Goal: Feedback & Contribution: Submit feedback/report problem

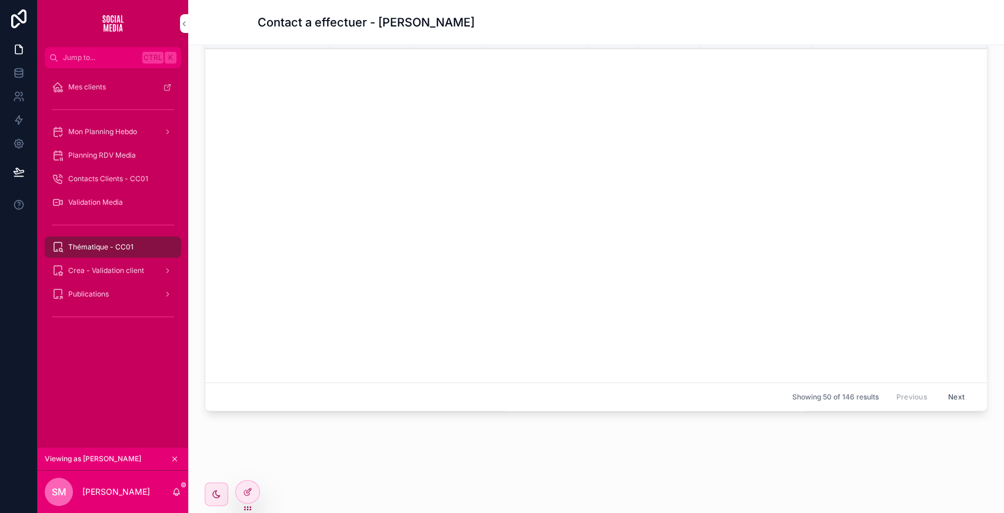
scroll to position [1062, 0]
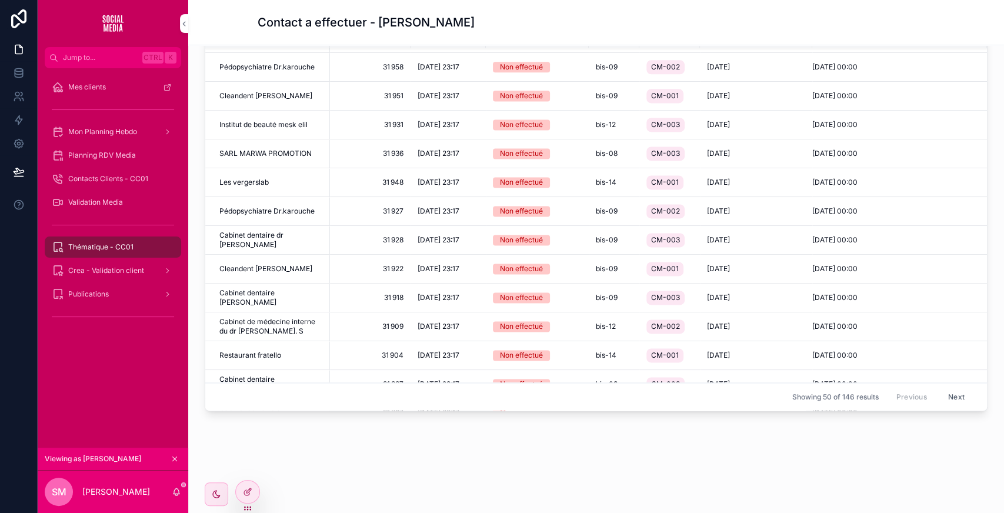
click at [0, 0] on icon at bounding box center [0, 0] width 0 height 0
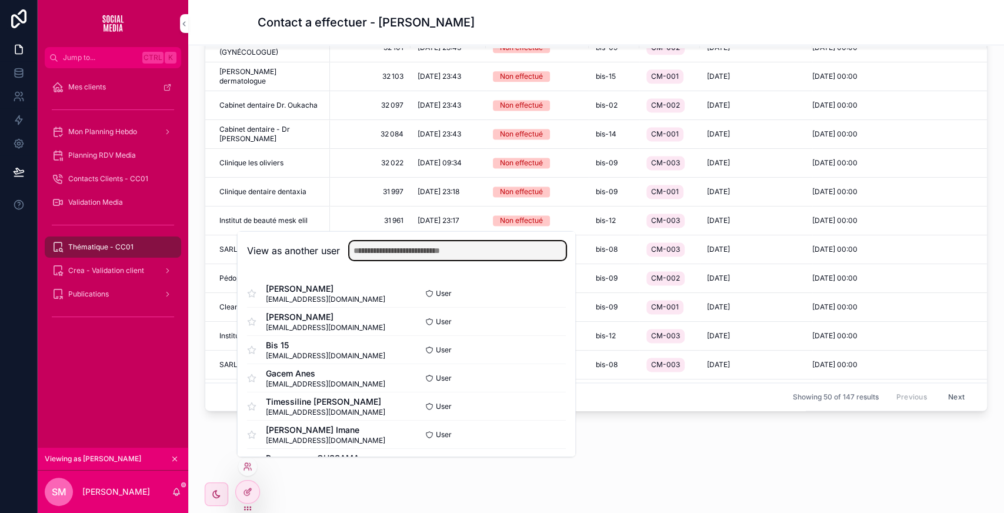
click at [396, 249] on input "text" at bounding box center [457, 250] width 216 height 19
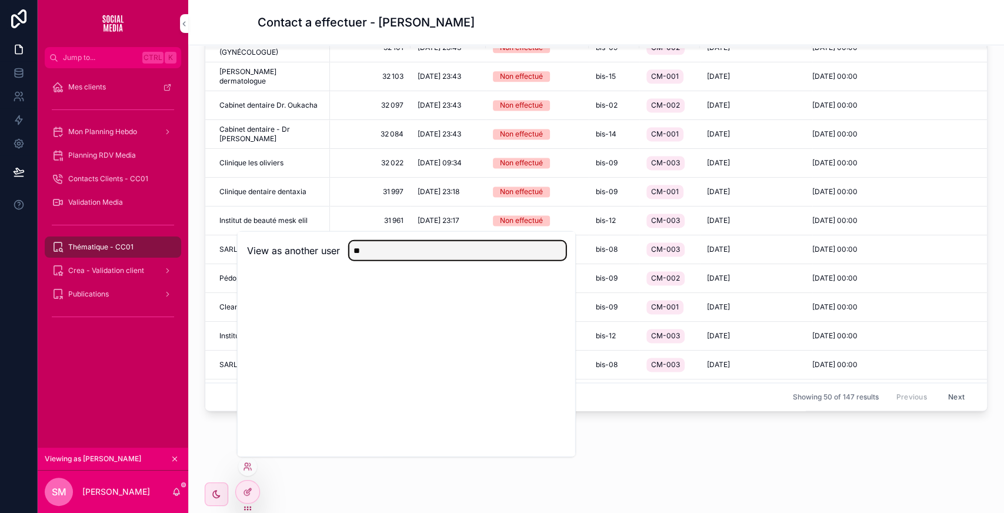
type input "*"
type input "***"
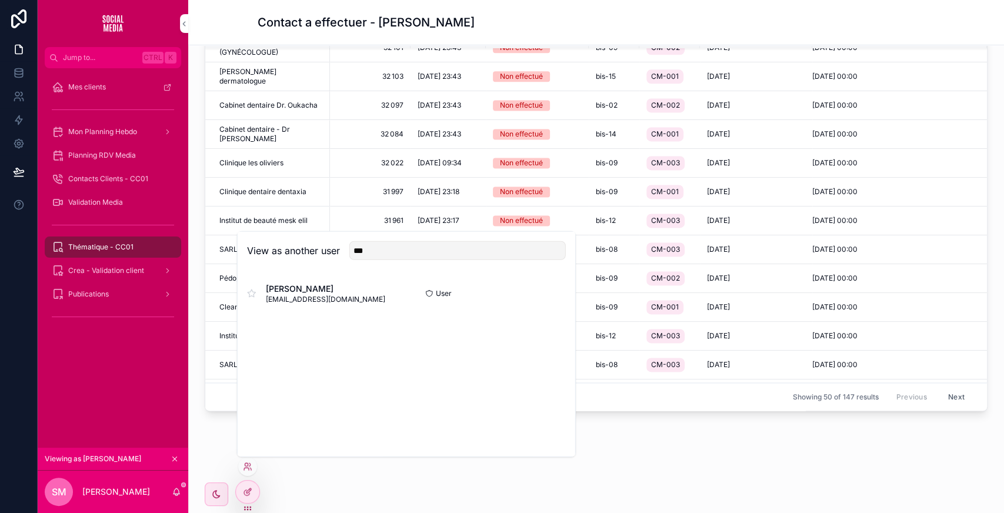
click at [0, 0] on button "Select" at bounding box center [0, 0] width 0 height 0
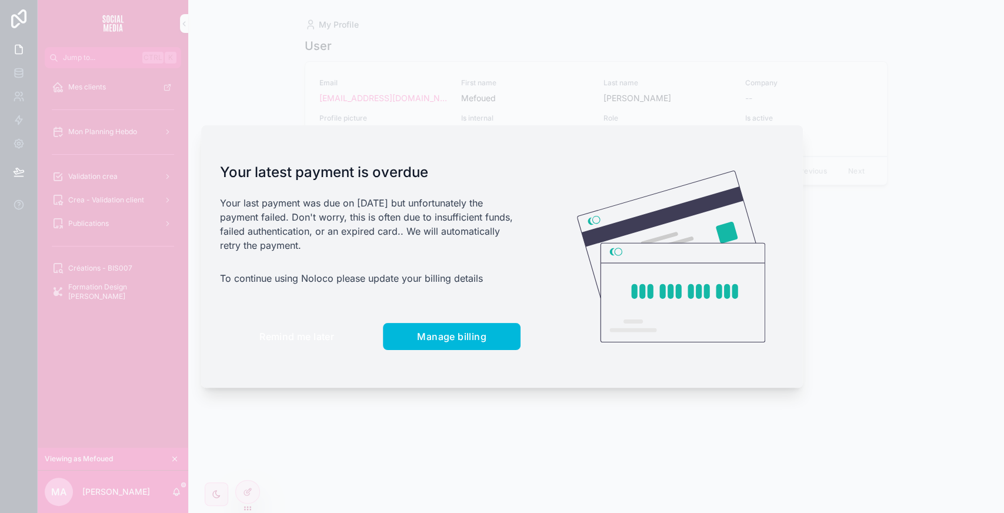
click at [299, 330] on span "Remind me later" at bounding box center [296, 336] width 75 height 12
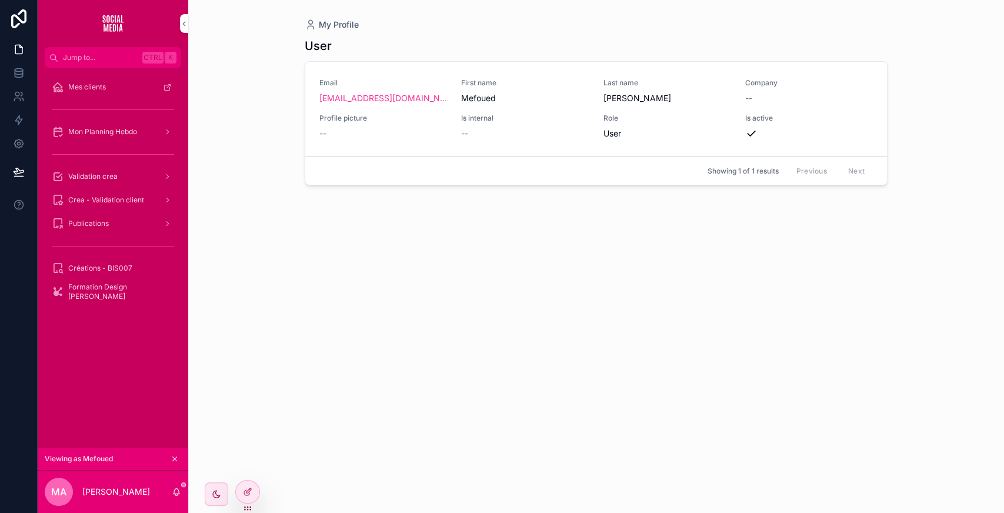
click at [120, 173] on div "Validation crea" at bounding box center [113, 176] width 122 height 19
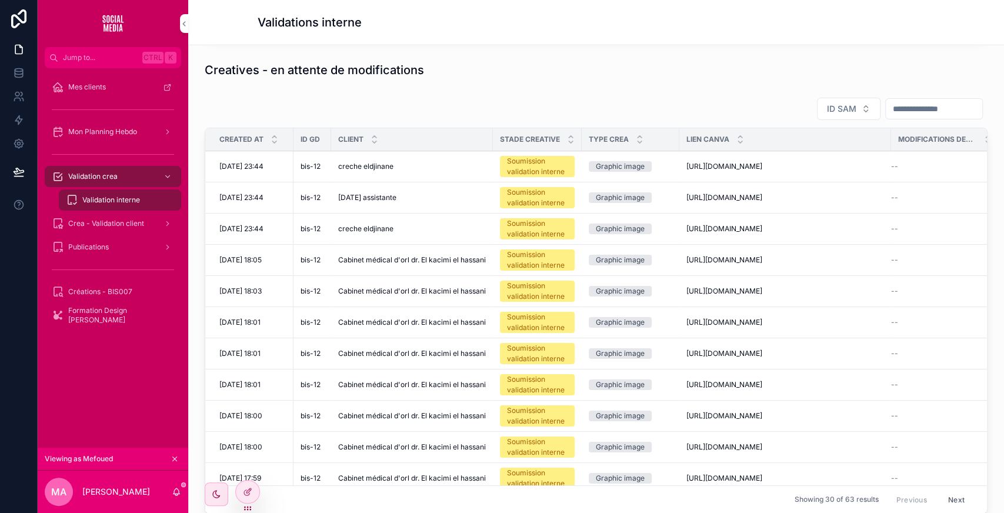
scroll to position [203, 0]
click at [240, 493] on div at bounding box center [248, 491] width 24 height 22
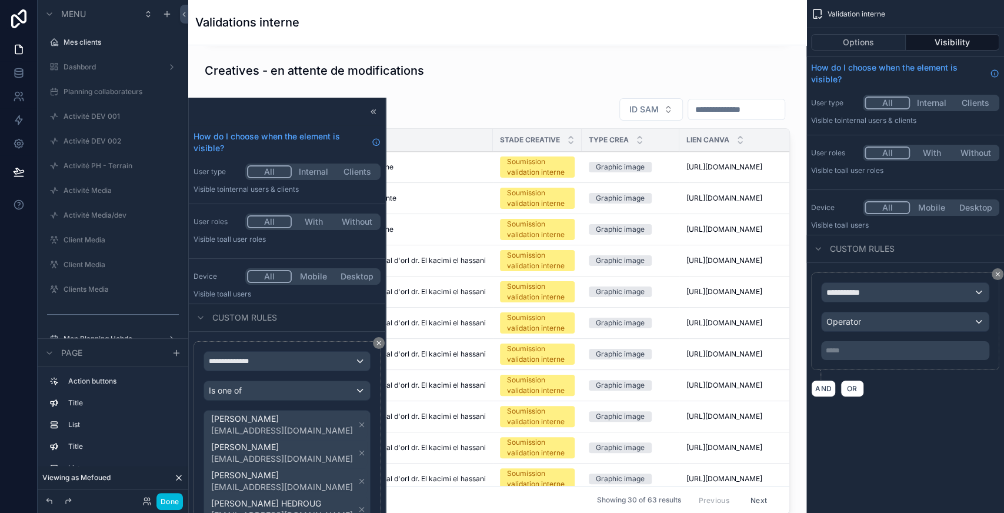
click at [506, 106] on div "scrollable content" at bounding box center [497, 308] width 599 height 430
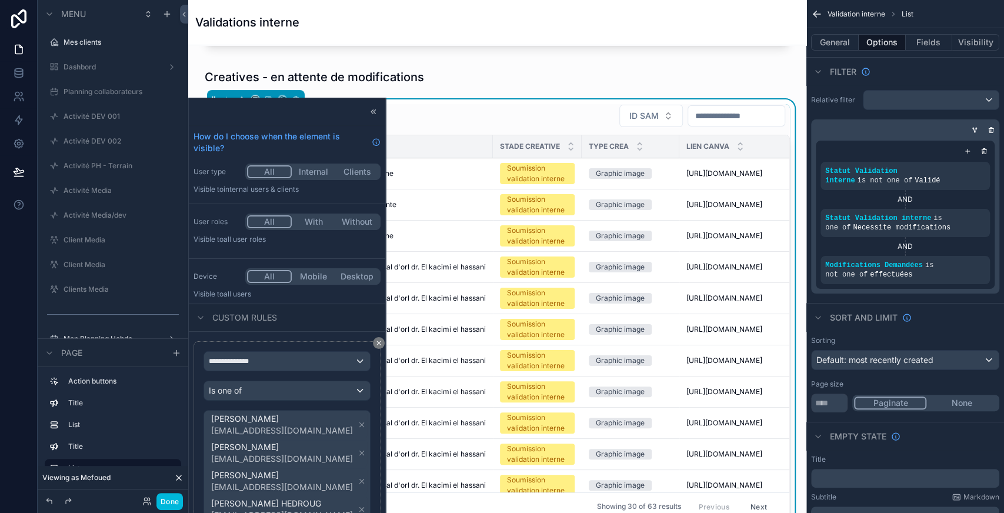
click at [369, 109] on icon at bounding box center [373, 111] width 9 height 9
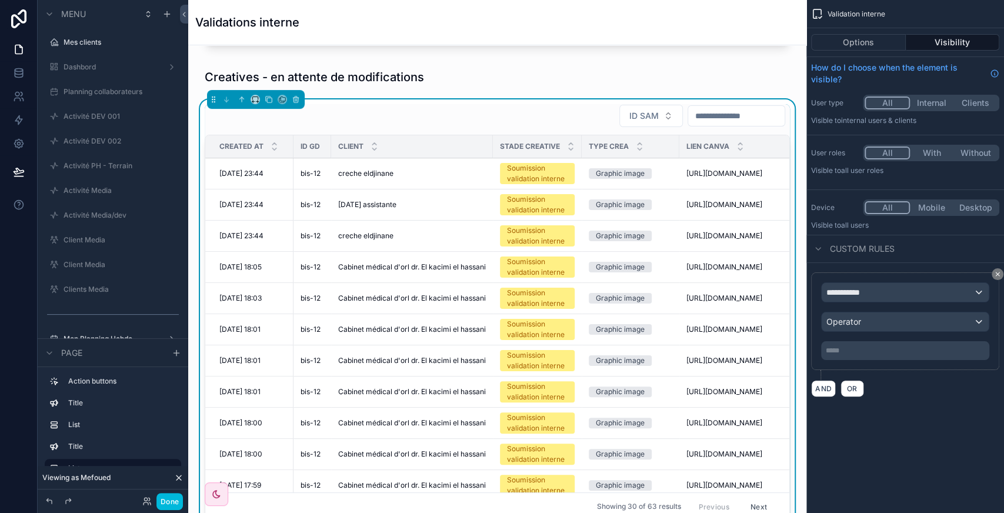
click at [478, 128] on div "ID SAM" at bounding box center [497, 116] width 585 height 24
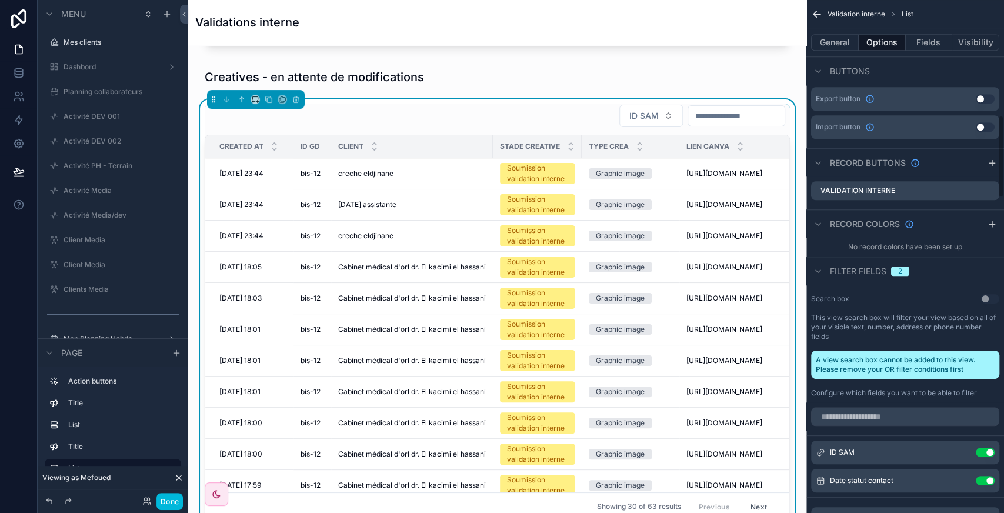
scroll to position [769, 0]
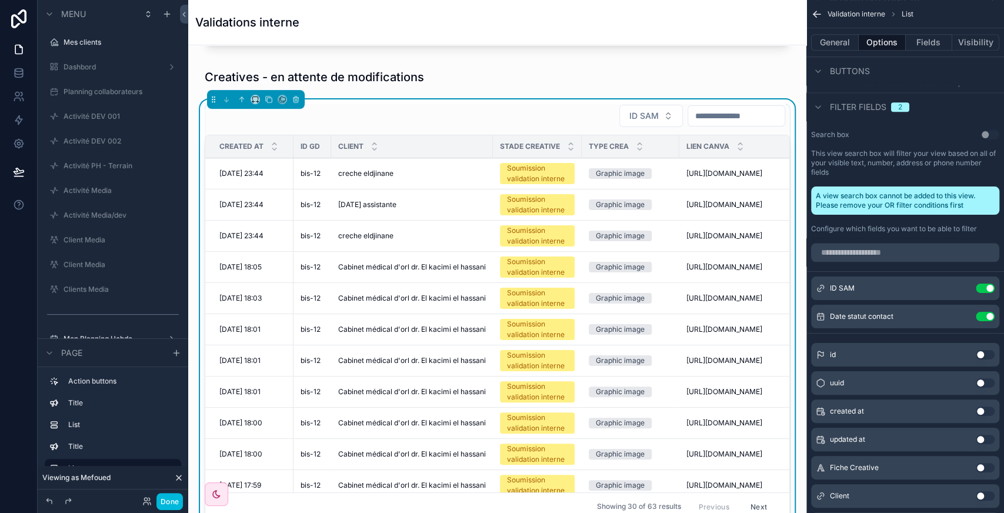
click at [985, 286] on button "Use setting" at bounding box center [984, 287] width 19 height 9
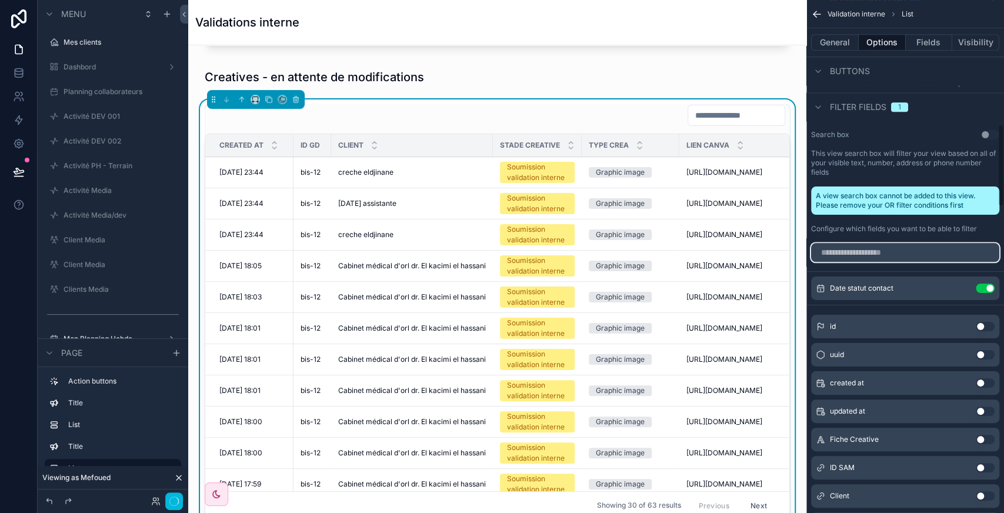
click at [857, 252] on input "scrollable content" at bounding box center [905, 252] width 188 height 19
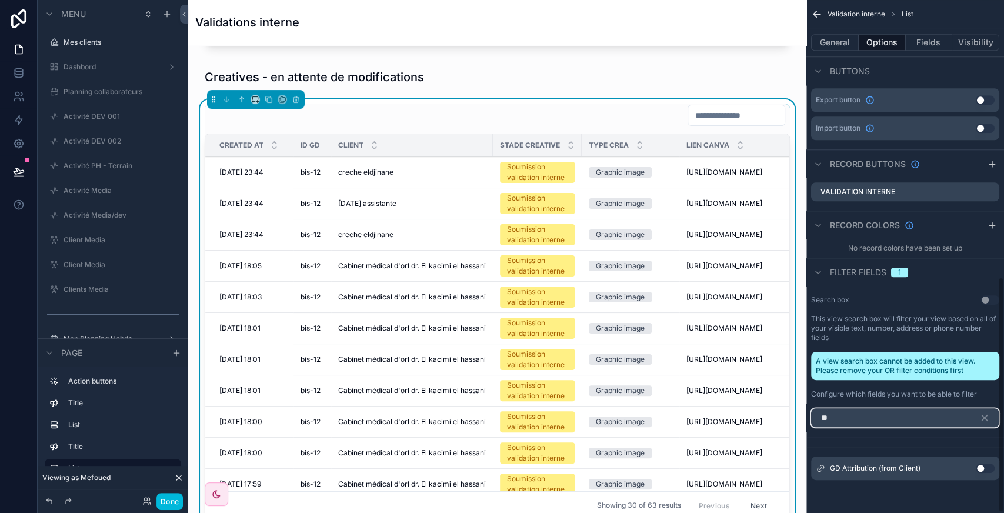
scroll to position [602, 0]
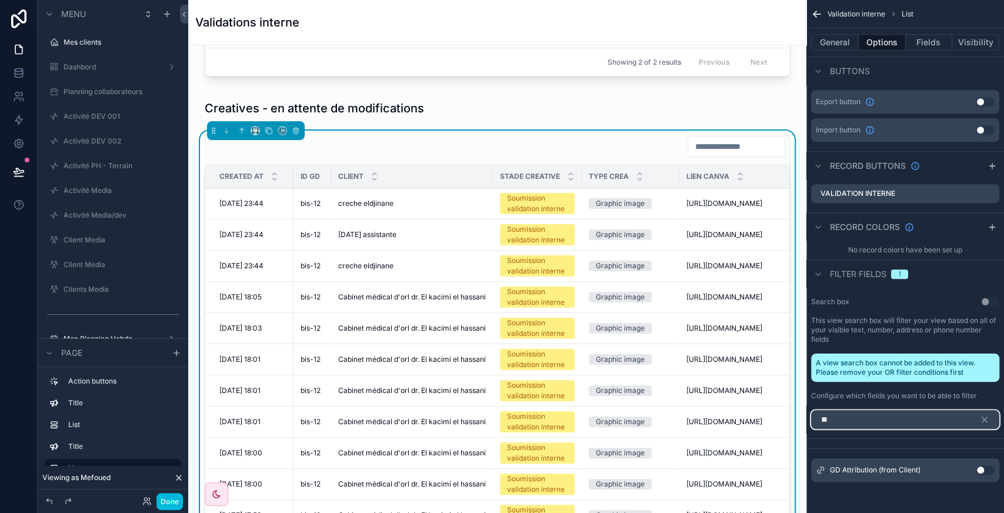
type input "**"
click at [983, 470] on button "Use setting" at bounding box center [984, 469] width 19 height 9
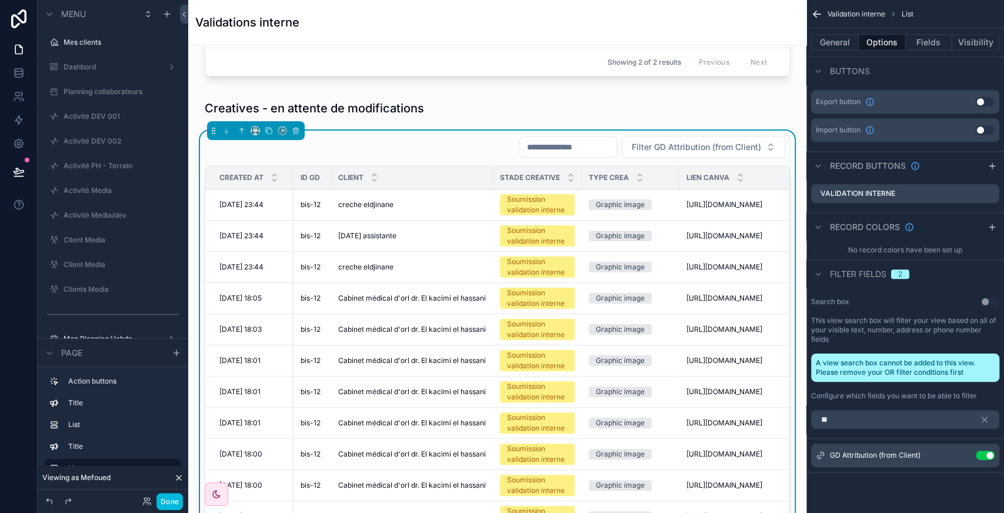
click at [0, 0] on icon "scrollable content" at bounding box center [0, 0] width 0 height 0
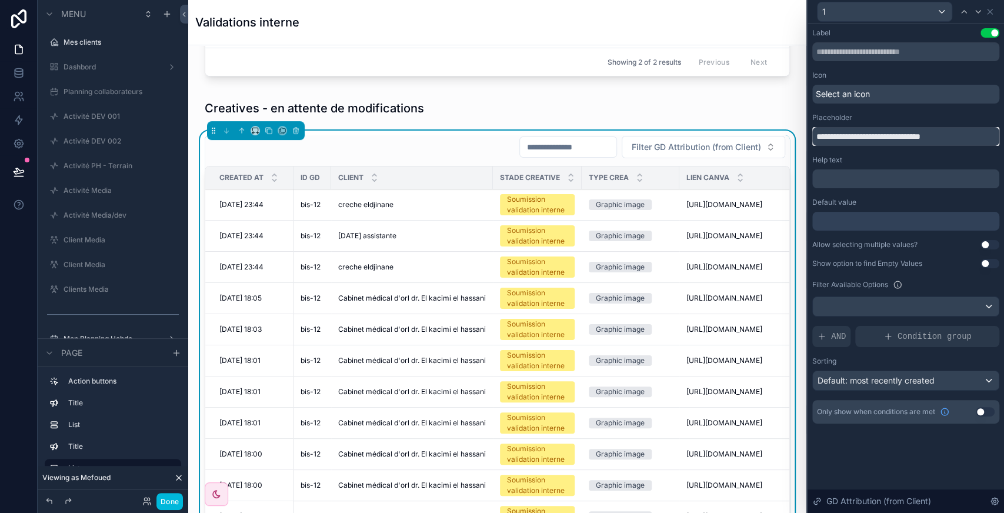
click at [874, 137] on input "**********" at bounding box center [905, 136] width 187 height 19
type input "*"
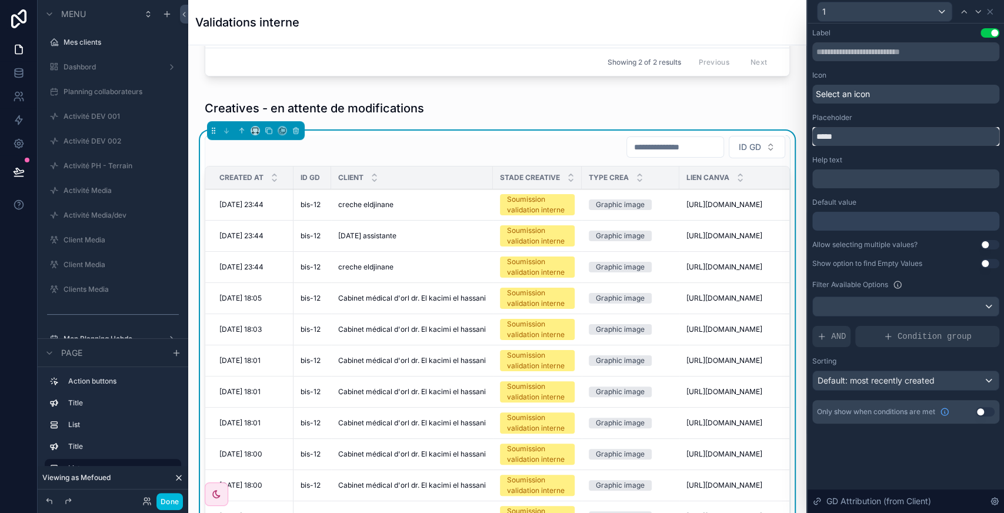
type input "*****"
click at [989, 15] on icon at bounding box center [989, 11] width 9 height 9
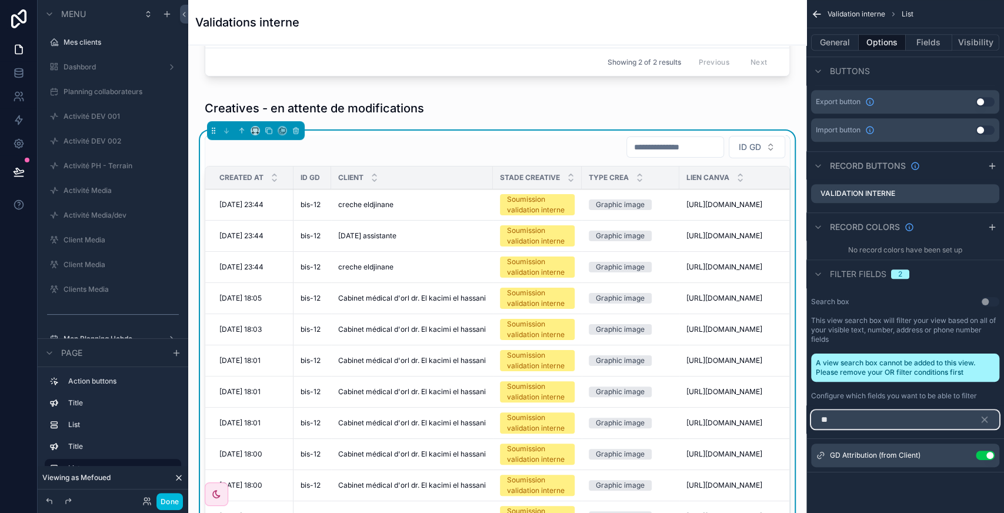
click at [857, 416] on input "**" at bounding box center [905, 419] width 188 height 19
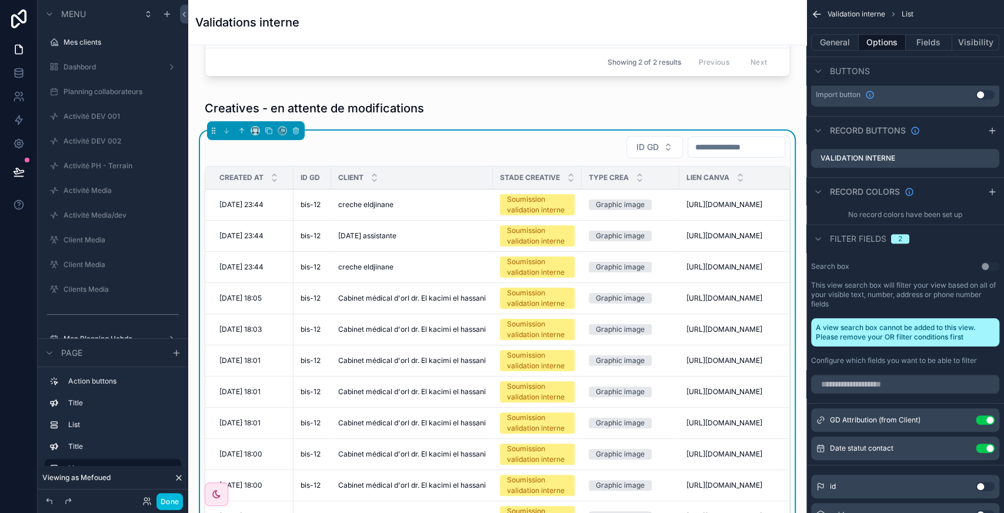
scroll to position [0, 0]
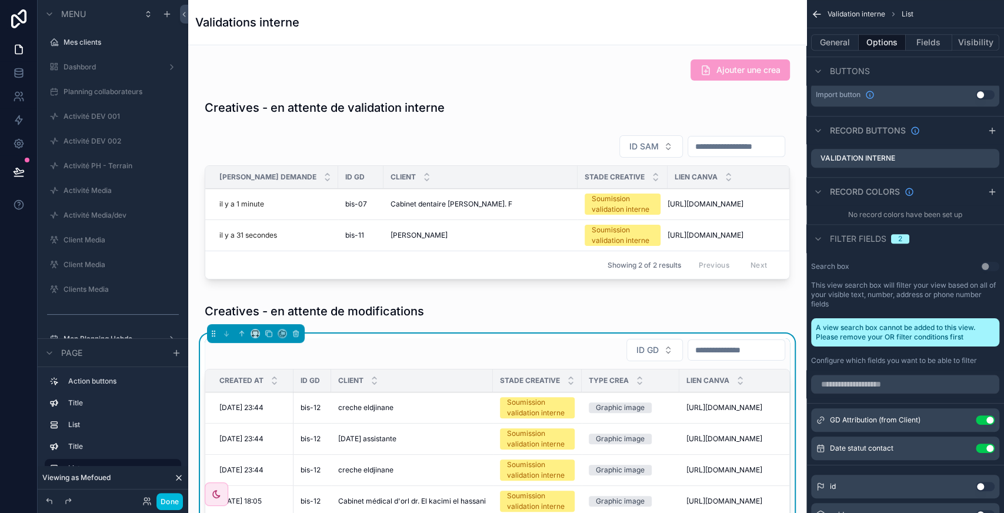
click at [481, 141] on div "scrollable content" at bounding box center [497, 209] width 599 height 159
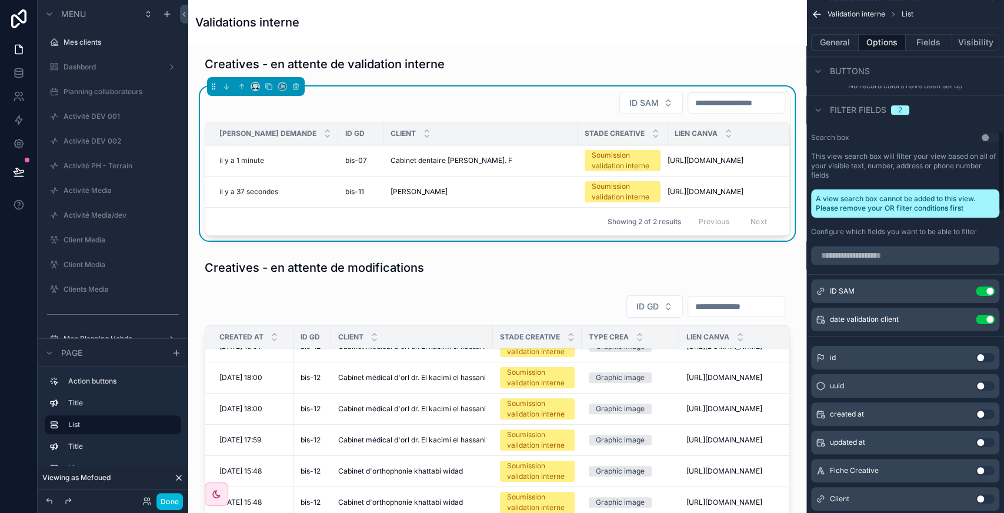
scroll to position [849, 0]
click at [984, 289] on button "Use setting" at bounding box center [984, 290] width 19 height 9
click at [838, 255] on input "scrollable content" at bounding box center [905, 254] width 188 height 19
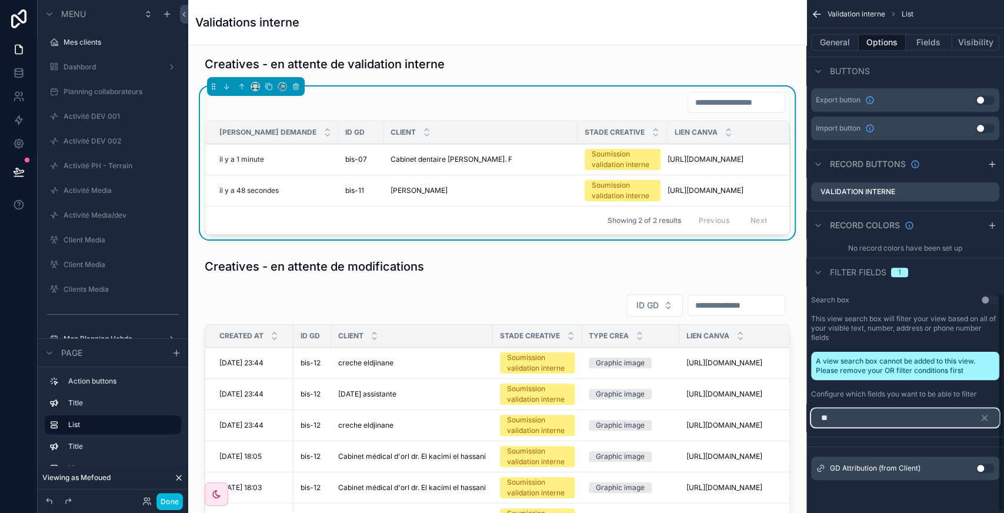
scroll to position [684, 0]
type input "**"
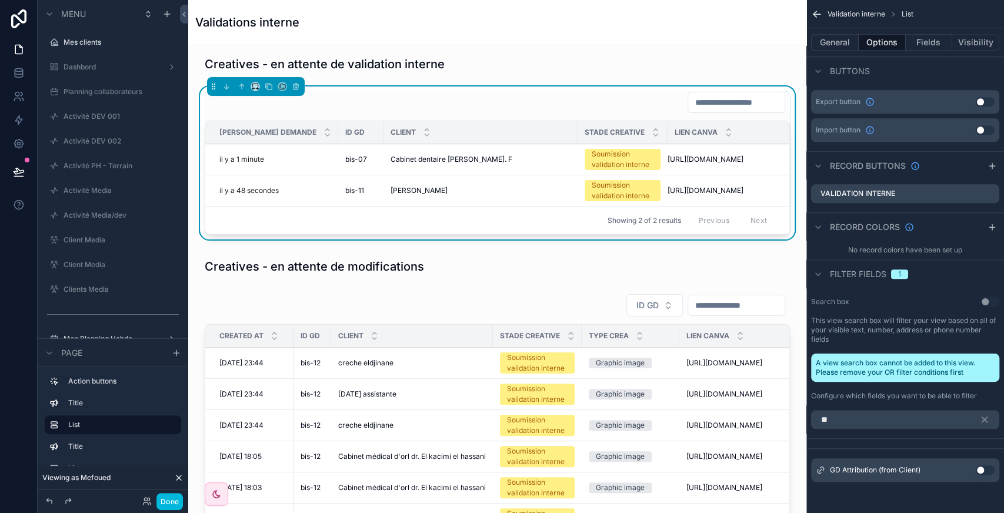
click at [986, 470] on button "Use setting" at bounding box center [984, 469] width 19 height 9
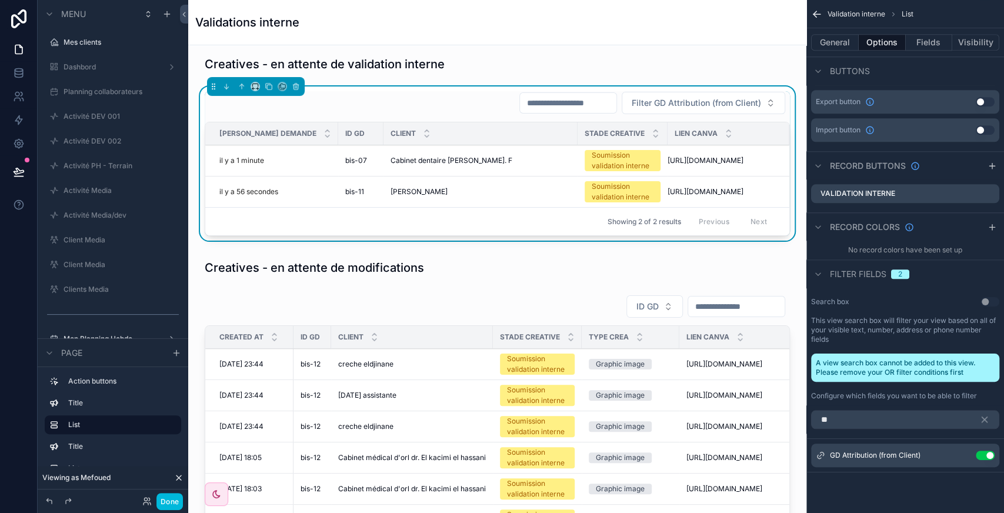
click at [0, 0] on button "scrollable content" at bounding box center [0, 0] width 0 height 0
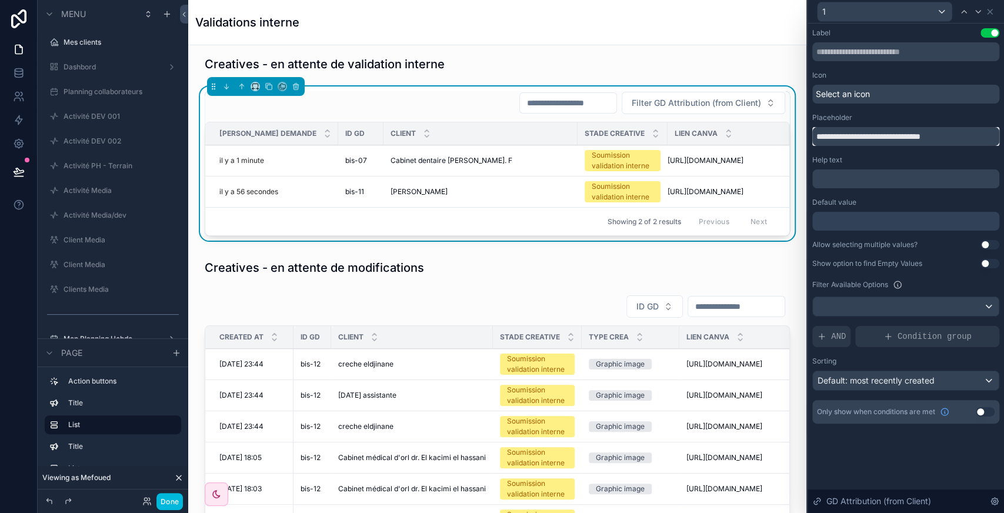
drag, startPoint x: 837, startPoint y: 136, endPoint x: 752, endPoint y: 141, distance: 84.2
click at [752, 141] on div "**********" at bounding box center [502, 256] width 1004 height 513
type input "*****"
click at [990, 14] on icon at bounding box center [989, 11] width 9 height 9
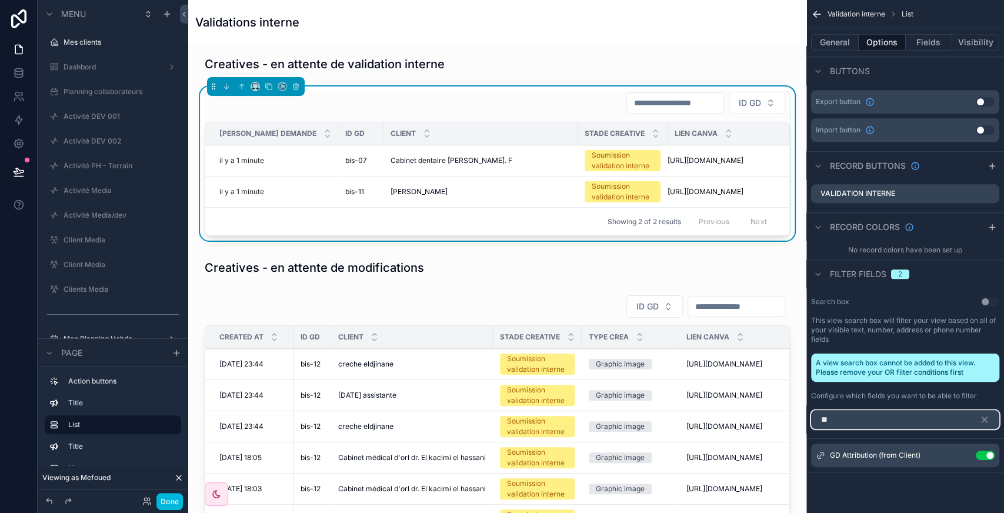
click at [844, 420] on input "**" at bounding box center [905, 419] width 188 height 19
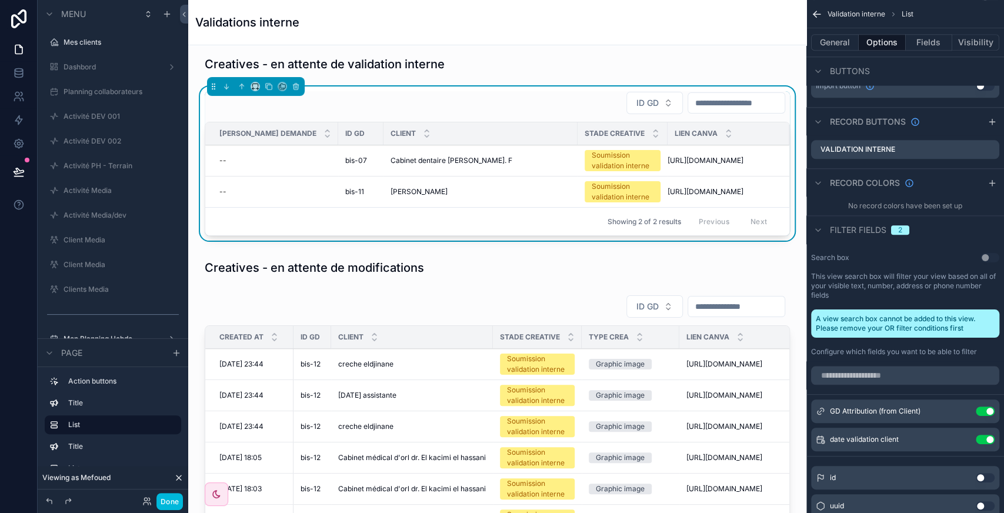
click at [636, 102] on span "ID GD" at bounding box center [647, 103] width 22 height 12
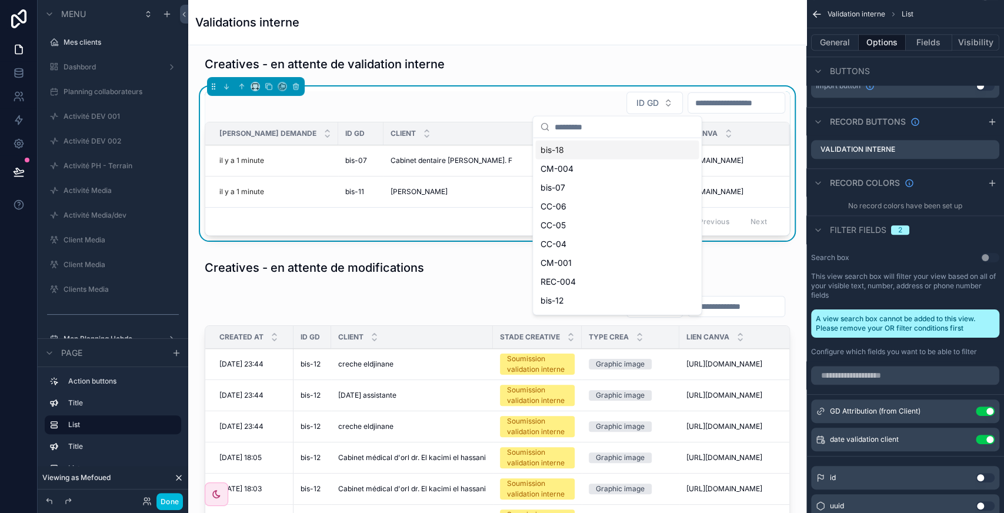
click at [636, 102] on span "ID GD" at bounding box center [647, 103] width 22 height 12
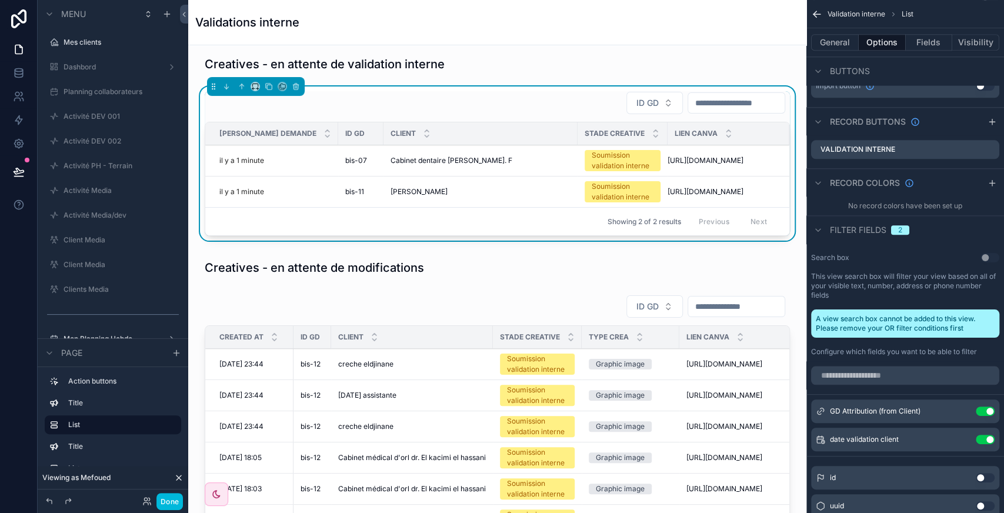
click at [0, 0] on icon "scrollable content" at bounding box center [0, 0] width 0 height 0
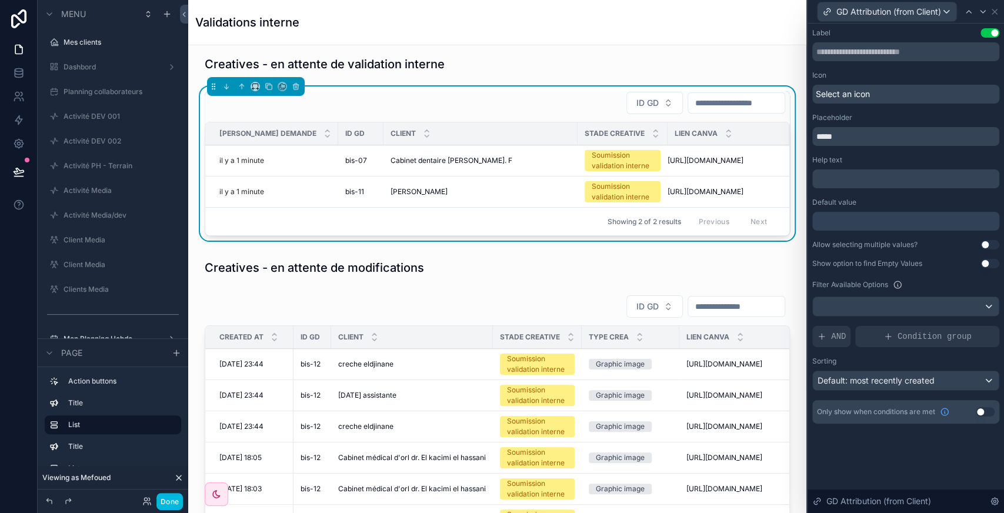
click at [923, 340] on span "Condition group" at bounding box center [934, 336] width 74 height 12
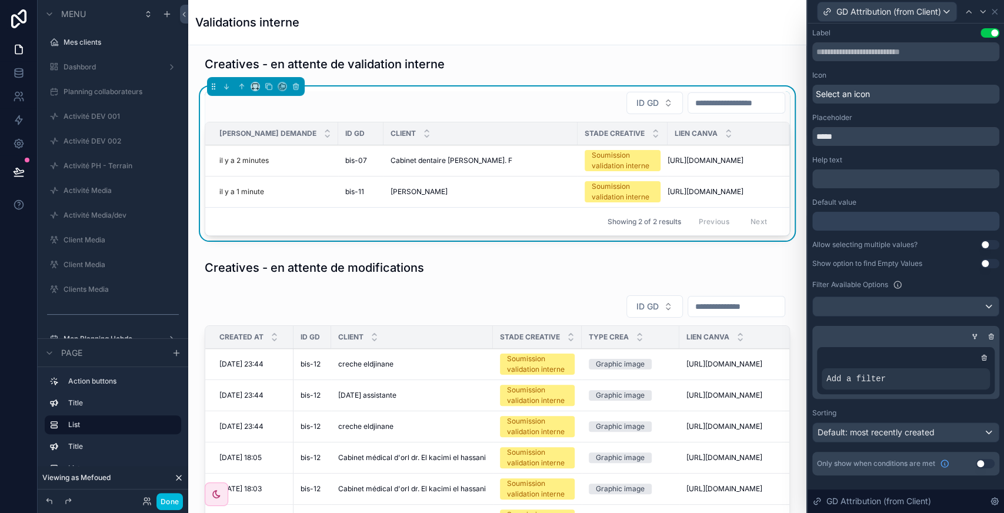
click at [0, 0] on div at bounding box center [0, 0] width 0 height 0
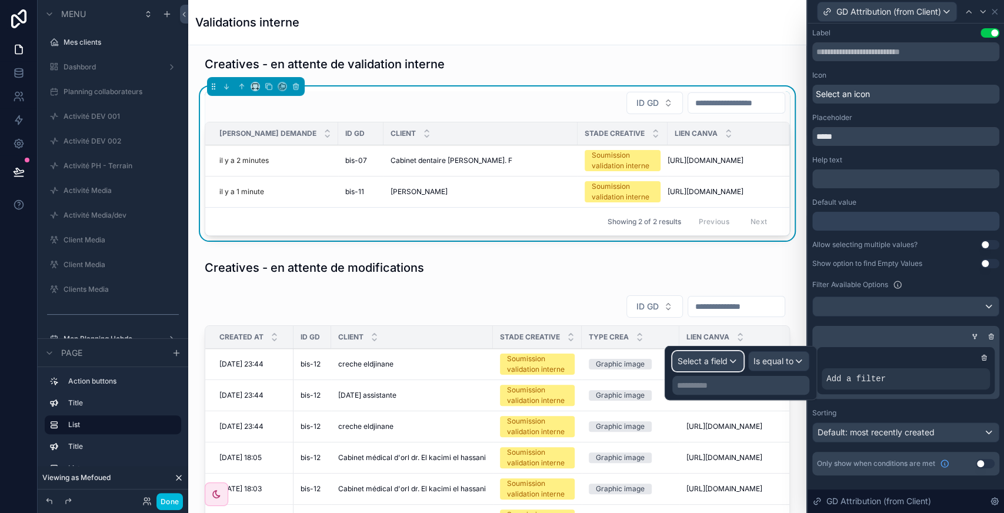
click at [694, 361] on span "Select a field" at bounding box center [702, 361] width 50 height 10
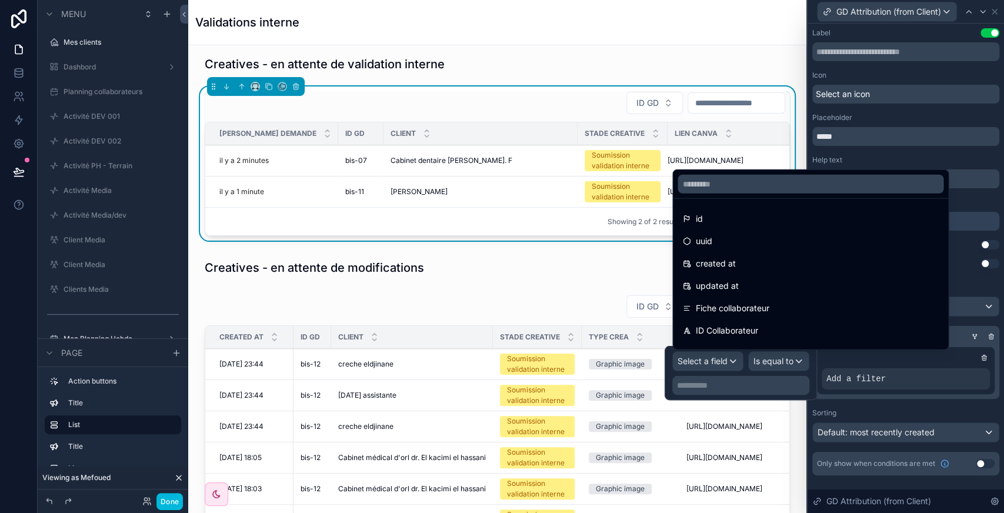
click at [737, 327] on span "ID Collaborateur" at bounding box center [726, 330] width 62 height 14
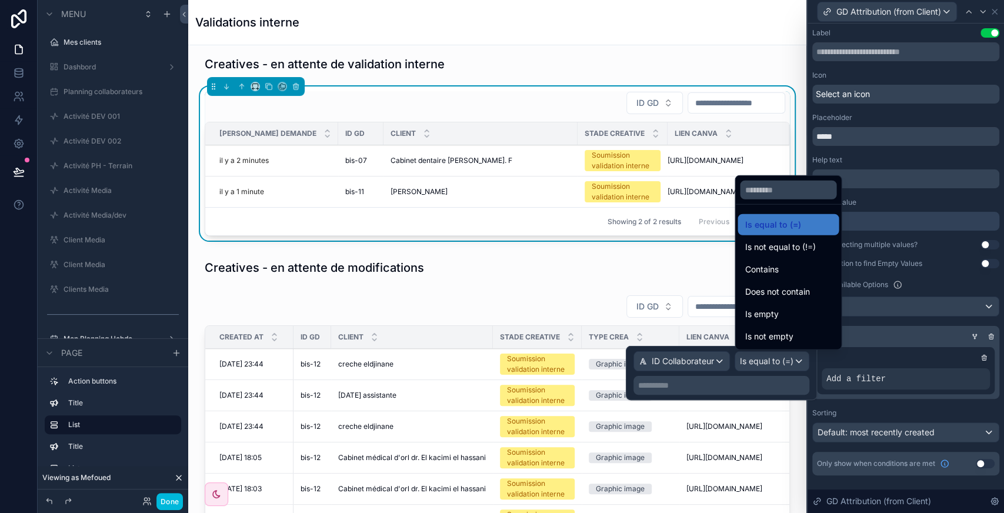
click at [714, 389] on div at bounding box center [721, 373] width 191 height 54
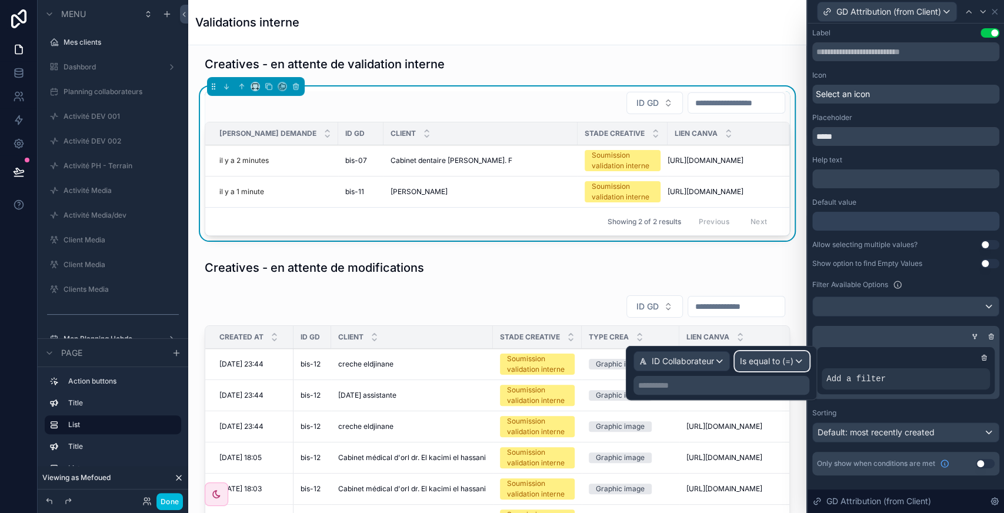
click at [771, 362] on span "Is equal to (=)" at bounding box center [766, 361] width 53 height 12
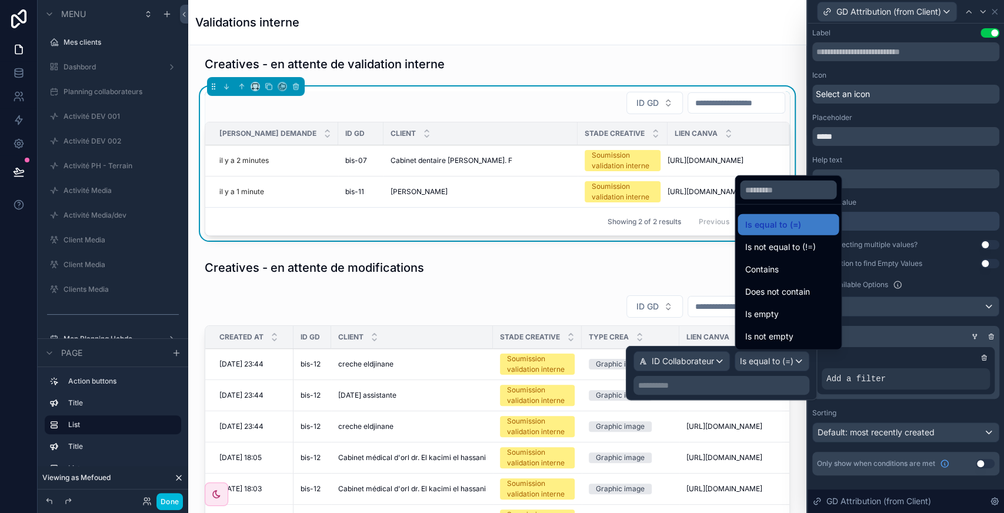
click at [780, 273] on div "Contains" at bounding box center [787, 269] width 87 height 14
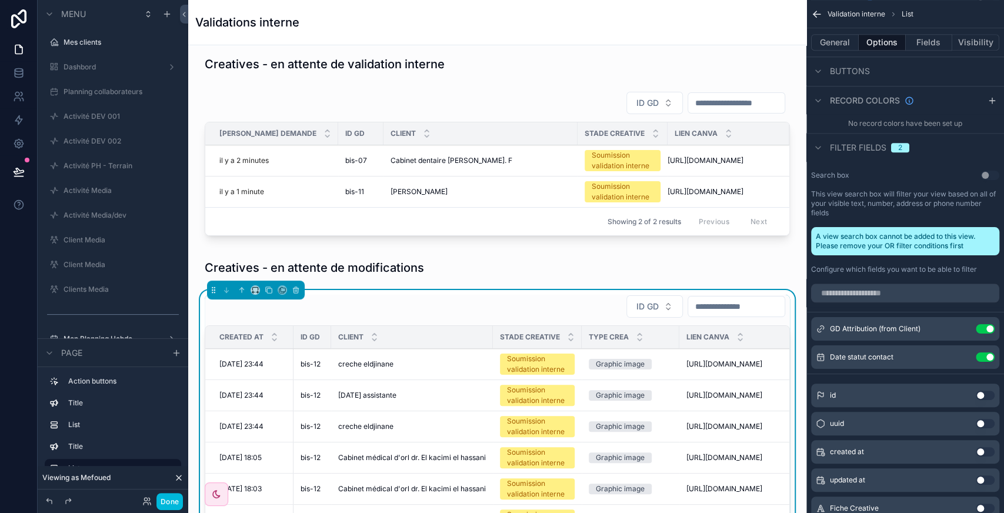
click at [0, 0] on icon "scrollable content" at bounding box center [0, 0] width 0 height 0
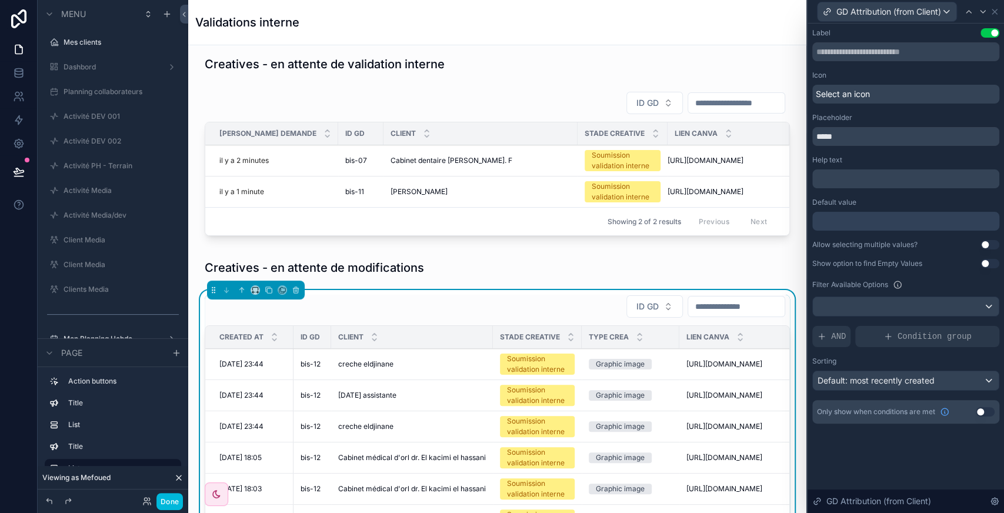
click at [923, 334] on span "Condition group" at bounding box center [934, 336] width 74 height 12
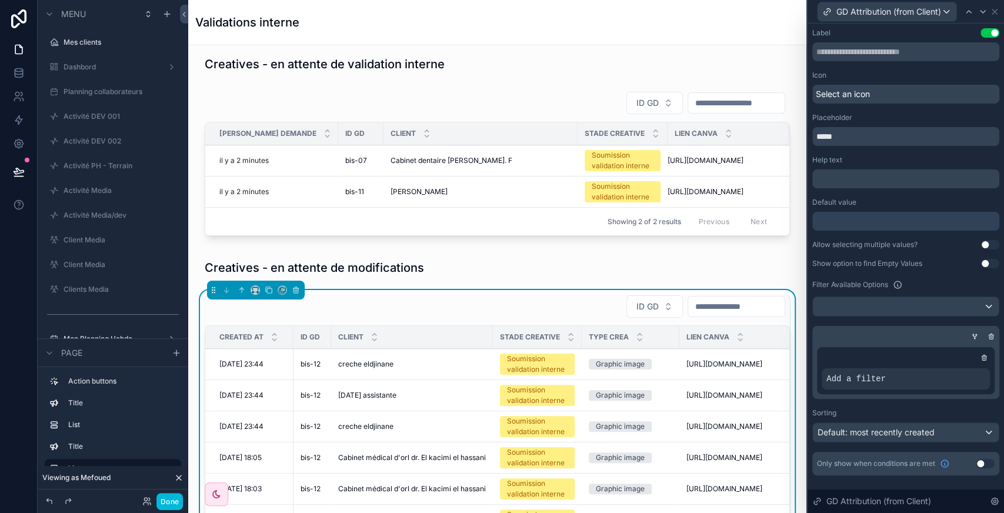
click at [0, 0] on div at bounding box center [0, 0] width 0 height 0
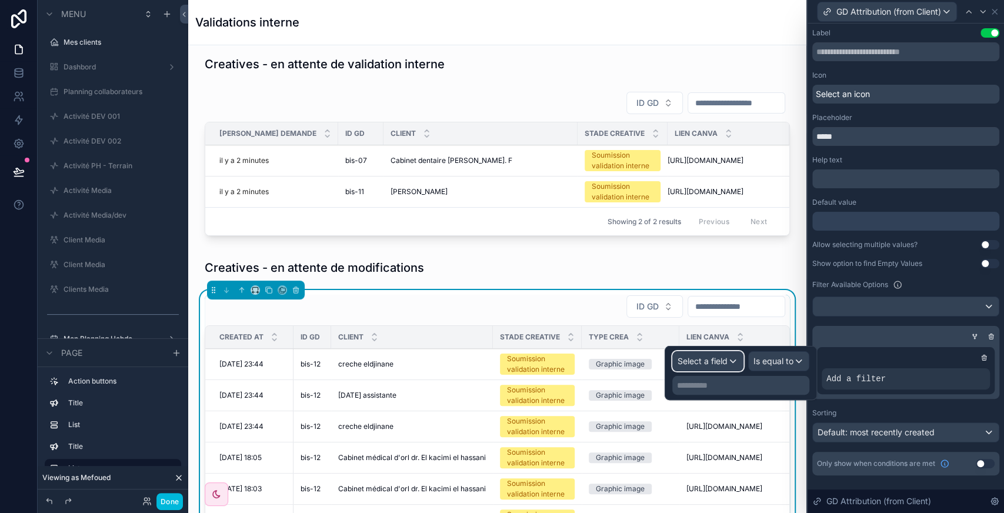
click at [737, 364] on div "Select a field" at bounding box center [708, 361] width 70 height 19
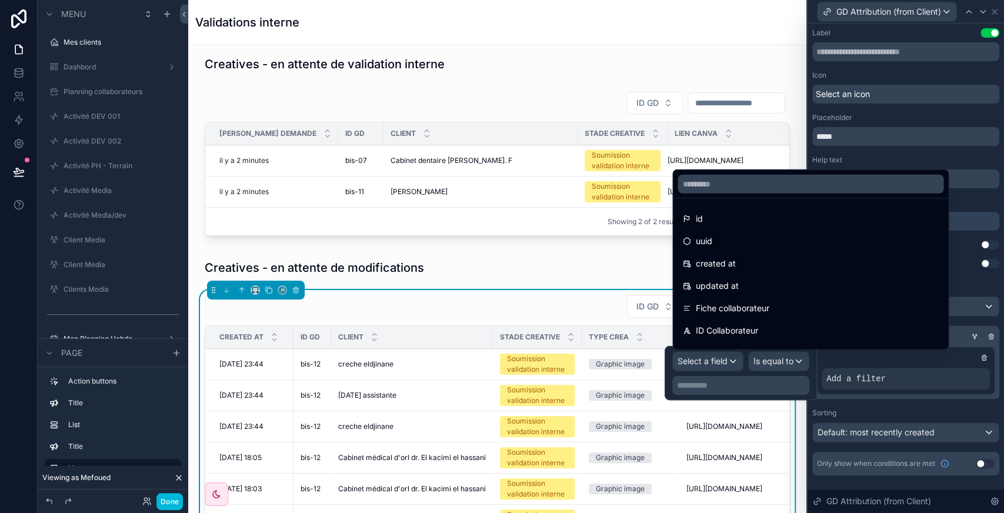
click at [738, 321] on div "ID Collaborateur" at bounding box center [810, 330] width 270 height 21
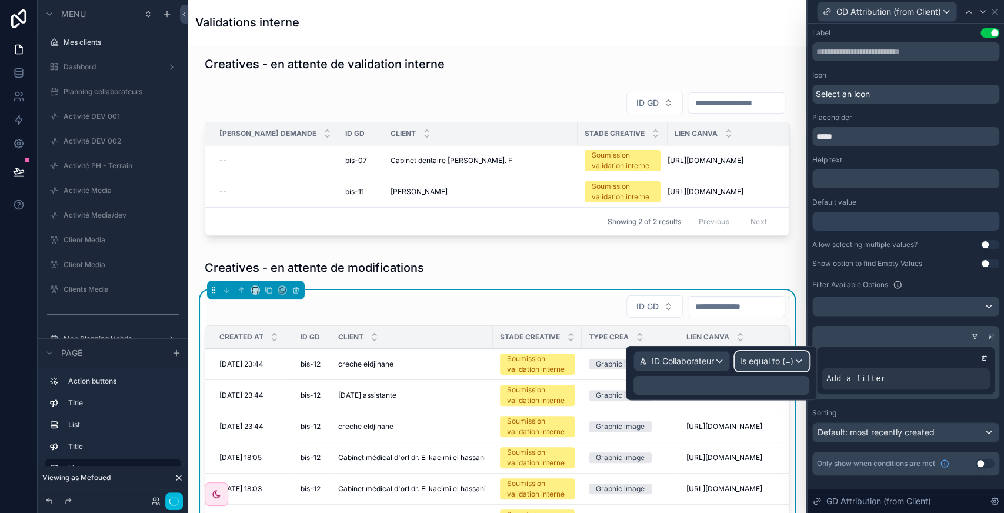
click at [781, 359] on span "Is equal to (=)" at bounding box center [766, 361] width 53 height 12
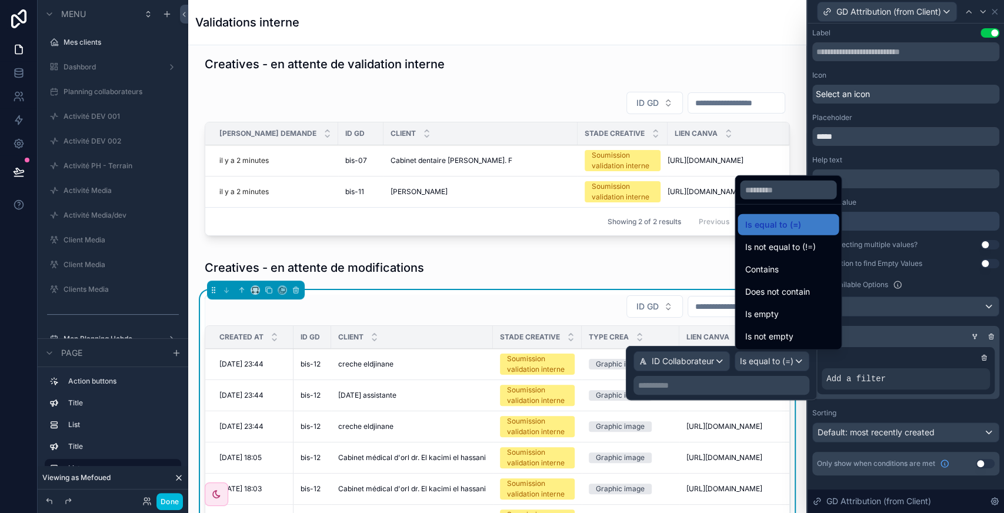
click at [772, 279] on div "Contains" at bounding box center [787, 269] width 101 height 21
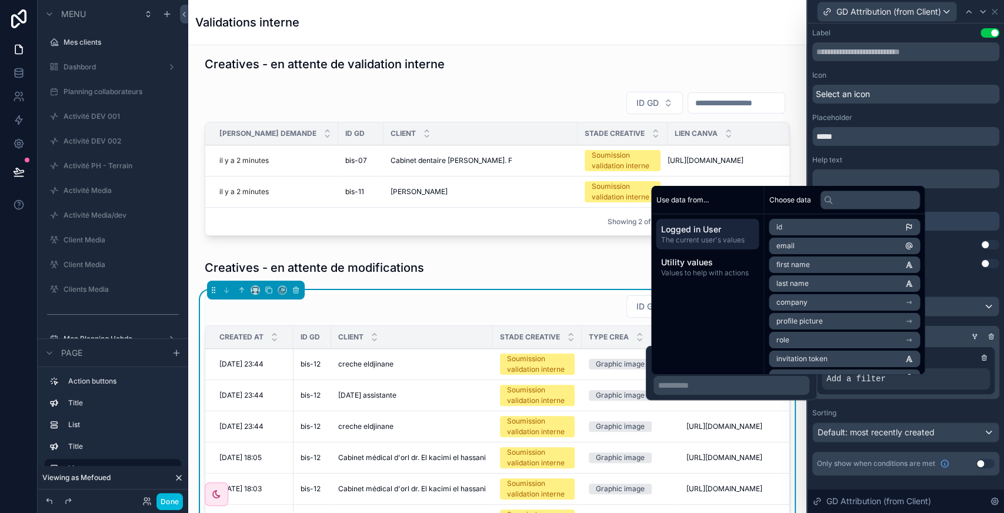
click at [698, 384] on p "**********" at bounding box center [732, 385] width 149 height 12
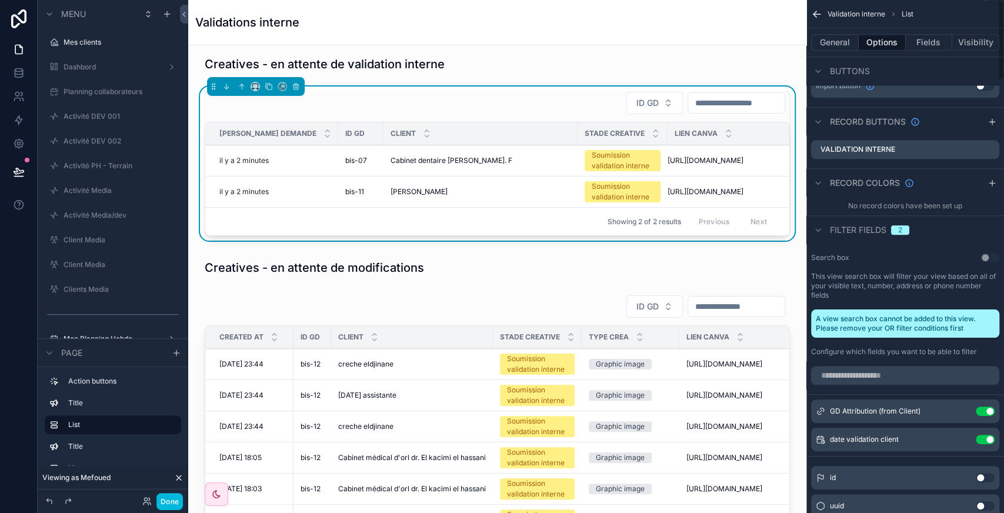
scroll to position [0, 0]
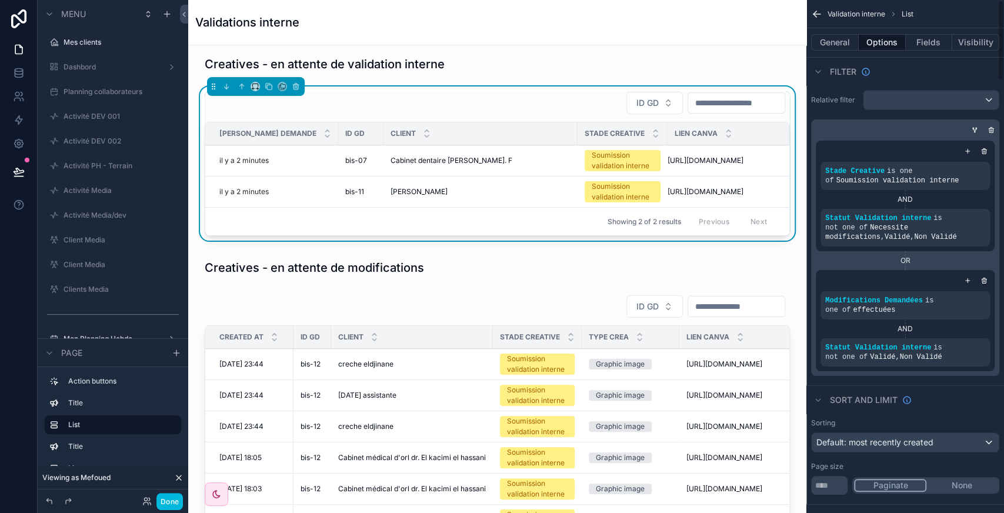
click at [927, 40] on button "Fields" at bounding box center [928, 42] width 47 height 16
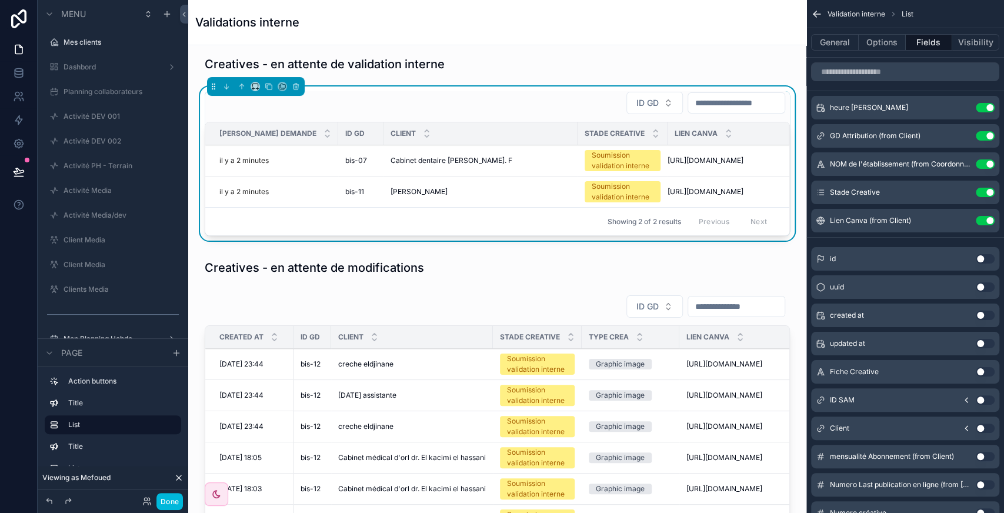
click at [636, 101] on span "ID GD" at bounding box center [647, 103] width 22 height 12
click at [614, 353] on div "scrollable content" at bounding box center [497, 505] width 599 height 430
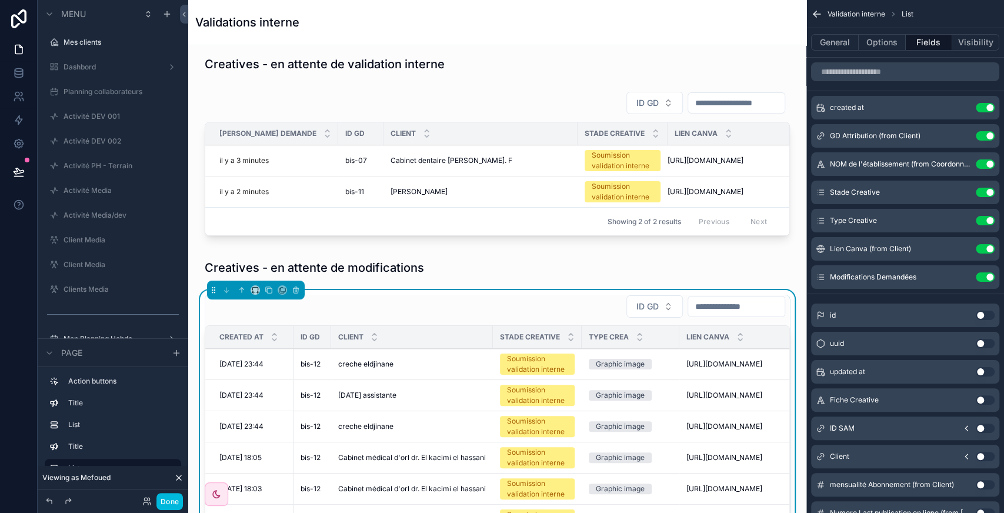
click at [626, 317] on button "ID GD" at bounding box center [654, 306] width 56 height 22
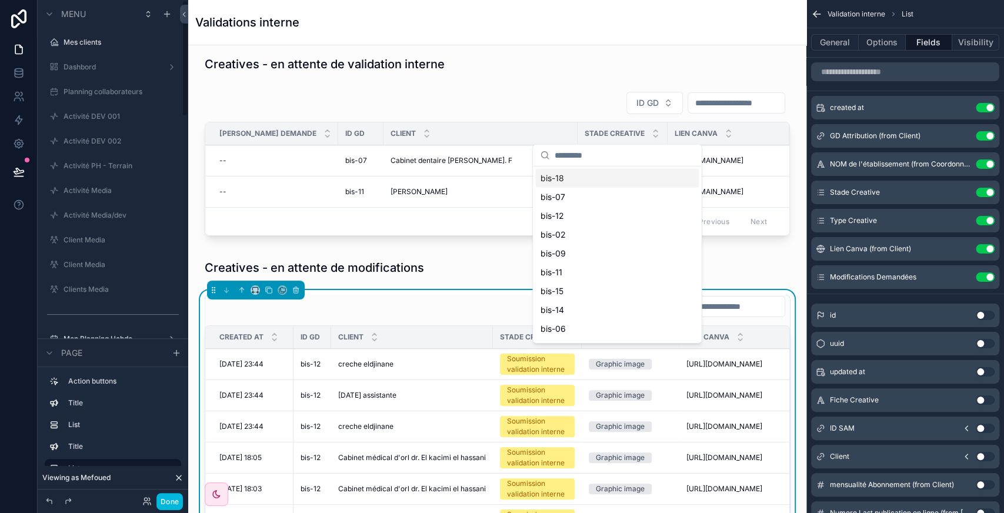
click at [176, 500] on button "Done" at bounding box center [169, 501] width 26 height 17
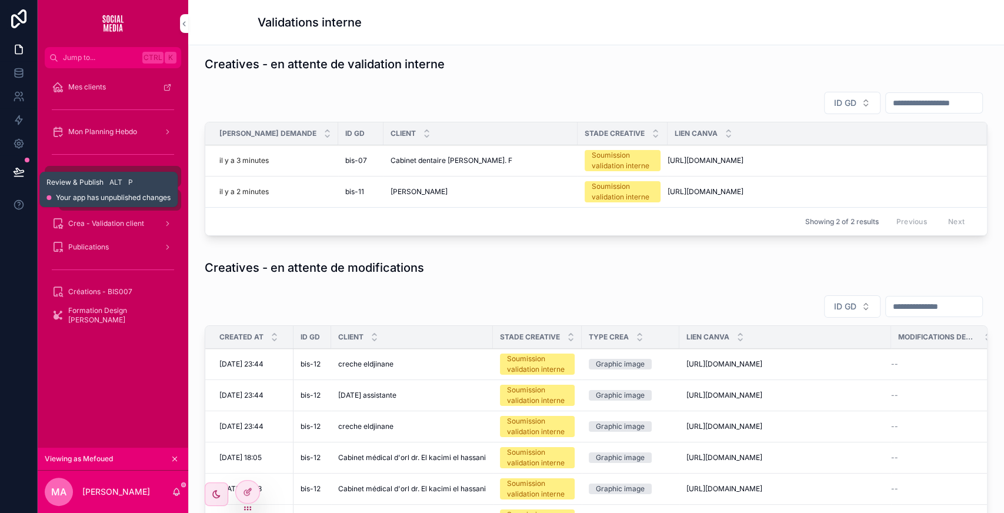
click at [21, 172] on icon at bounding box center [19, 171] width 10 height 6
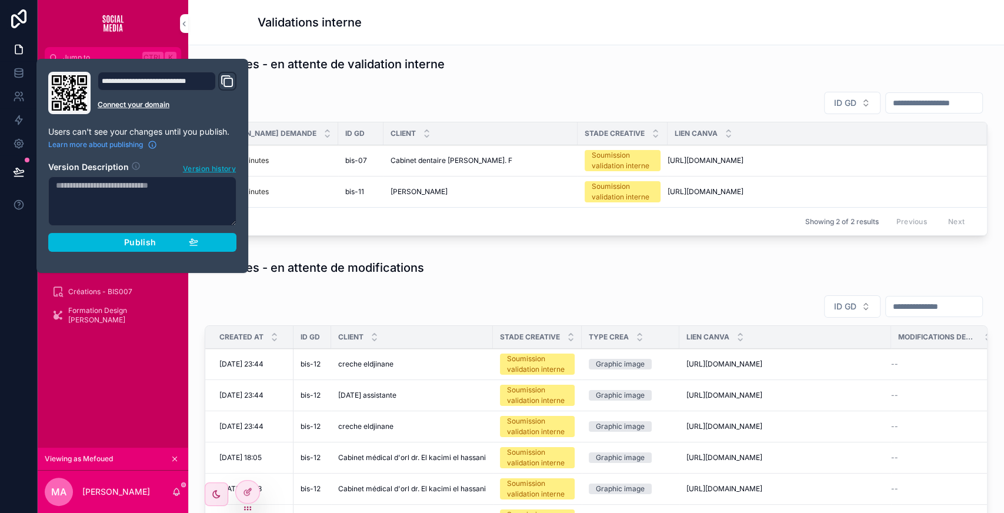
click at [147, 242] on span "Publish" at bounding box center [140, 242] width 32 height 11
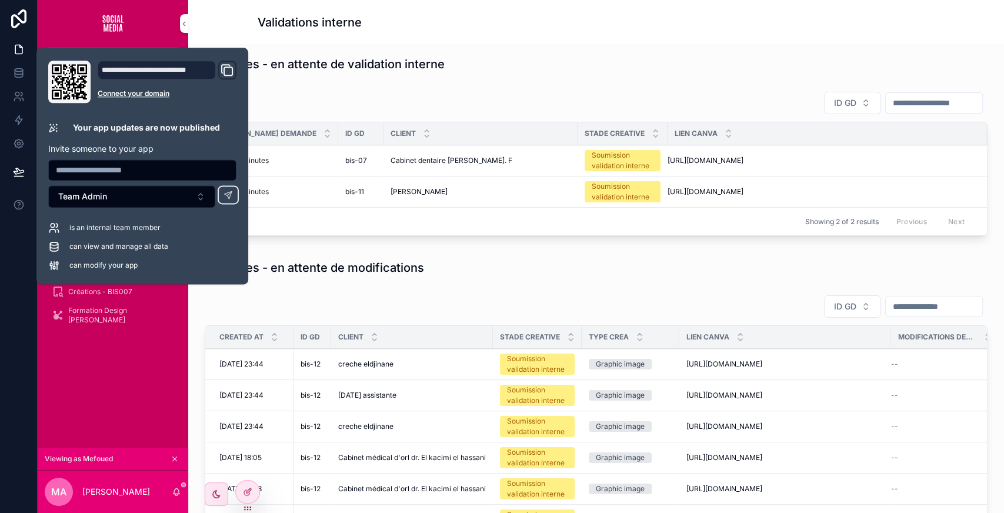
click at [455, 62] on div "Creatives - en attente de validation interne" at bounding box center [596, 64] width 782 height 16
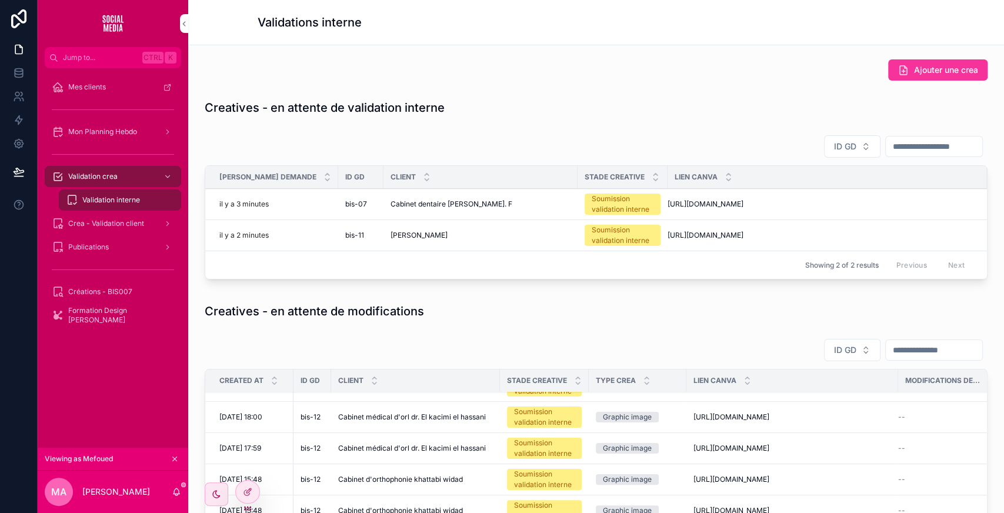
click at [824, 143] on button "ID GD" at bounding box center [852, 146] width 56 height 22
click at [742, 107] on div "Creatives - en attente de validation interne" at bounding box center [596, 107] width 782 height 16
click at [834, 352] on span "ID GD" at bounding box center [845, 350] width 22 height 12
type input "**"
click at [782, 395] on div "bis-02" at bounding box center [813, 402] width 163 height 19
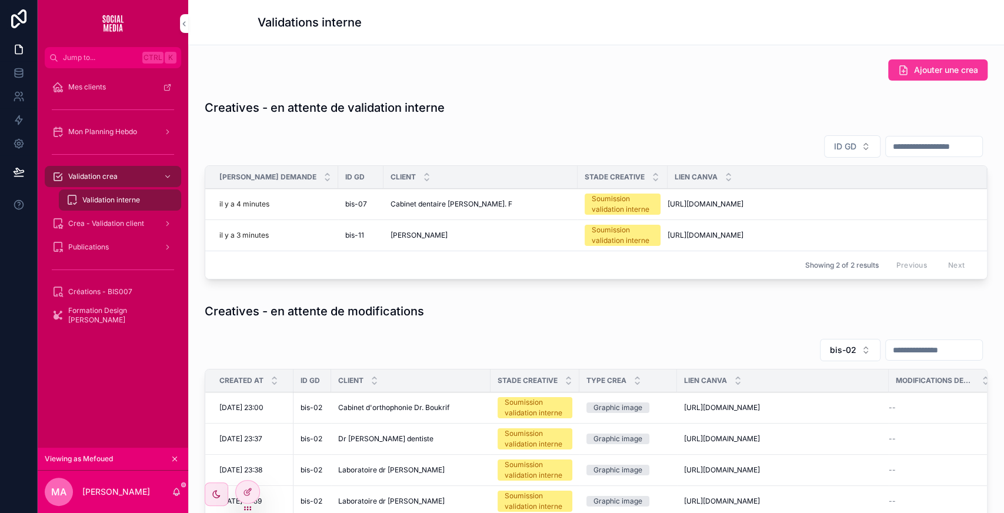
scroll to position [200, 0]
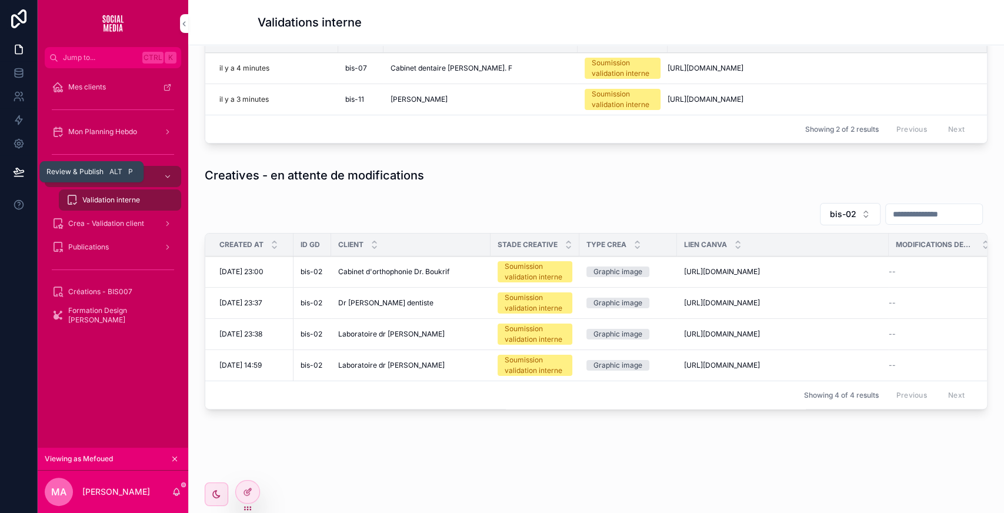
click at [20, 174] on icon at bounding box center [19, 172] width 12 height 12
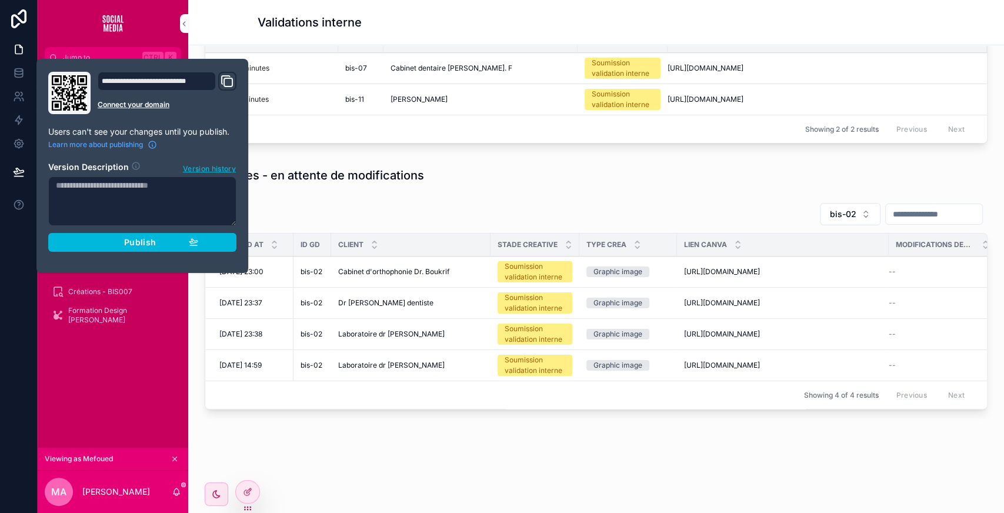
click at [93, 233] on button "Publish" at bounding box center [142, 242] width 188 height 19
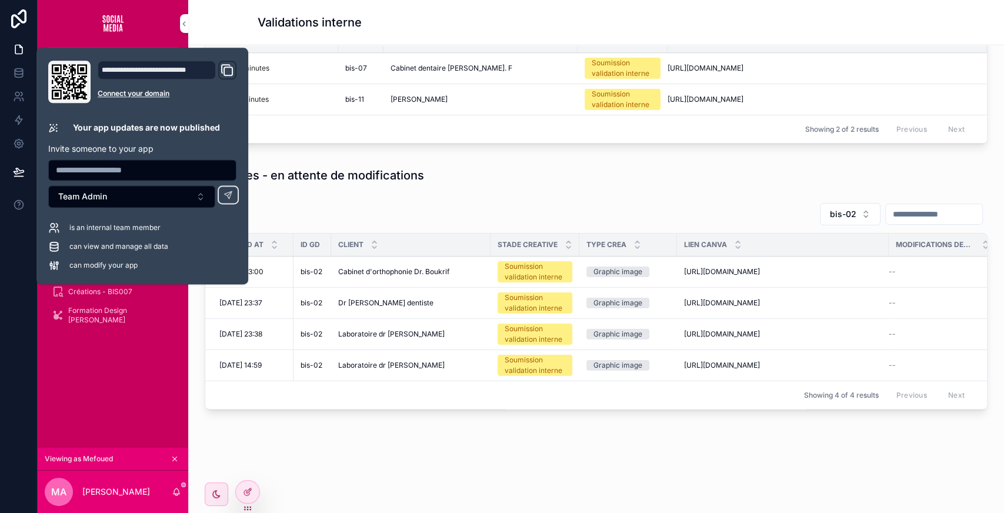
click at [386, 433] on div "Ajouter une crea Creatives - en attente de validation interne ID GD Heure deman…" at bounding box center [595, 201] width 815 height 584
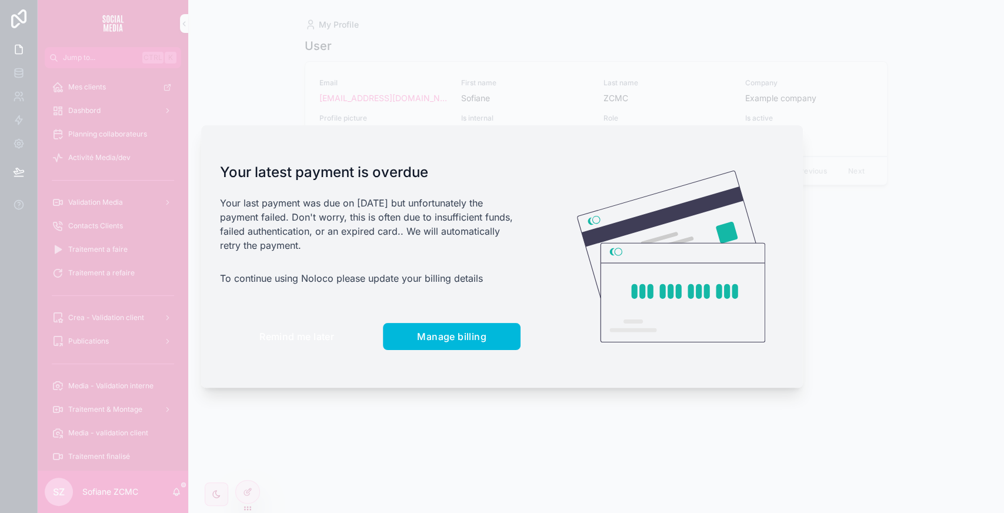
click at [292, 347] on button "Remind me later" at bounding box center [296, 336] width 153 height 27
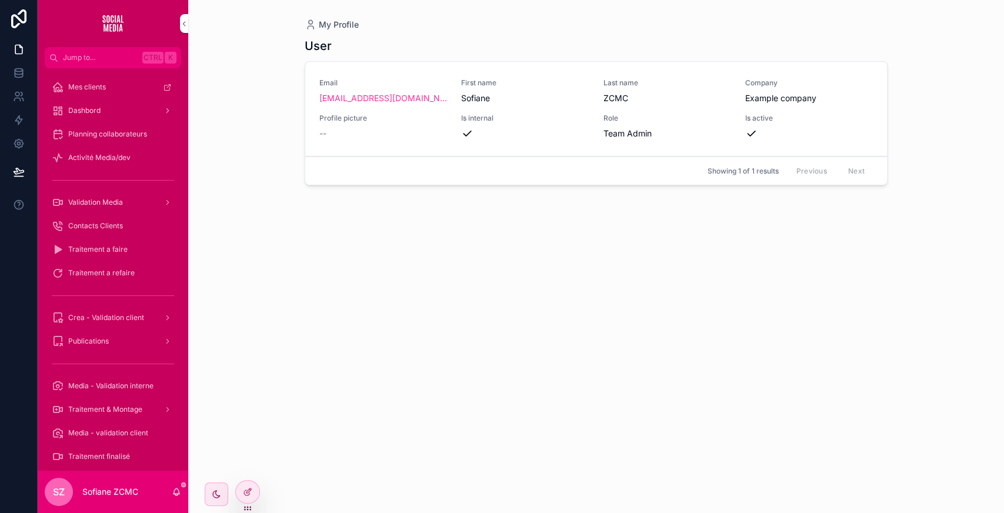
click at [120, 196] on div "Validation Media" at bounding box center [113, 202] width 122 height 19
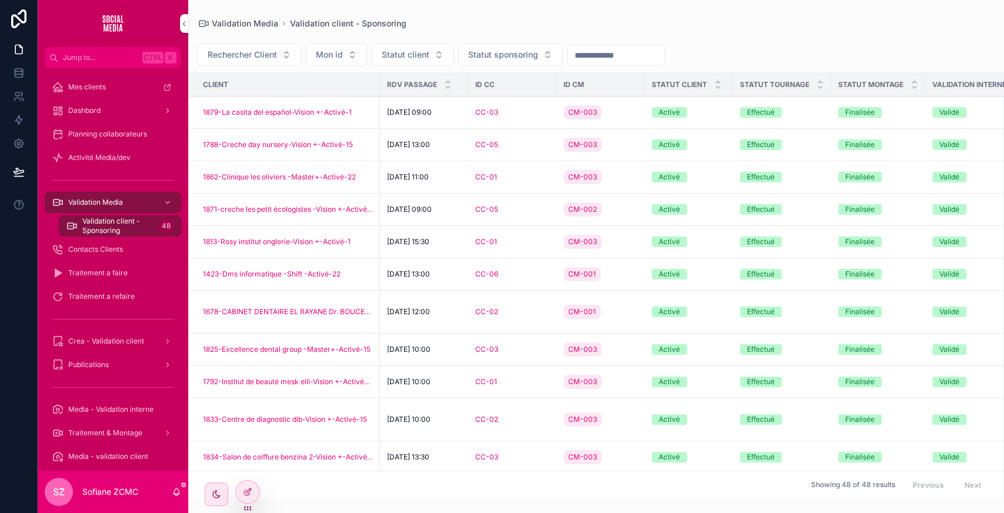
click at [485, 55] on span "Statut sponsoring" at bounding box center [503, 55] width 70 height 12
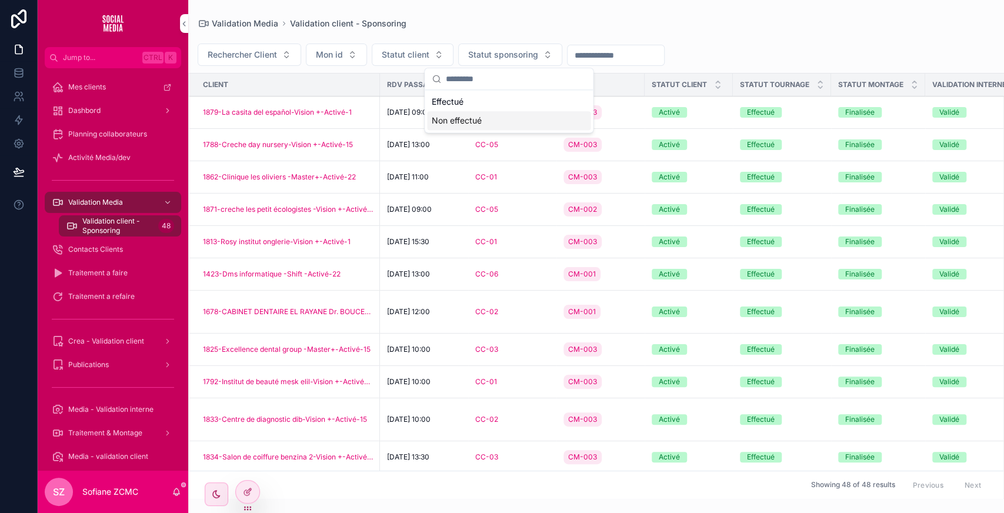
drag, startPoint x: 456, startPoint y: 111, endPoint x: 451, endPoint y: 118, distance: 8.2
click at [451, 118] on div "Non effectué" at bounding box center [508, 120] width 163 height 19
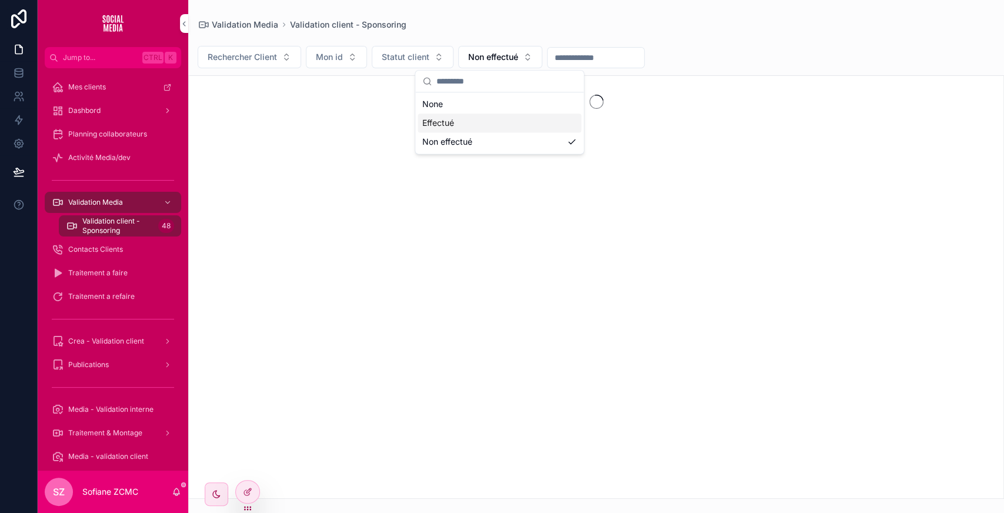
click at [451, 118] on div "Effectué" at bounding box center [498, 122] width 163 height 19
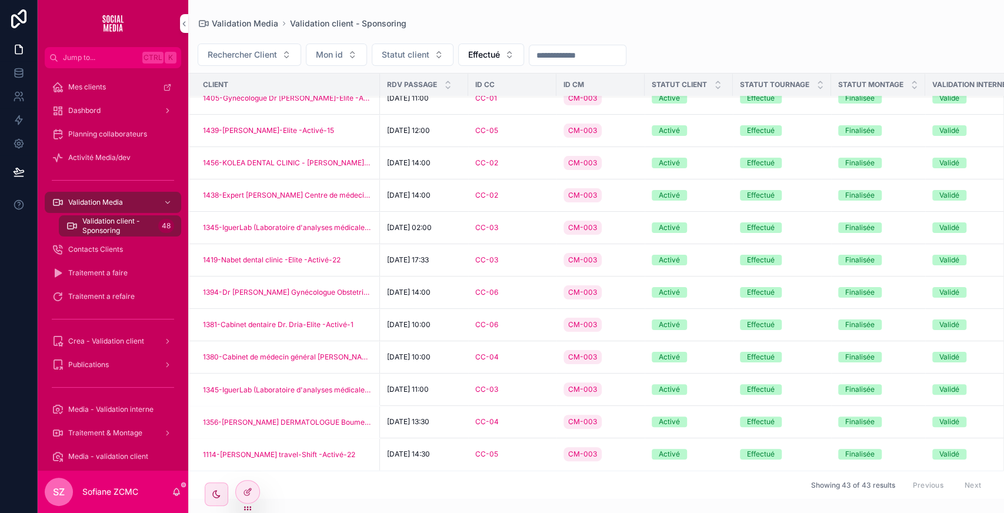
scroll to position [1269, 419]
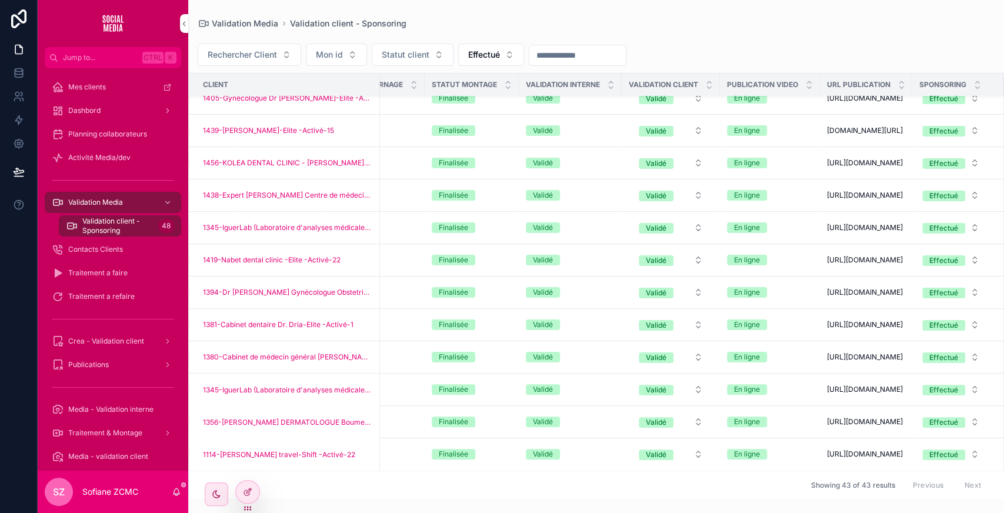
click at [479, 56] on span "Effectué" at bounding box center [484, 55] width 32 height 12
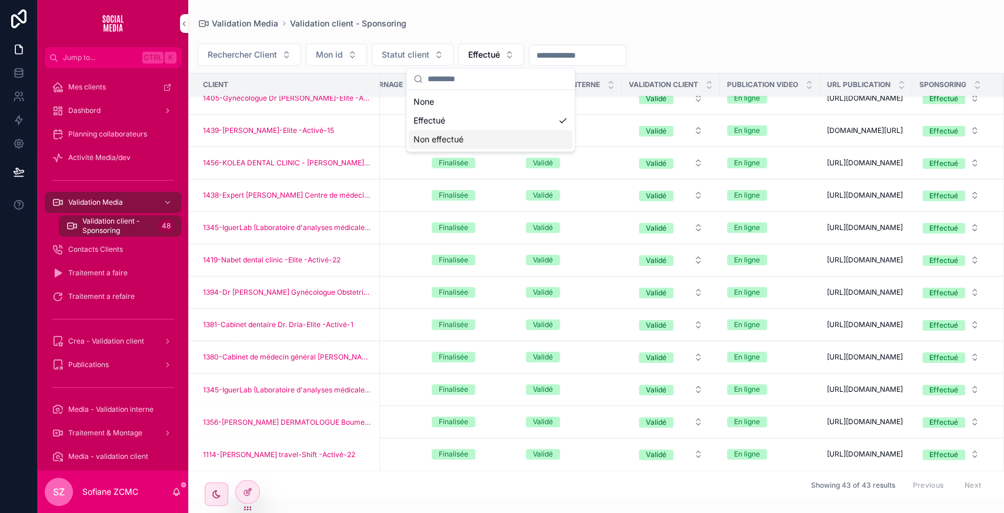
click at [450, 135] on div "Non effectué" at bounding box center [490, 139] width 163 height 19
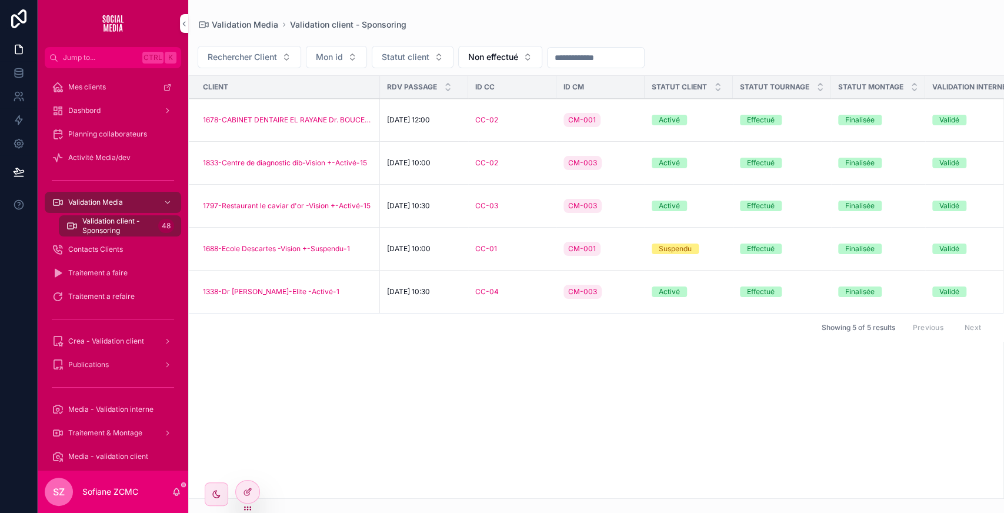
scroll to position [0, 407]
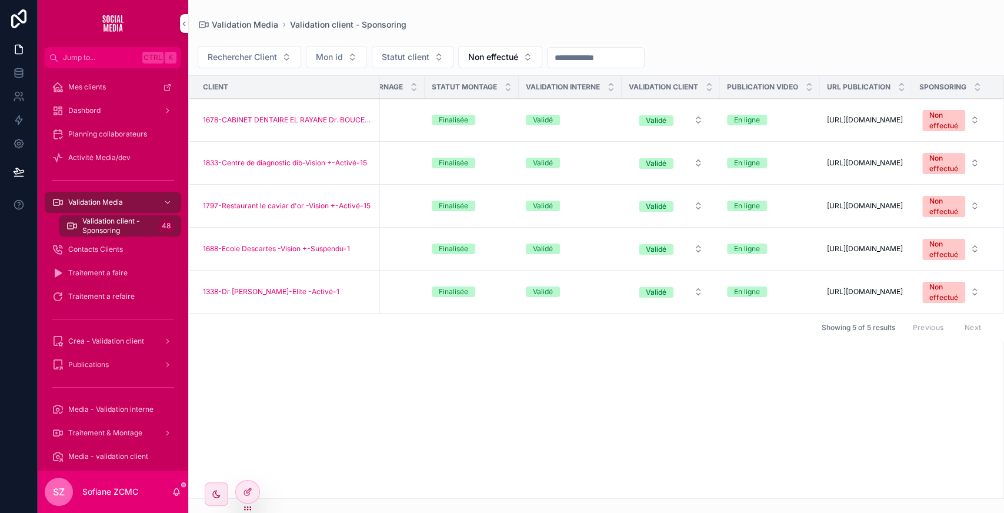
click at [0, 0] on icon "scrollable content" at bounding box center [0, 0] width 0 height 0
click at [935, 123] on div "Non effectué" at bounding box center [943, 120] width 29 height 21
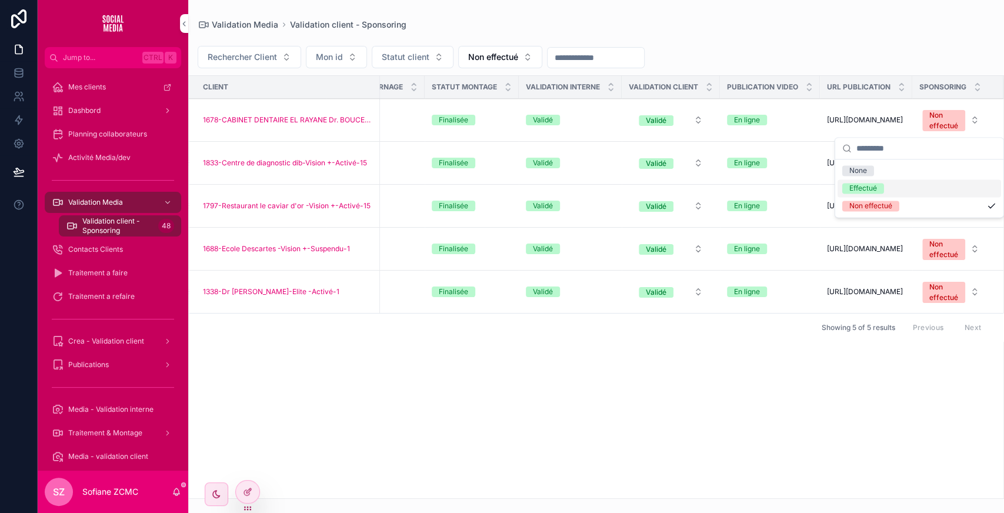
click at [862, 186] on div "Effectué" at bounding box center [863, 188] width 28 height 11
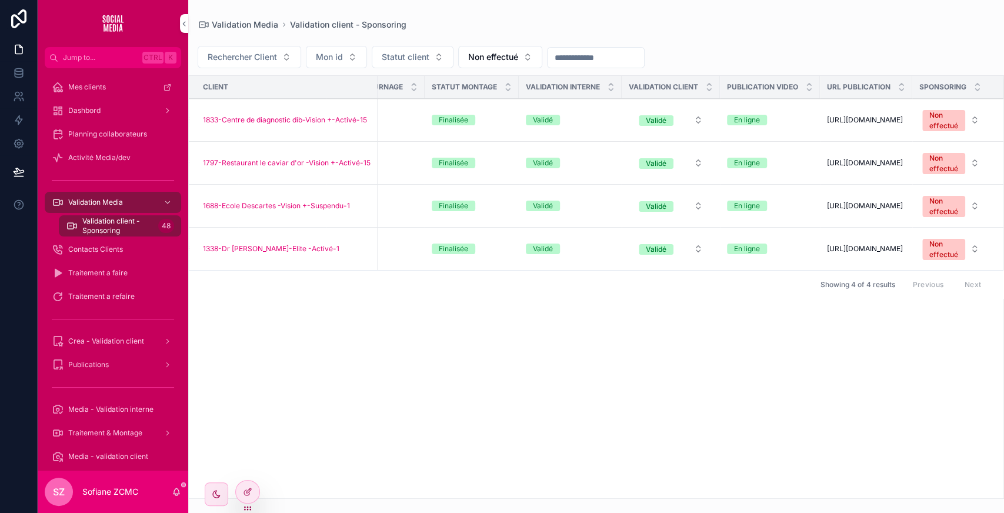
scroll to position [0, 402]
click at [938, 168] on div "Non effectué" at bounding box center [945, 163] width 29 height 21
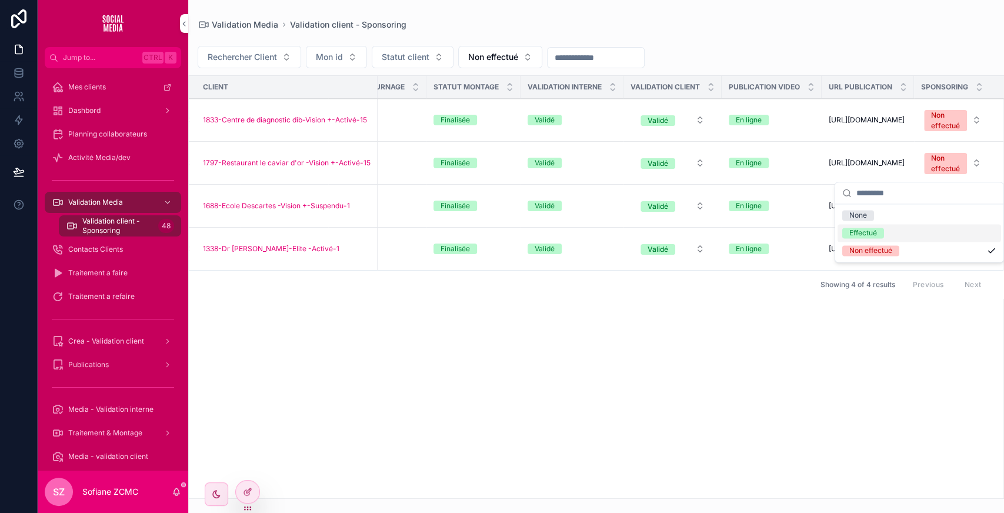
click at [867, 238] on div "Effectué" at bounding box center [918, 233] width 163 height 18
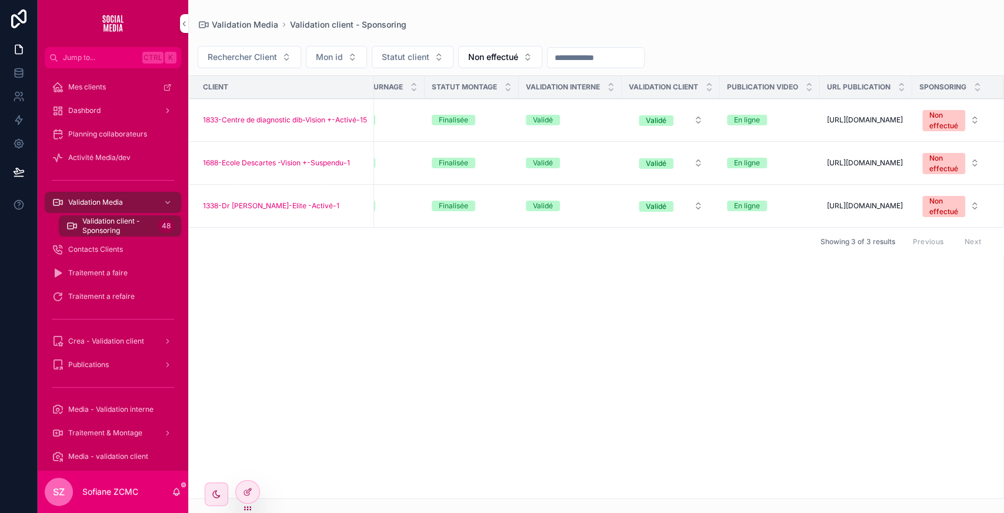
scroll to position [0, 402]
click at [0, 0] on icon "scrollable content" at bounding box center [0, 0] width 0 height 0
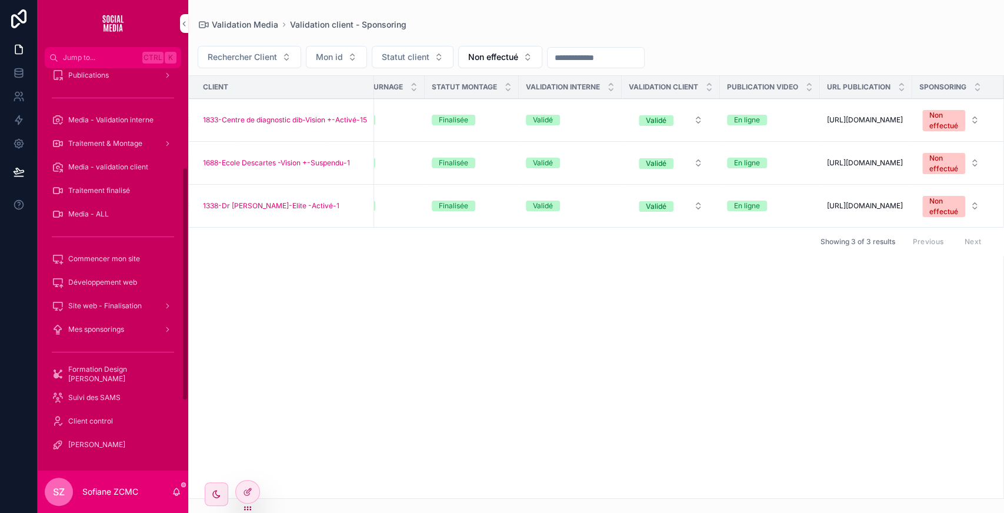
scroll to position [0, 0]
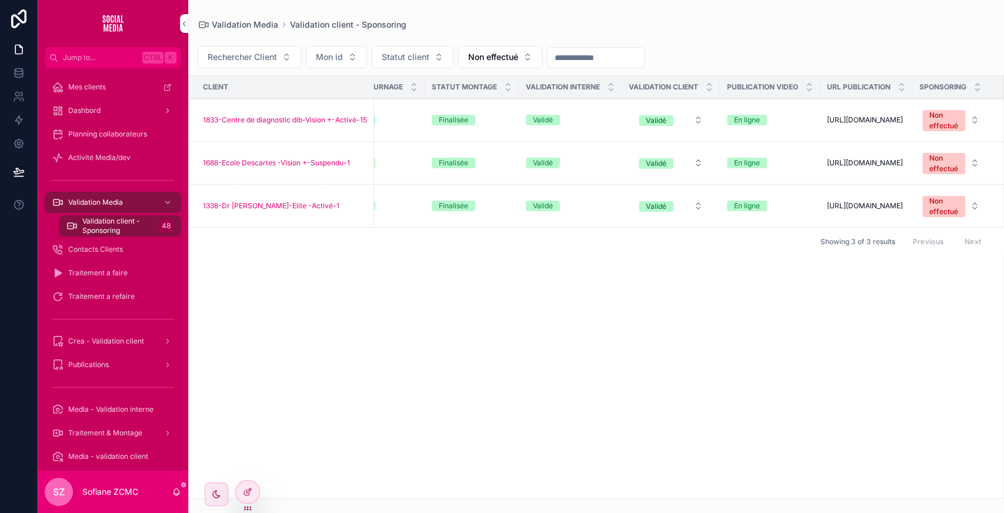
click at [404, 122] on div "Effectué" at bounding box center [375, 120] width 84 height 11
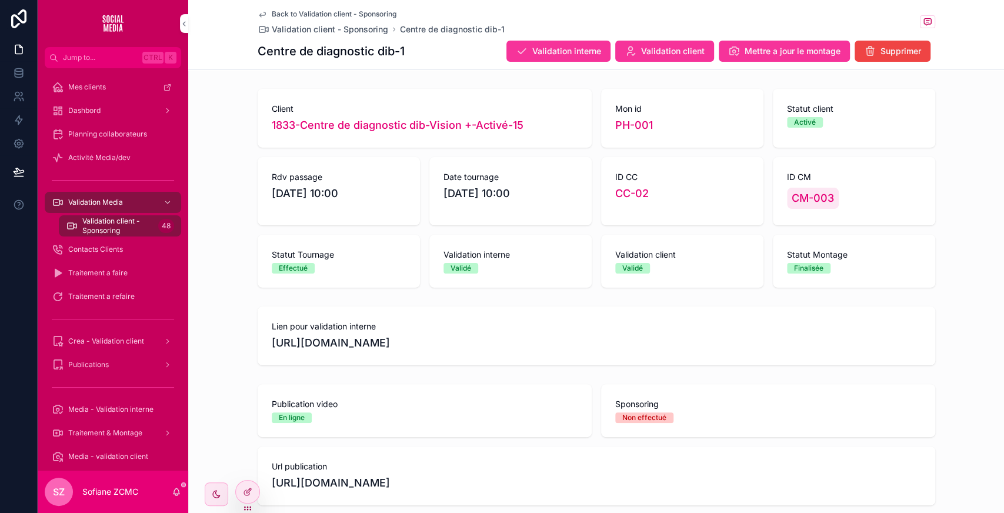
scroll to position [72, 0]
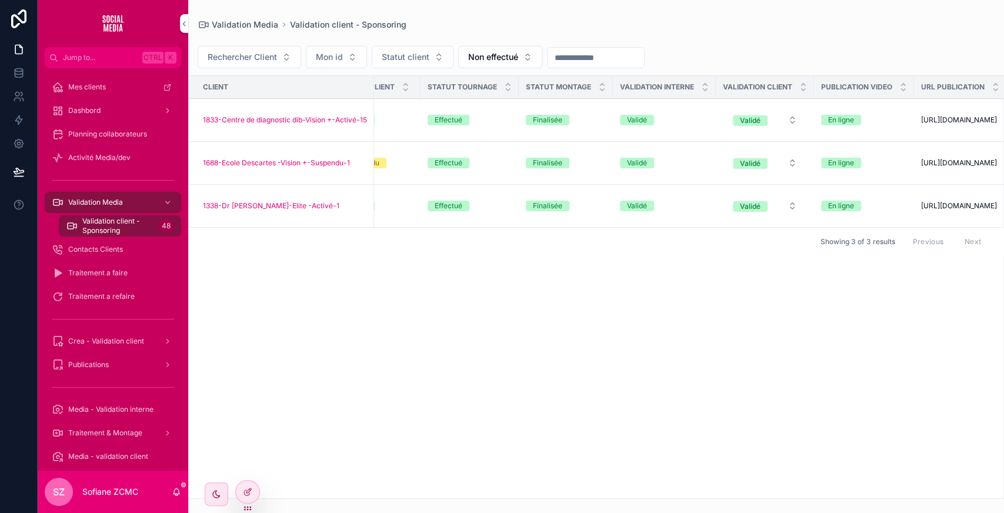
scroll to position [0, 402]
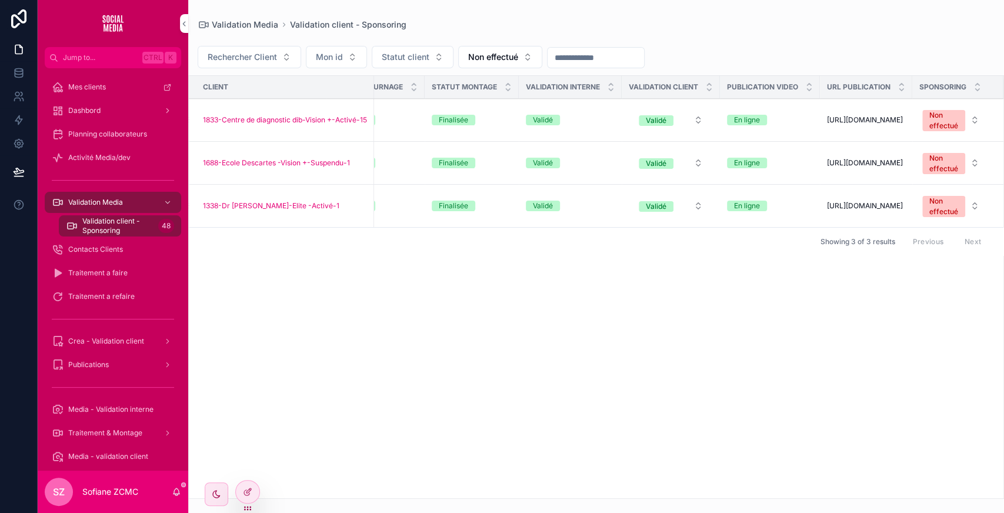
click at [0, 0] on icon "scrollable content" at bounding box center [0, 0] width 0 height 0
click at [941, 210] on div "Non effectué" at bounding box center [943, 206] width 29 height 21
click at [864, 276] on div "Effectué" at bounding box center [863, 275] width 28 height 11
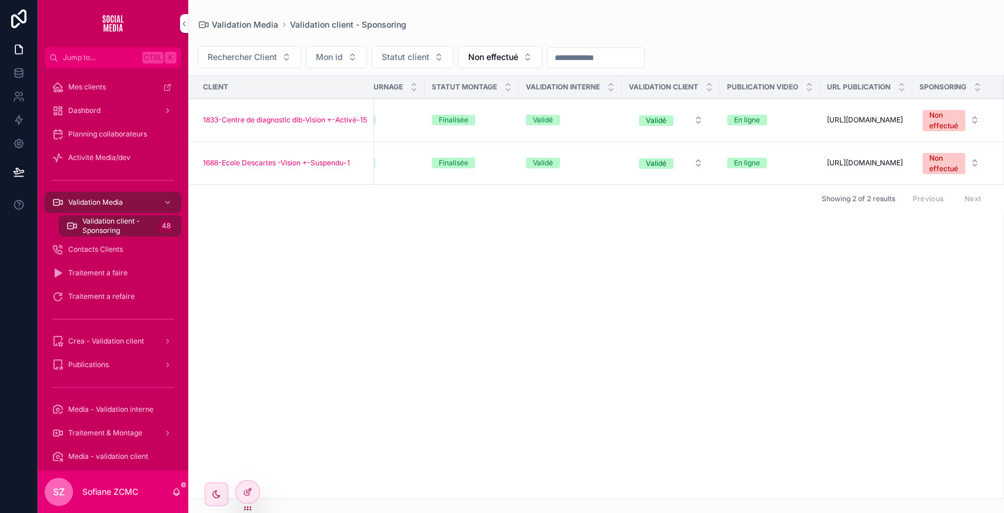
click at [272, 49] on button "Rechercher Client" at bounding box center [249, 57] width 103 height 22
click at [364, 255] on div "Client Rdv passage ID CC ID CM Statut client Statut Tournage Statut Montage Val…" at bounding box center [596, 287] width 814 height 422
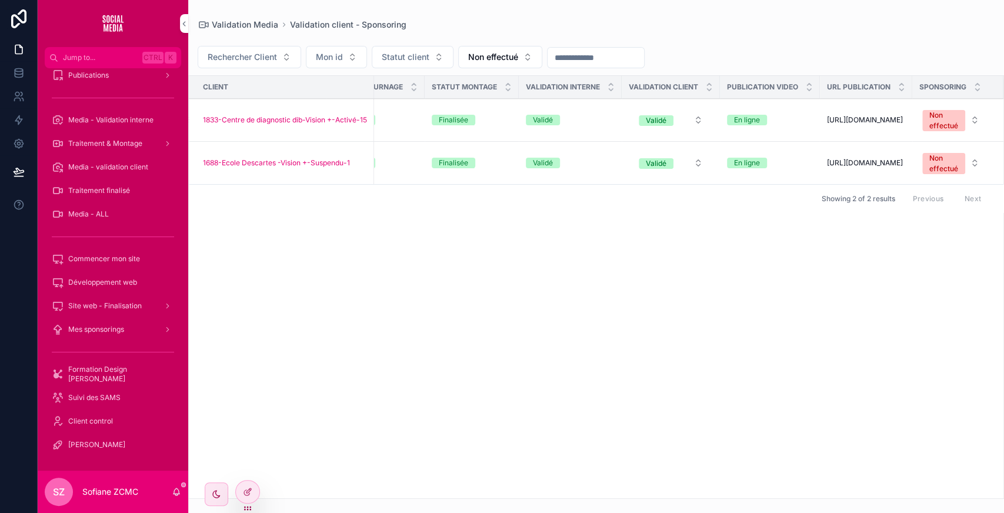
click at [0, 0] on icon "scrollable content" at bounding box center [0, 0] width 0 height 0
click at [411, 121] on div "Effectué" at bounding box center [375, 120] width 84 height 11
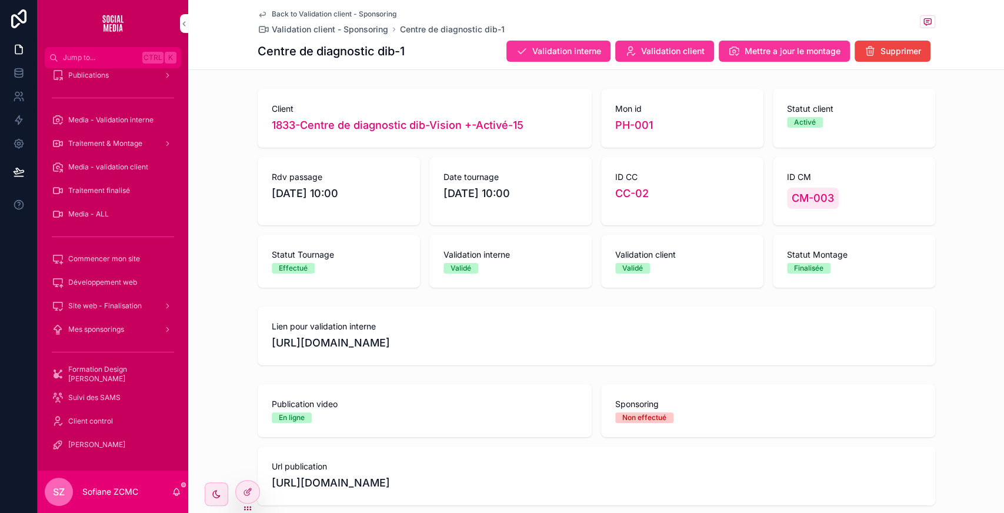
scroll to position [72, 0]
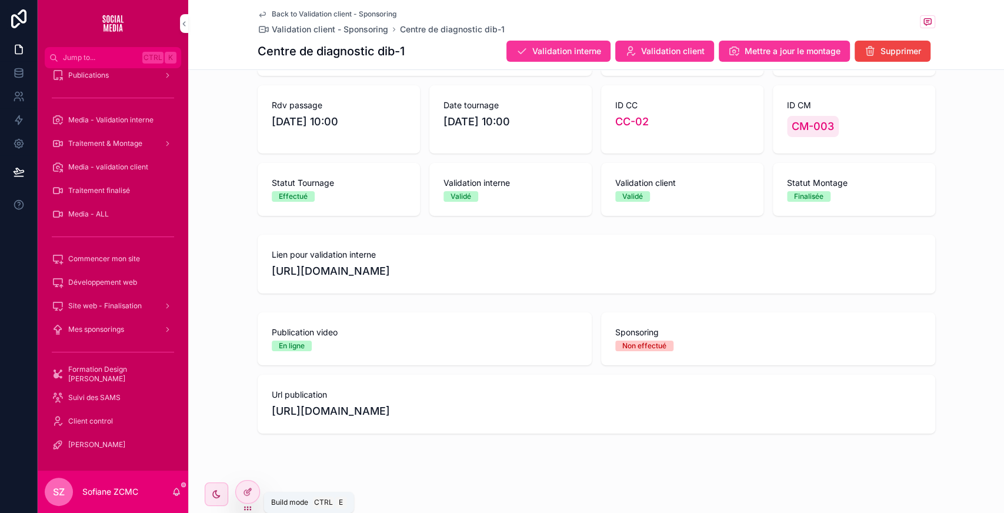
click at [250, 494] on icon at bounding box center [247, 491] width 9 height 9
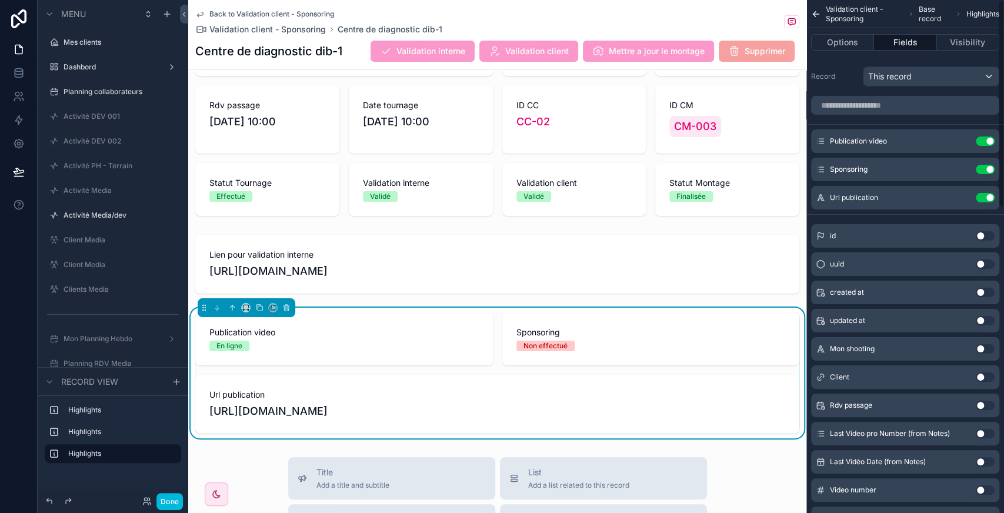
click at [986, 201] on button "Use setting" at bounding box center [984, 197] width 19 height 9
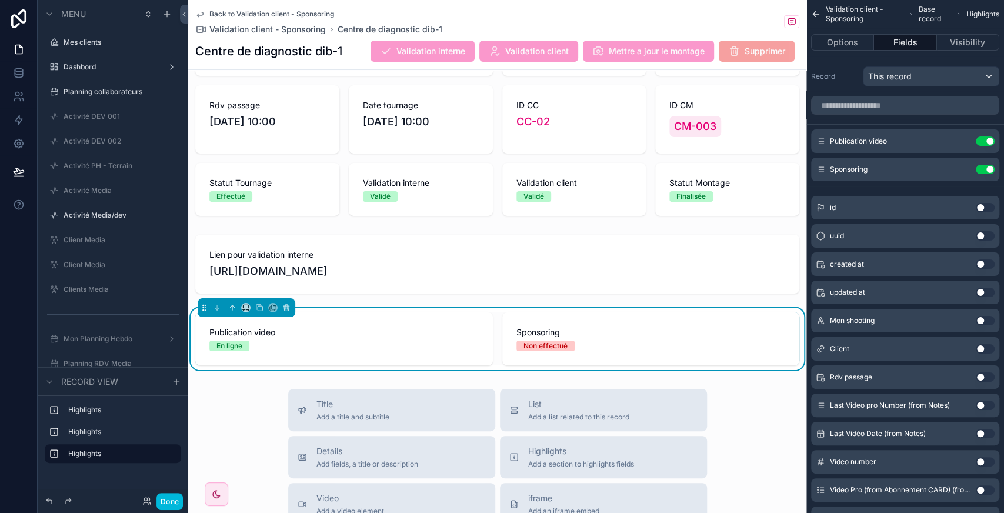
scroll to position [208, 0]
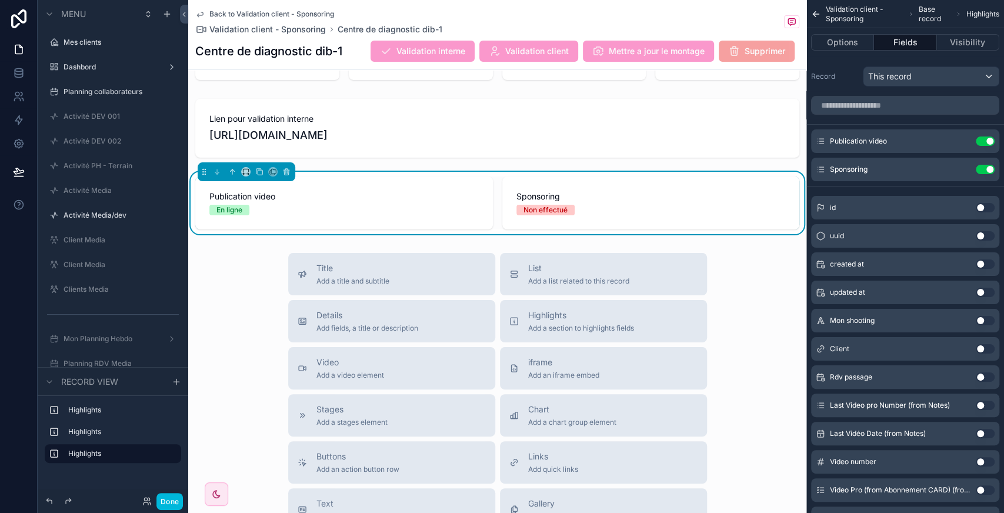
click at [367, 320] on div "Details Add fields, a title or description" at bounding box center [367, 321] width 102 height 24
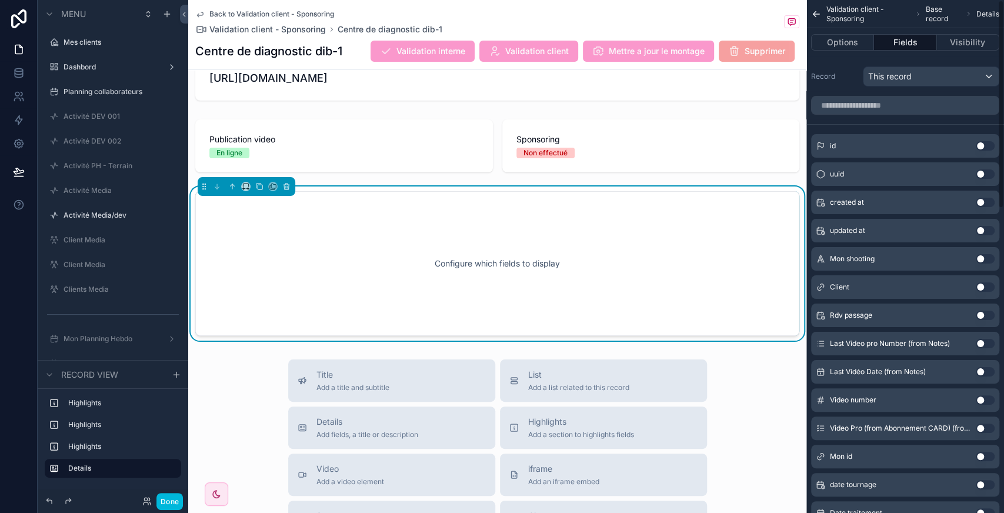
scroll to position [271, 0]
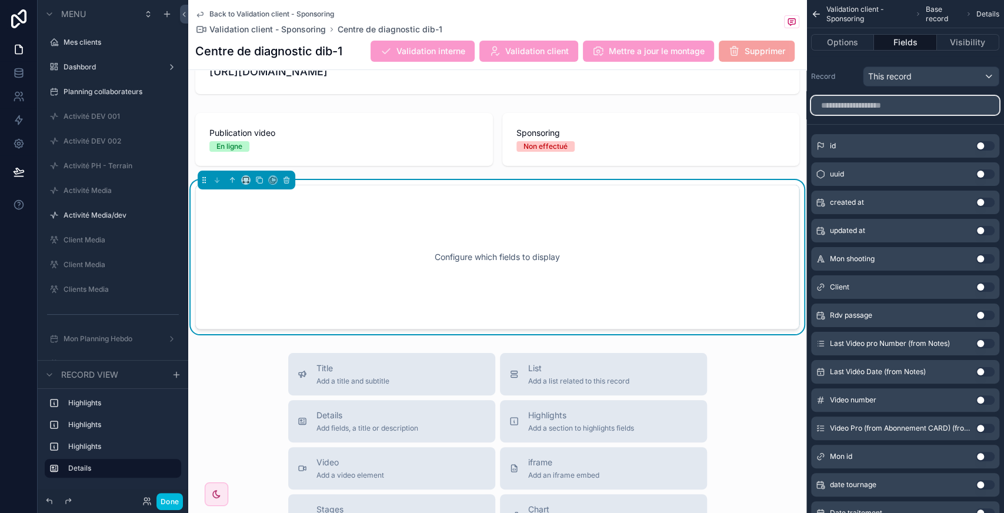
click at [873, 101] on input "scrollable content" at bounding box center [905, 105] width 188 height 19
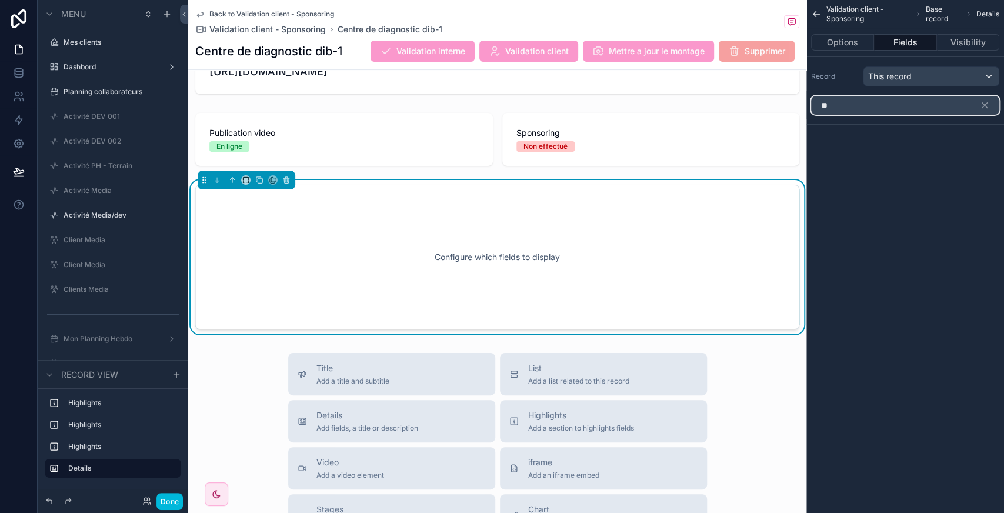
type input "*"
type input "***"
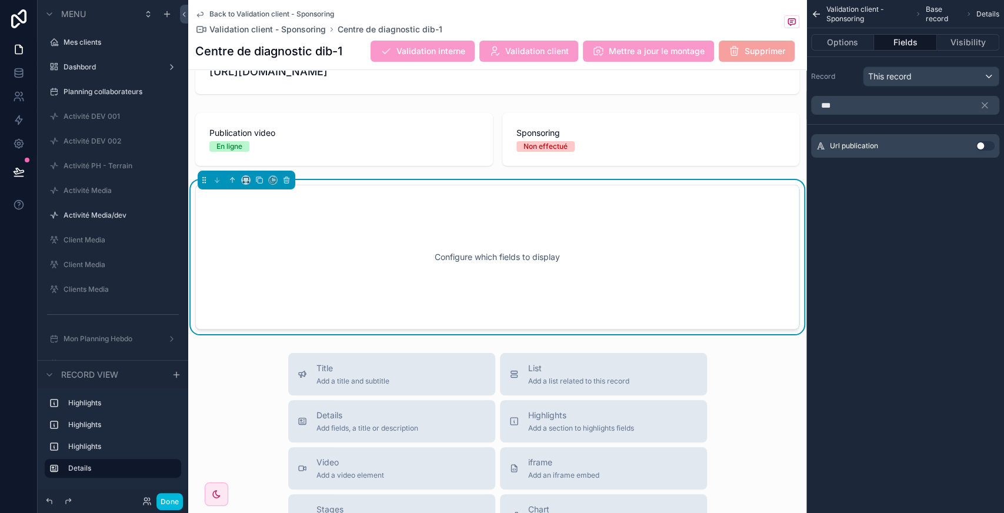
click at [982, 141] on button "Use setting" at bounding box center [984, 145] width 19 height 9
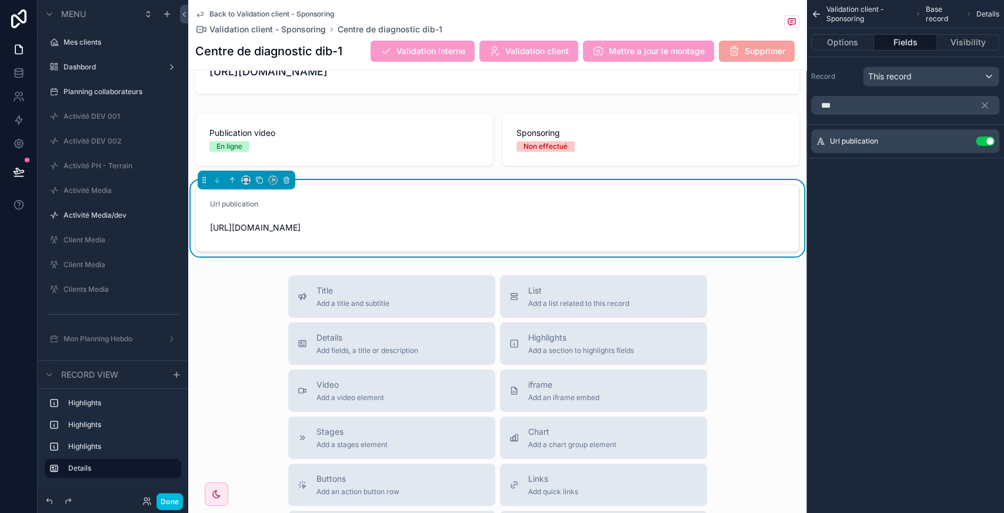
click at [0, 0] on icon "scrollable content" at bounding box center [0, 0] width 0 height 0
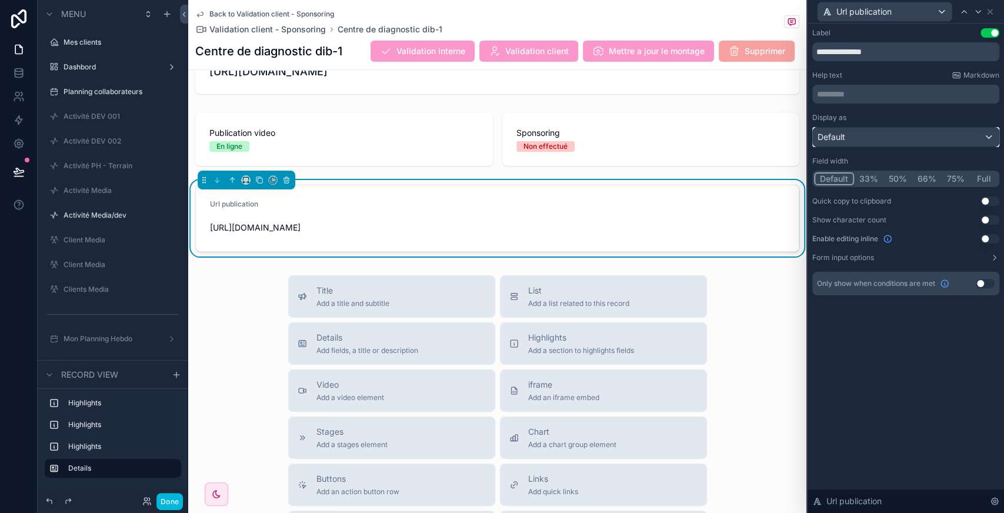
click at [946, 142] on div "Default" at bounding box center [905, 137] width 186 height 19
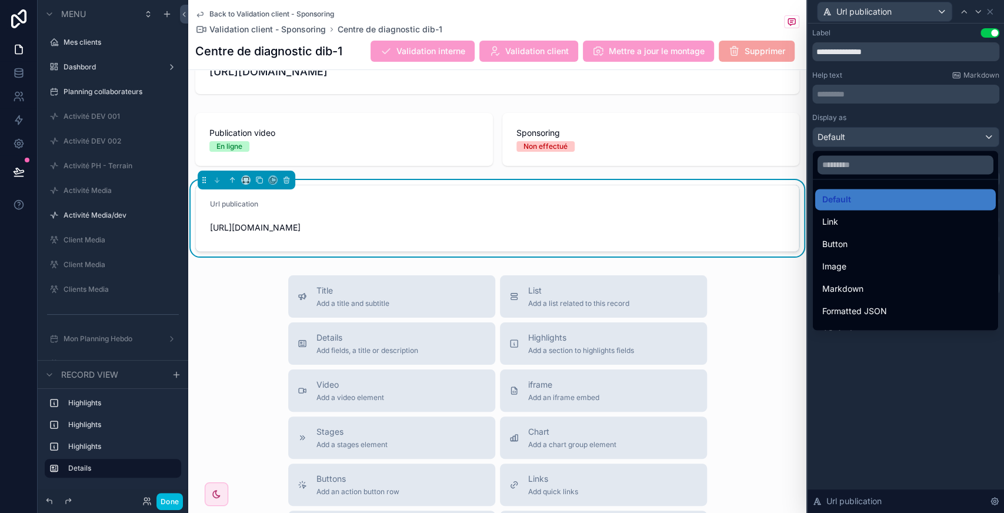
click at [946, 142] on div at bounding box center [905, 256] width 196 height 513
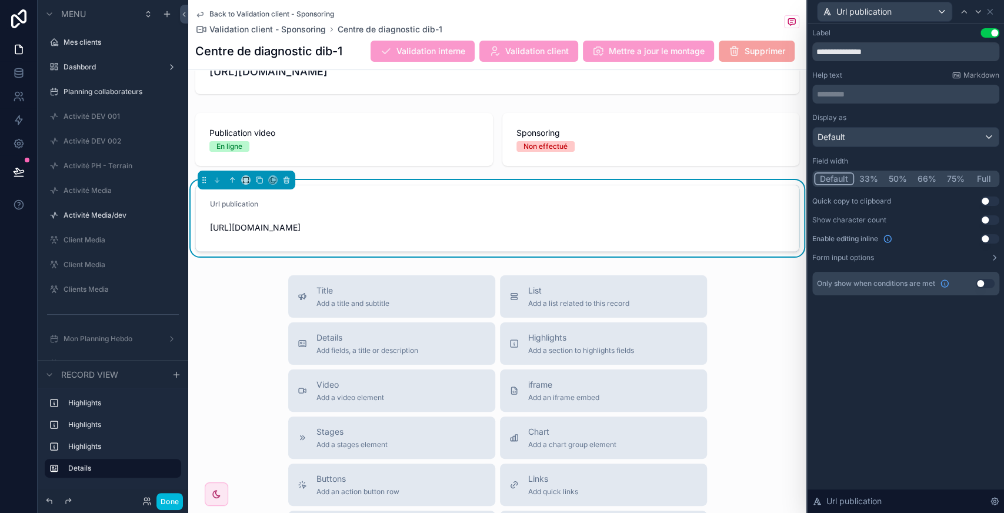
click at [981, 180] on button "Full" at bounding box center [983, 178] width 28 height 13
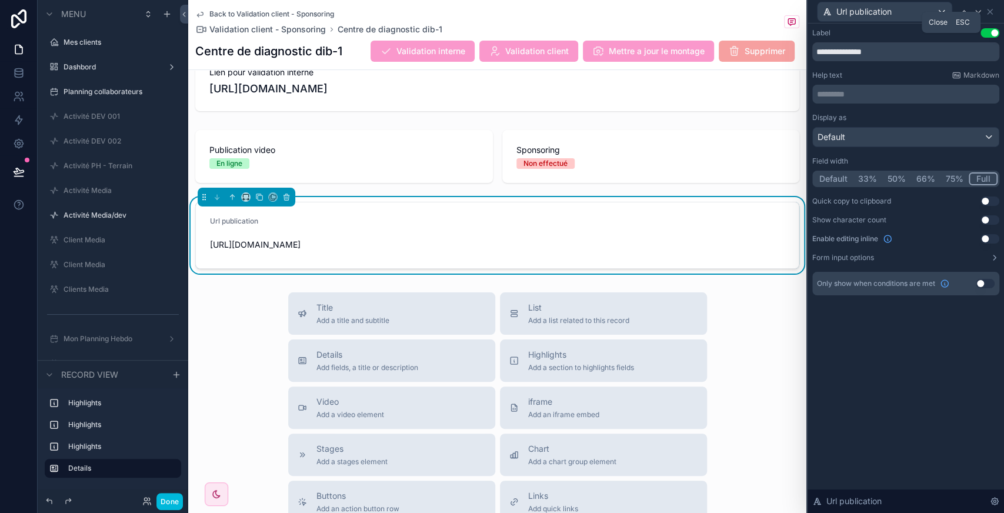
click at [988, 7] on icon at bounding box center [989, 11] width 9 height 9
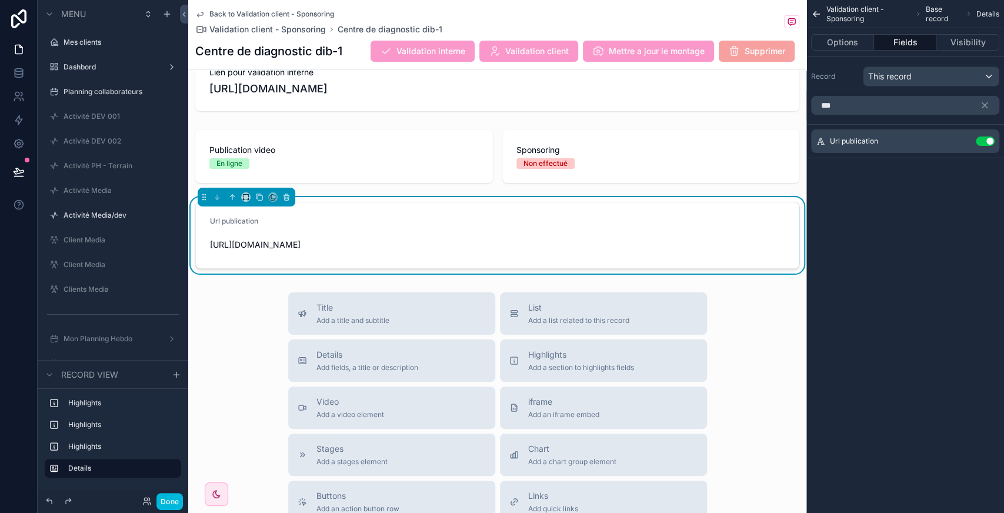
click at [700, 220] on div "Url publication" at bounding box center [497, 223] width 574 height 14
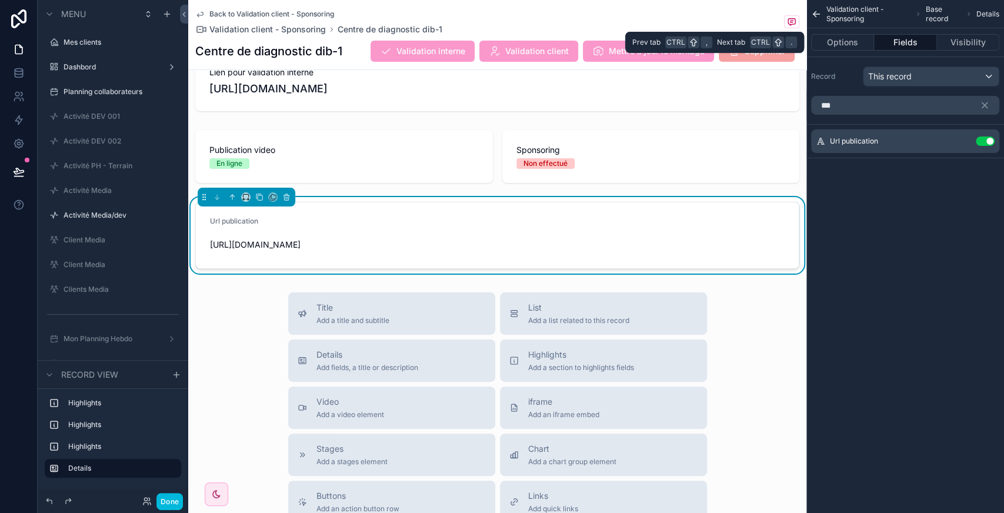
click at [838, 49] on button "Options" at bounding box center [842, 42] width 63 height 16
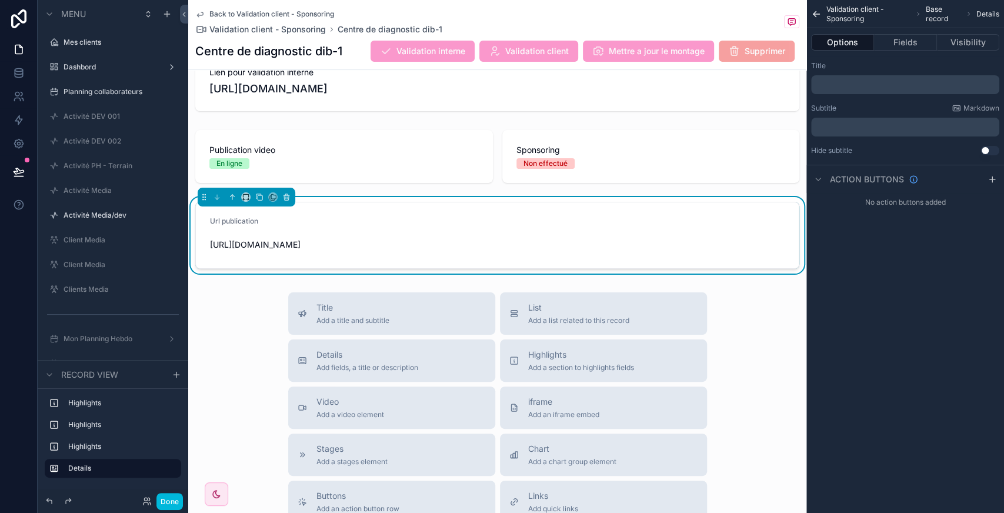
click at [991, 179] on icon "scrollable content" at bounding box center [991, 179] width 5 height 0
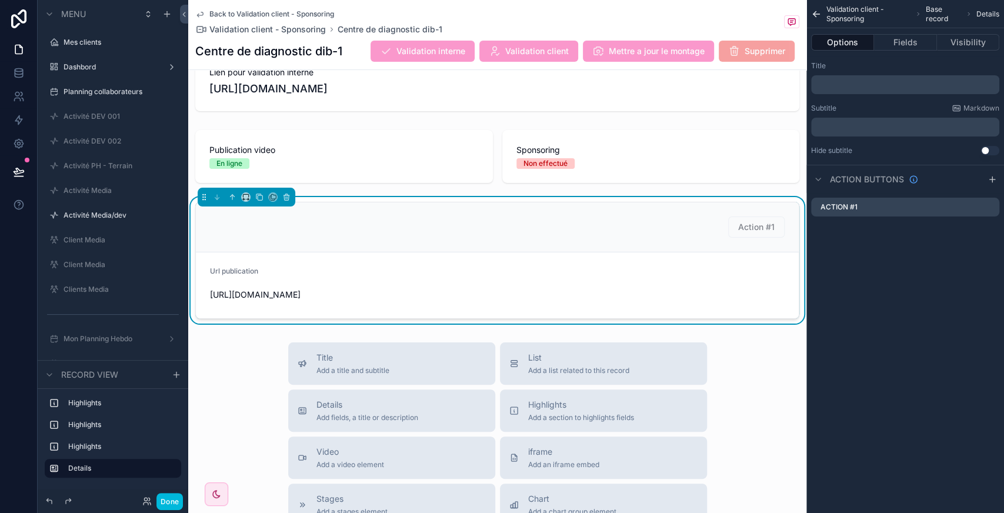
click at [0, 0] on icon "scrollable content" at bounding box center [0, 0] width 0 height 0
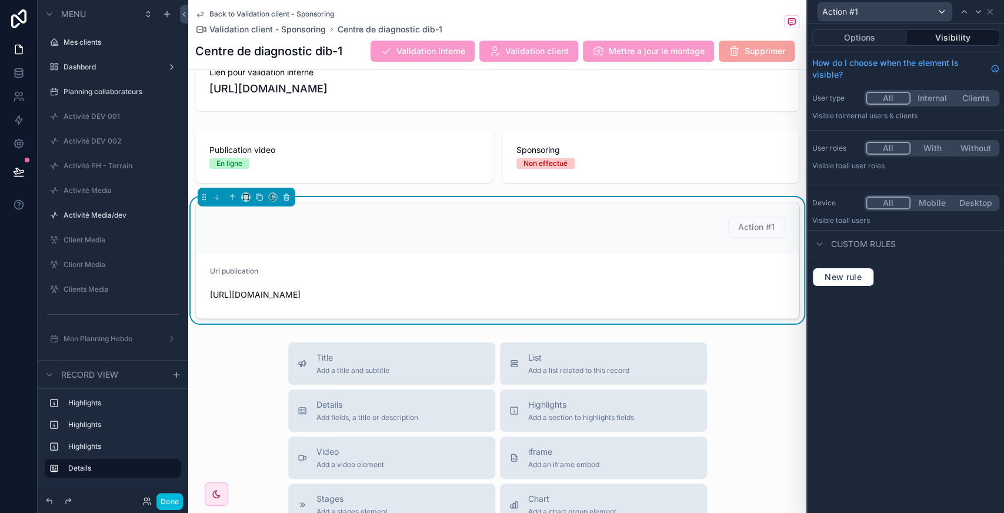
click at [874, 38] on button "Options" at bounding box center [859, 37] width 94 height 16
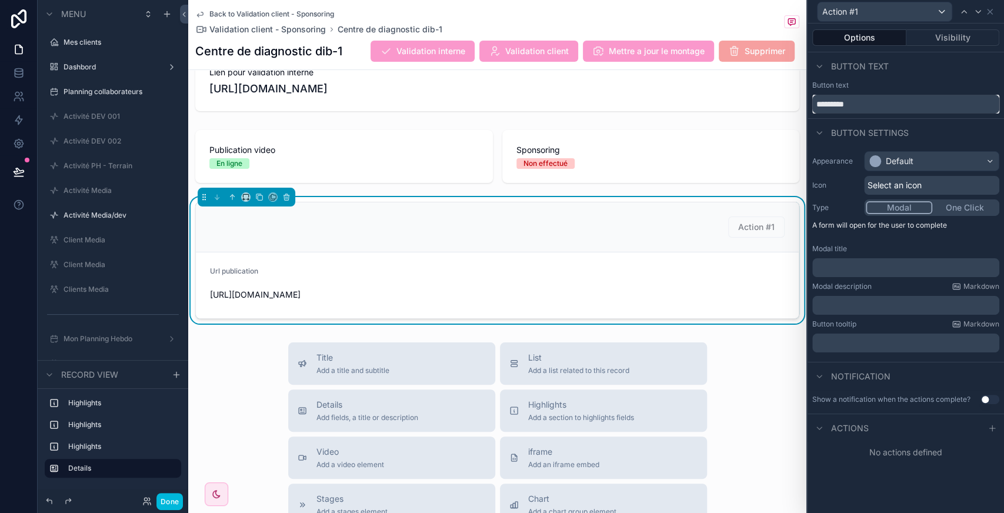
click at [877, 100] on input "*********" at bounding box center [905, 104] width 187 height 19
type input "**********"
click at [914, 159] on div "Default" at bounding box center [931, 161] width 134 height 19
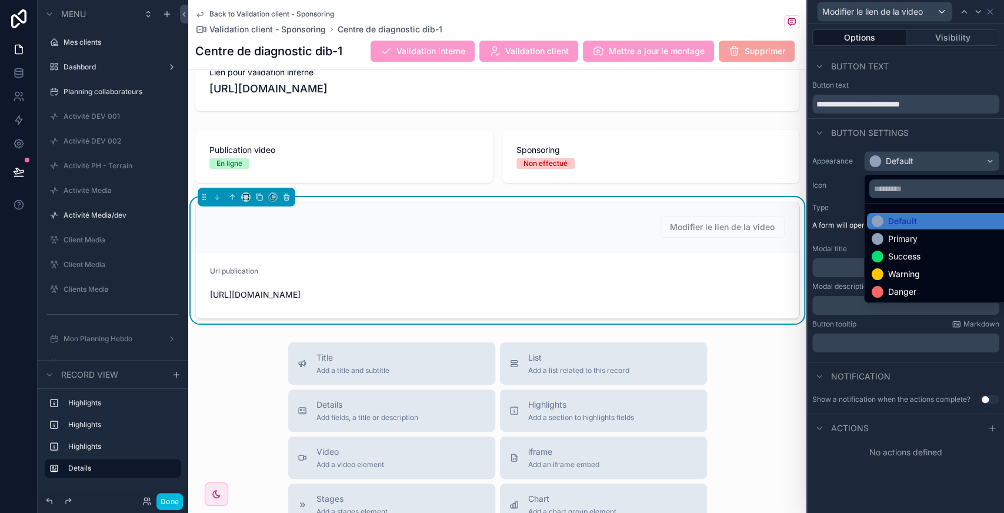
click at [907, 235] on div "Primary" at bounding box center [902, 239] width 29 height 12
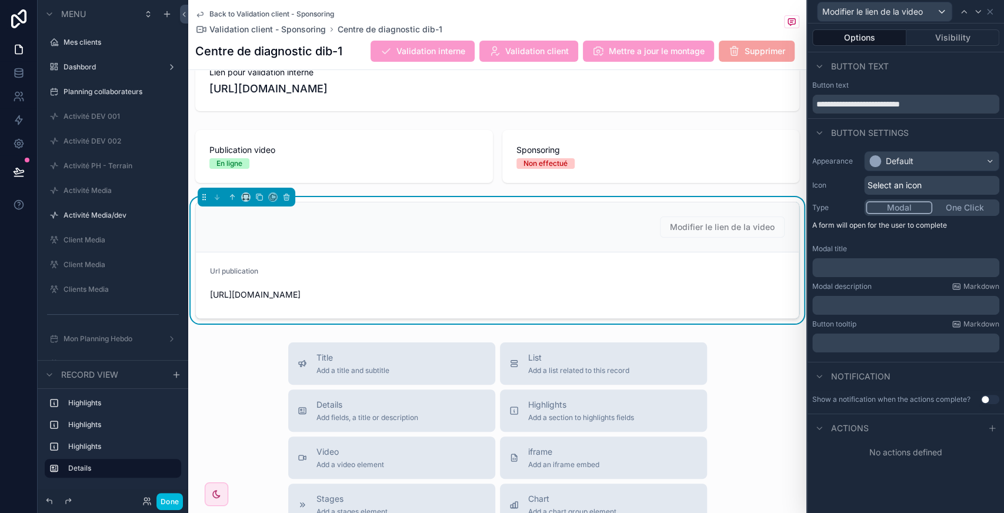
click at [907, 235] on div "Appearance Default Icon Select an icon Type Modal One Click A form will open fo…" at bounding box center [905, 251] width 196 height 210
click at [895, 188] on span "Select an icon" at bounding box center [894, 185] width 54 height 12
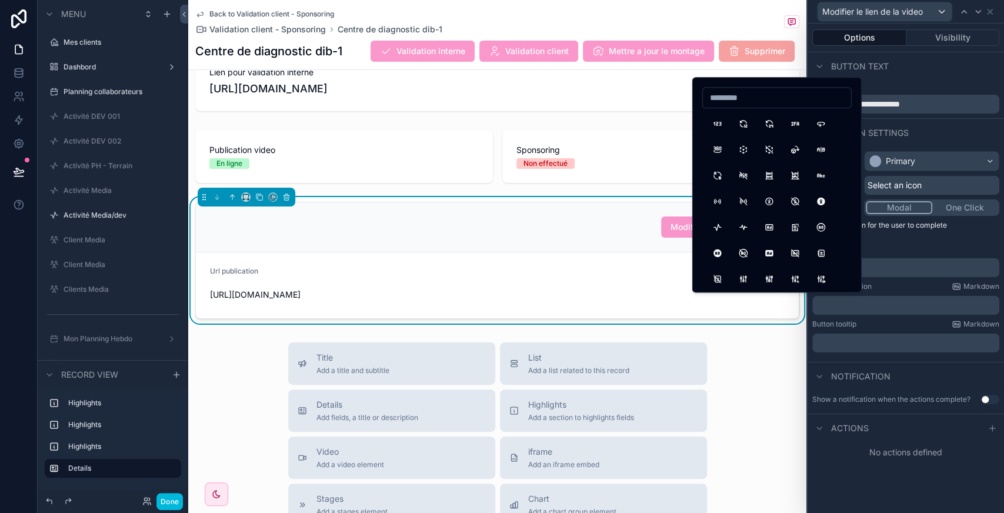
click at [764, 336] on div "Back to Validation client - Sponsoring Validation client - Sponsoring Centre de…" at bounding box center [497, 300] width 618 height 1109
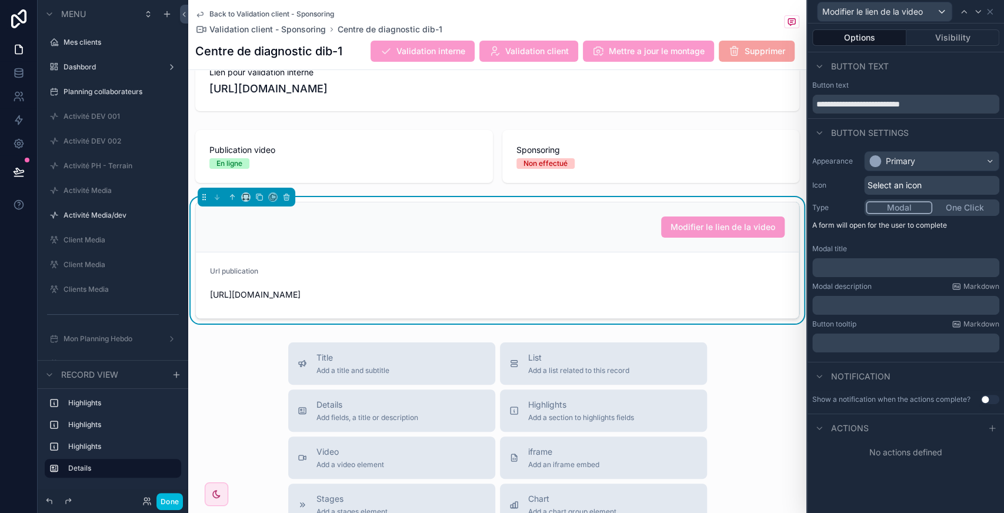
click at [919, 187] on span "Select an icon" at bounding box center [894, 185] width 54 height 12
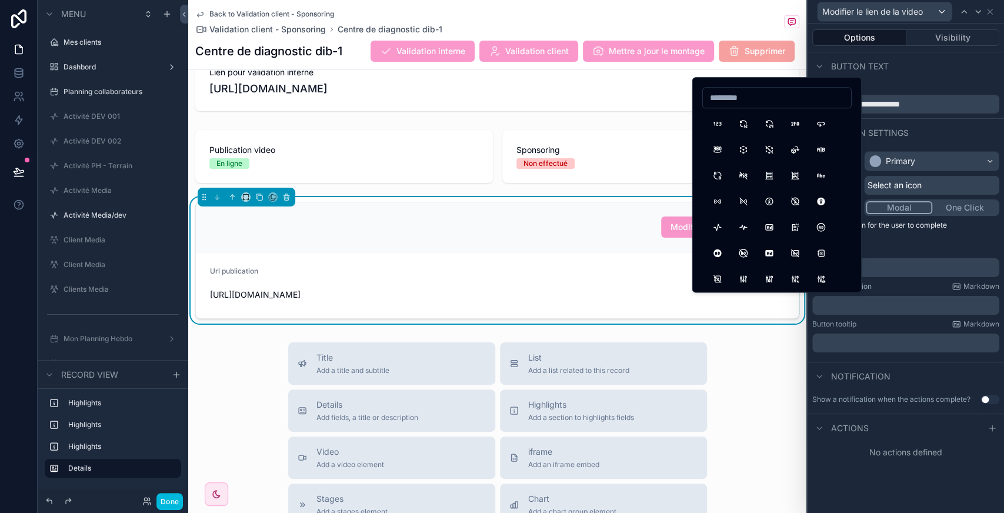
click at [716, 179] on button "AB2" at bounding box center [717, 175] width 21 height 21
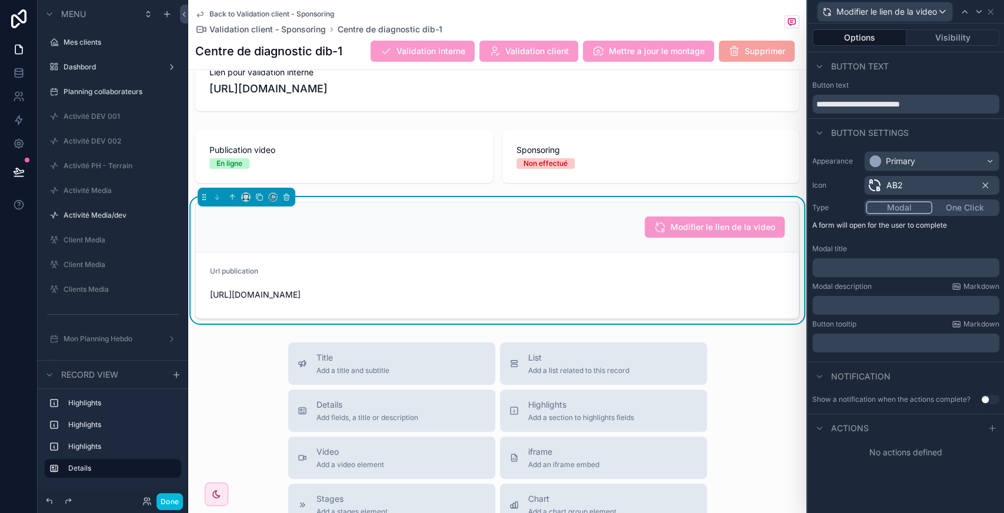
click at [879, 270] on p "﻿" at bounding box center [907, 268] width 180 height 12
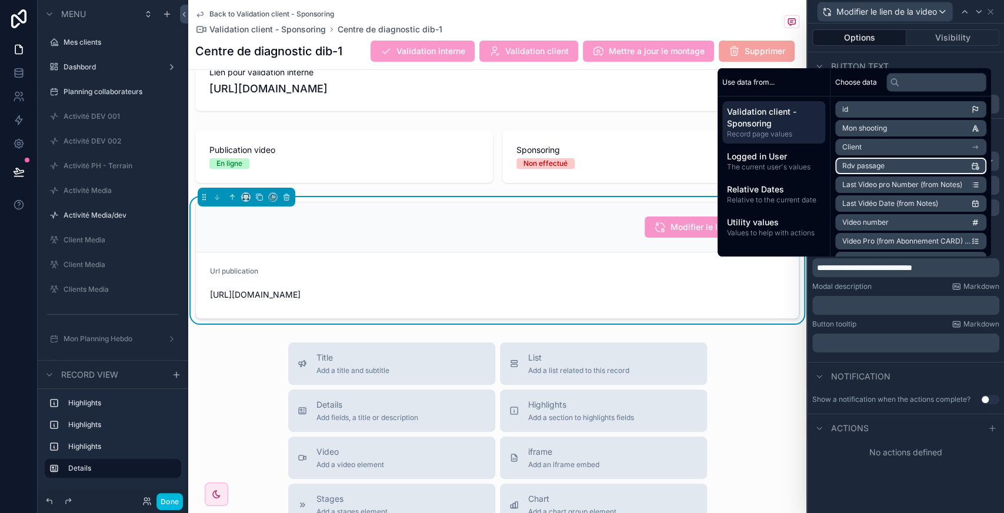
click at [883, 146] on li "Client" at bounding box center [910, 147] width 151 height 16
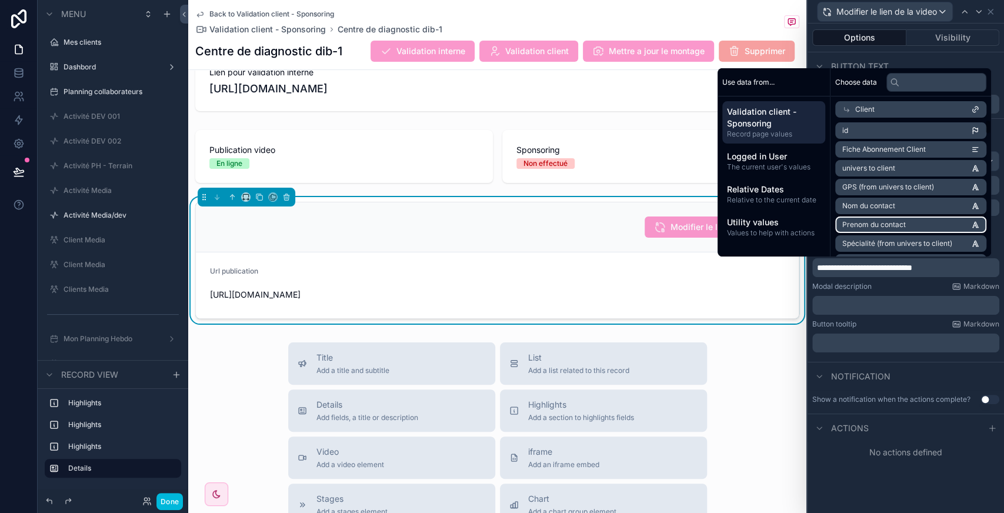
scroll to position [78, 0]
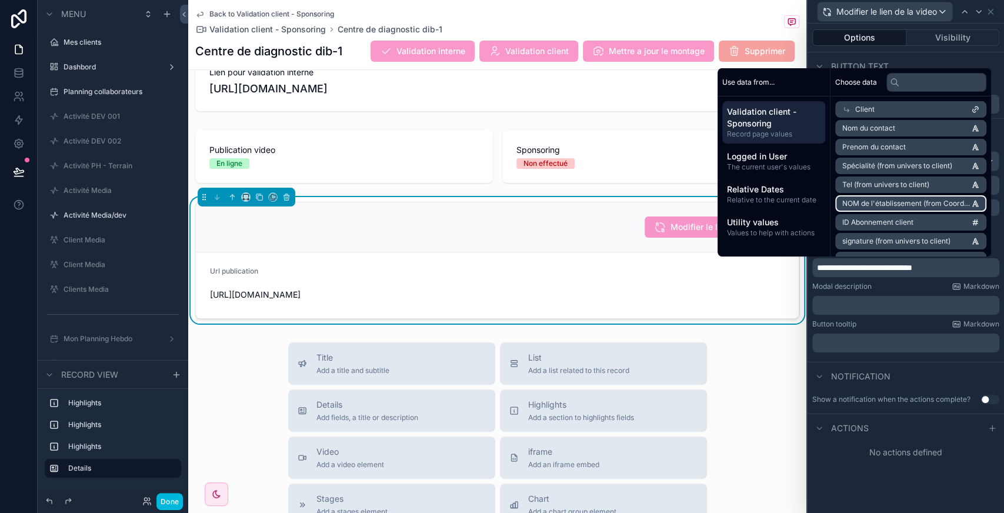
click at [894, 206] on span "NOM de l'établissement (from Coordonnées client)" at bounding box center [906, 203] width 129 height 9
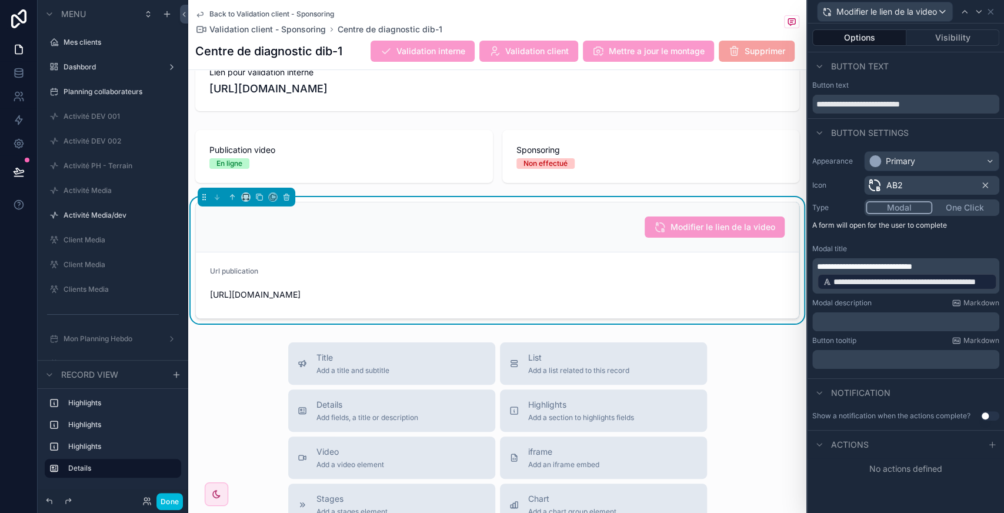
click at [995, 444] on icon at bounding box center [991, 444] width 9 height 9
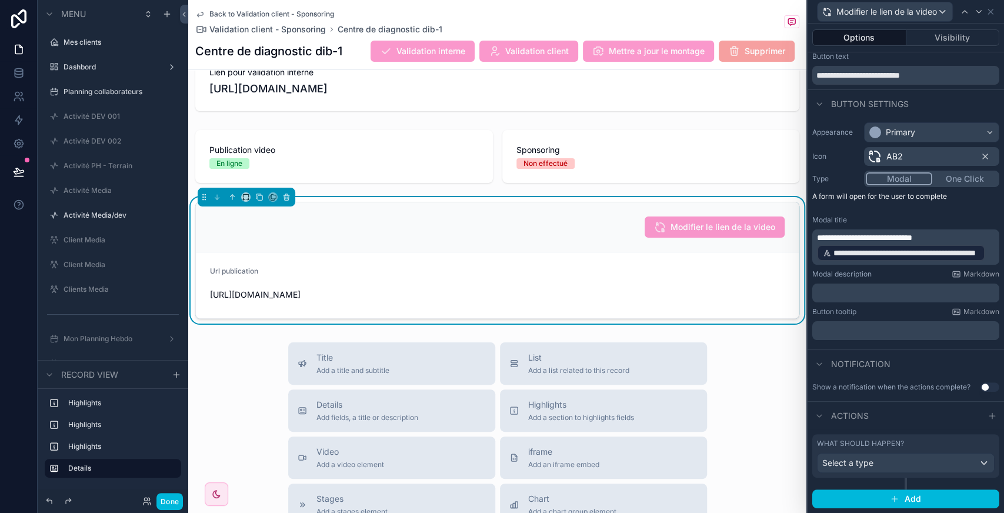
scroll to position [36, 0]
click at [897, 468] on div "Select a type" at bounding box center [905, 462] width 176 height 19
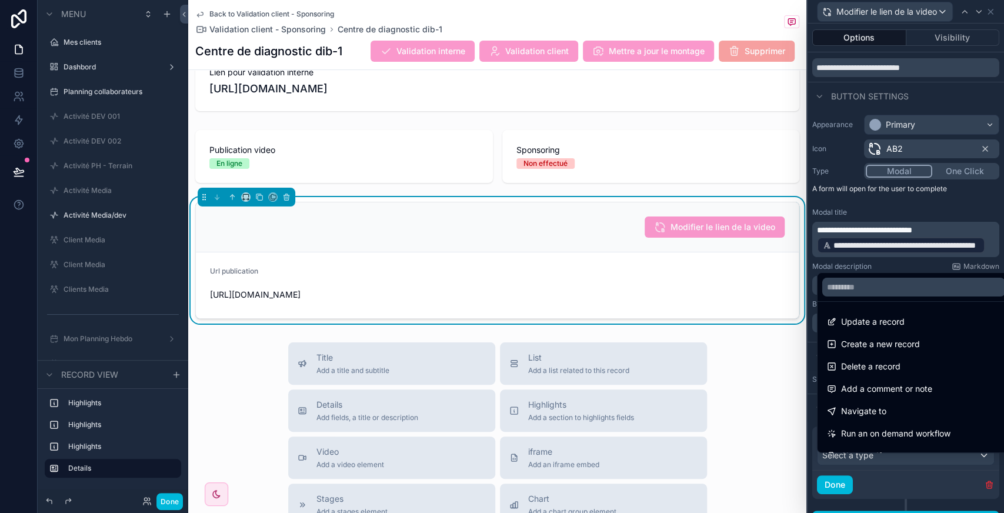
click at [895, 320] on span "Update a record" at bounding box center [872, 322] width 63 height 14
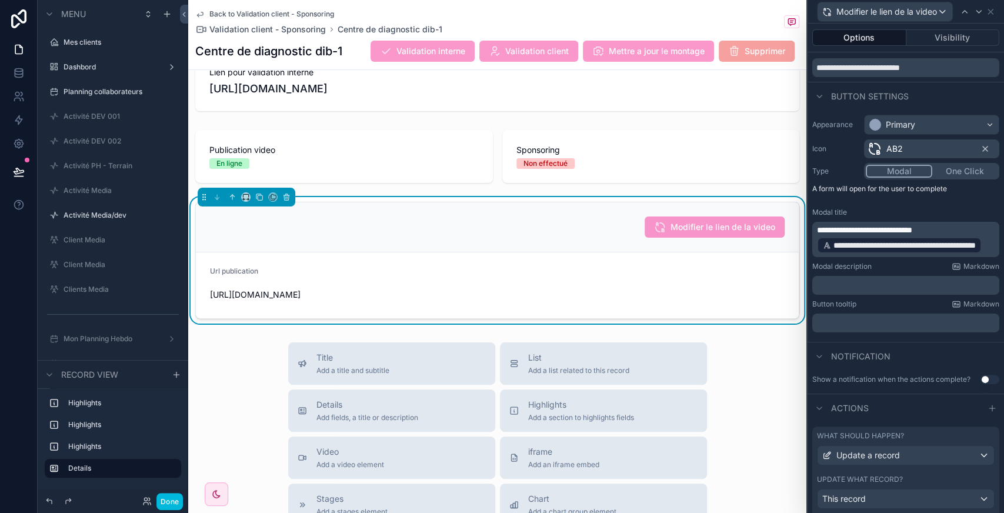
scroll to position [211, 0]
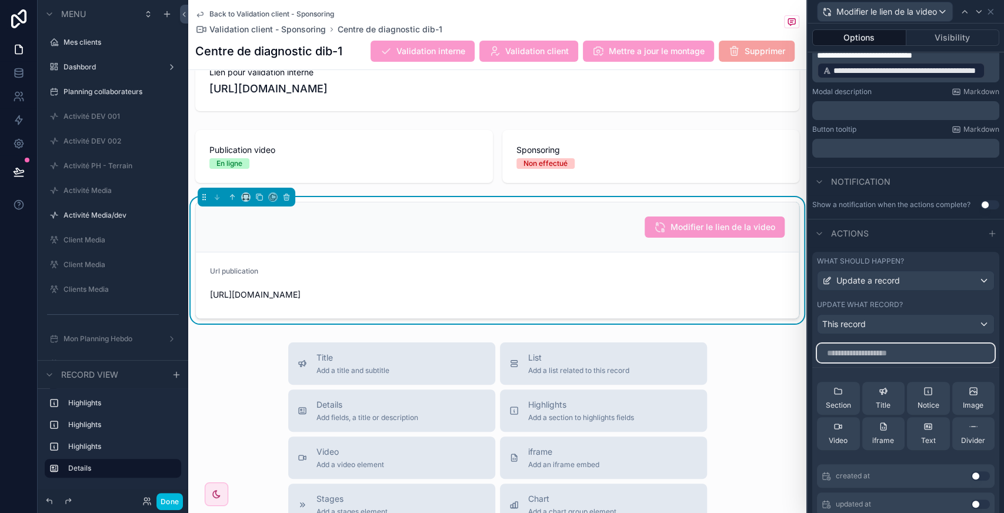
click at [872, 360] on input "text" at bounding box center [906, 352] width 178 height 19
type input "***"
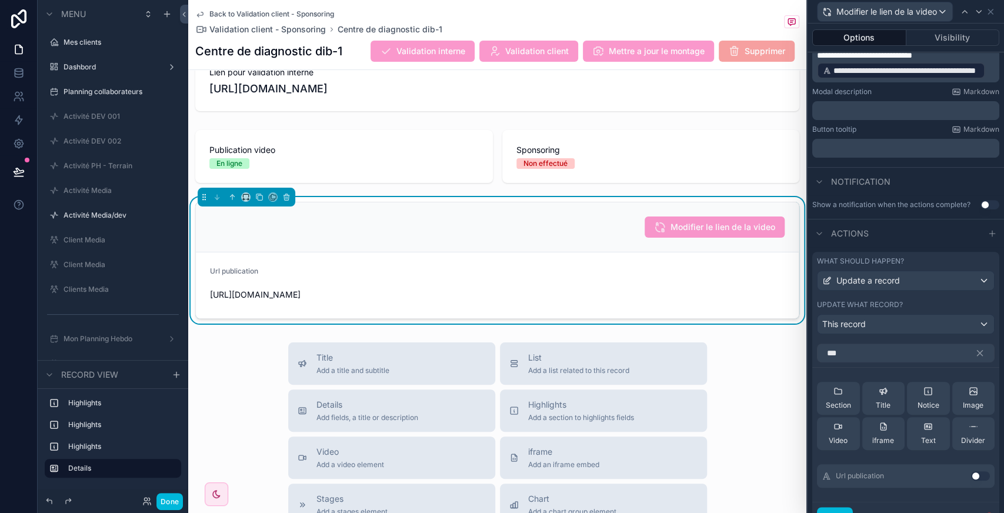
click at [971, 480] on button "Use setting" at bounding box center [980, 475] width 19 height 9
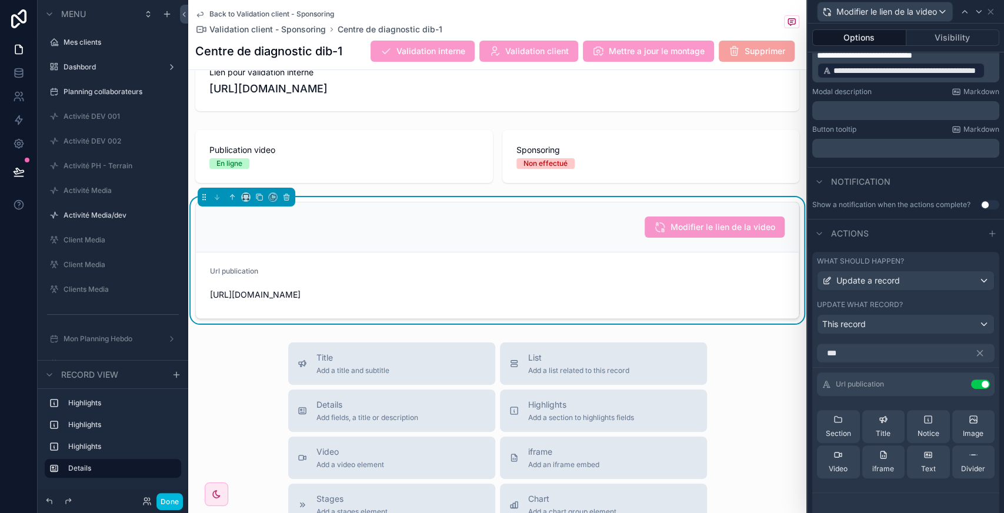
click at [980, 207] on button "Use setting" at bounding box center [989, 204] width 19 height 9
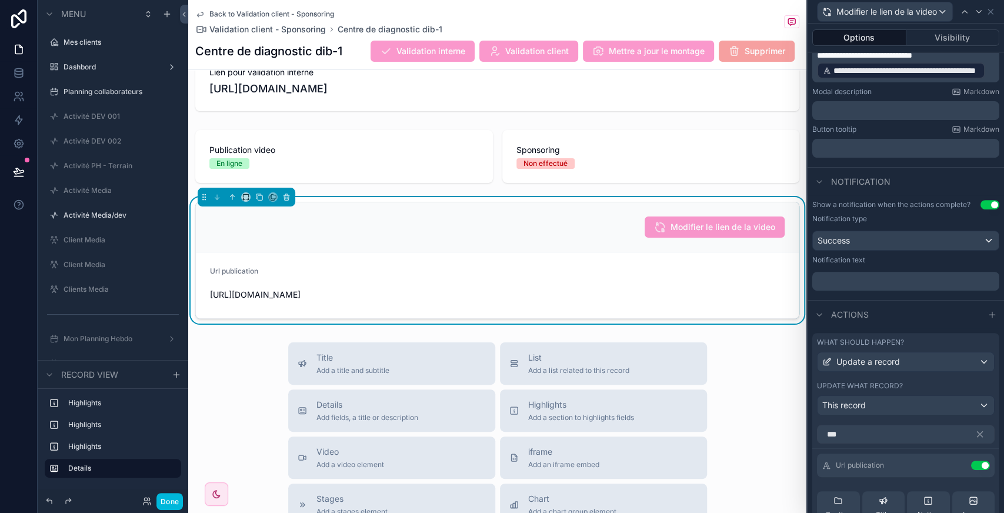
click at [871, 290] on div "﻿" at bounding box center [905, 281] width 187 height 19
click at [868, 287] on p "﻿" at bounding box center [907, 281] width 180 height 12
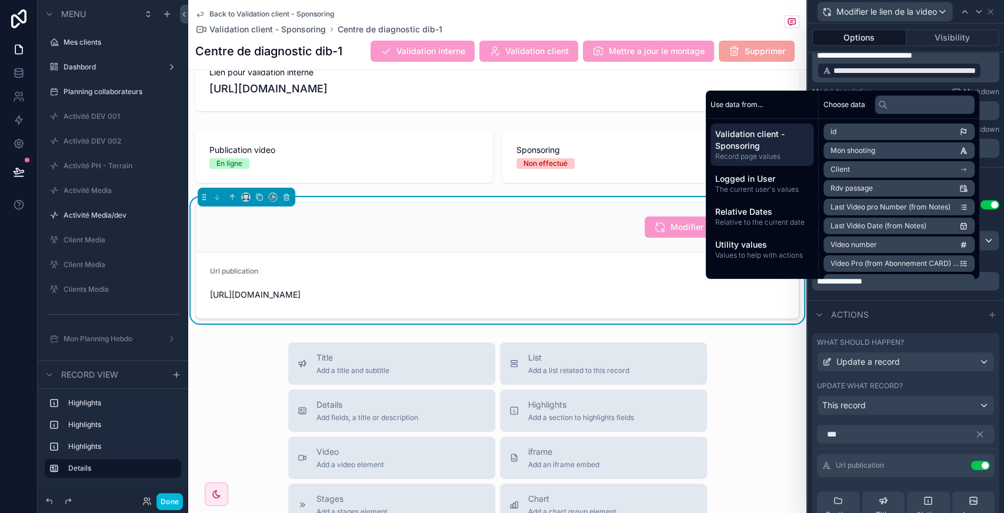
click at [920, 309] on div "Actions" at bounding box center [905, 314] width 196 height 28
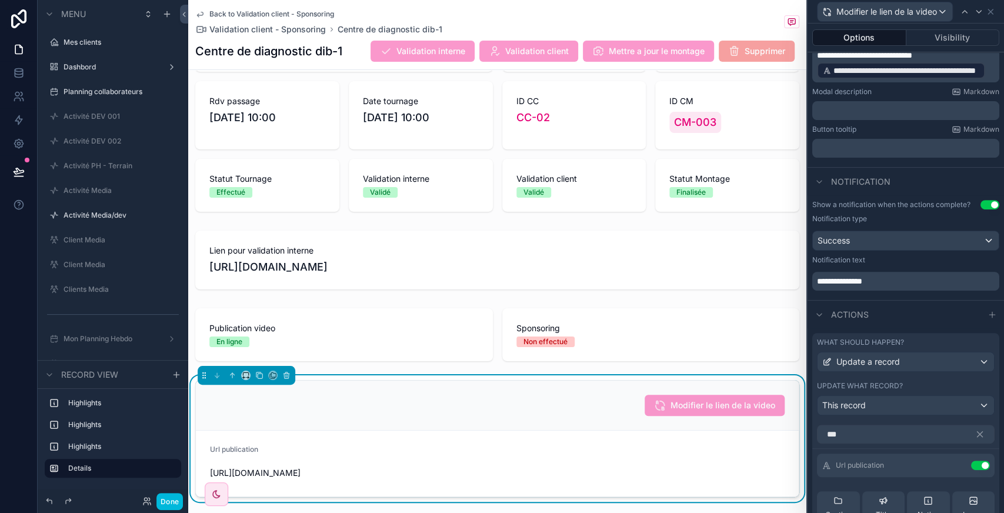
scroll to position [125, 0]
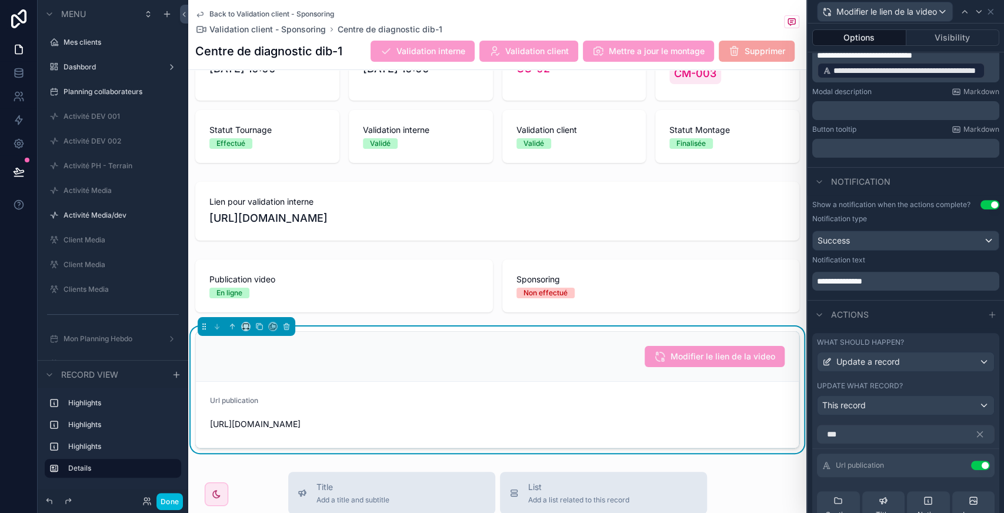
click at [169, 505] on button "Done" at bounding box center [169, 501] width 26 height 17
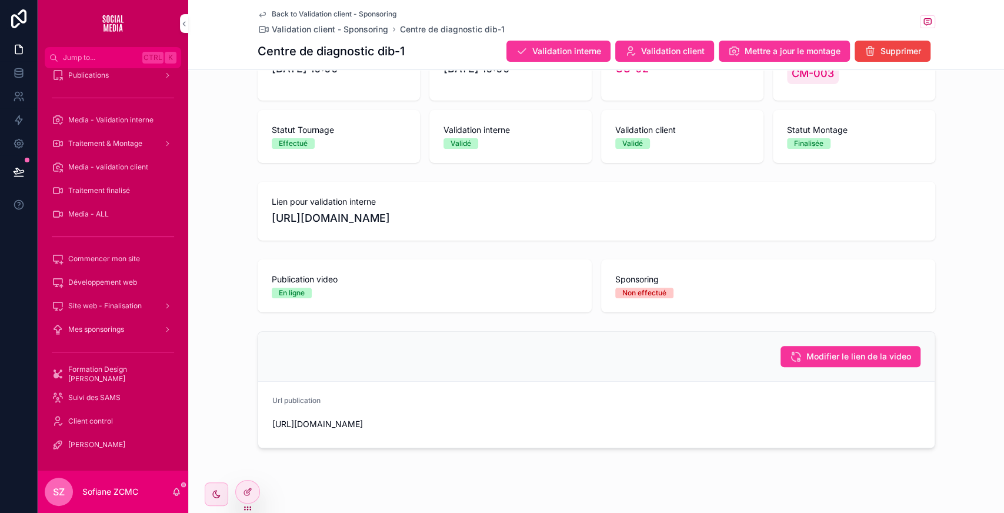
click at [864, 364] on button "Modifier le lien de la video" at bounding box center [850, 356] width 140 height 21
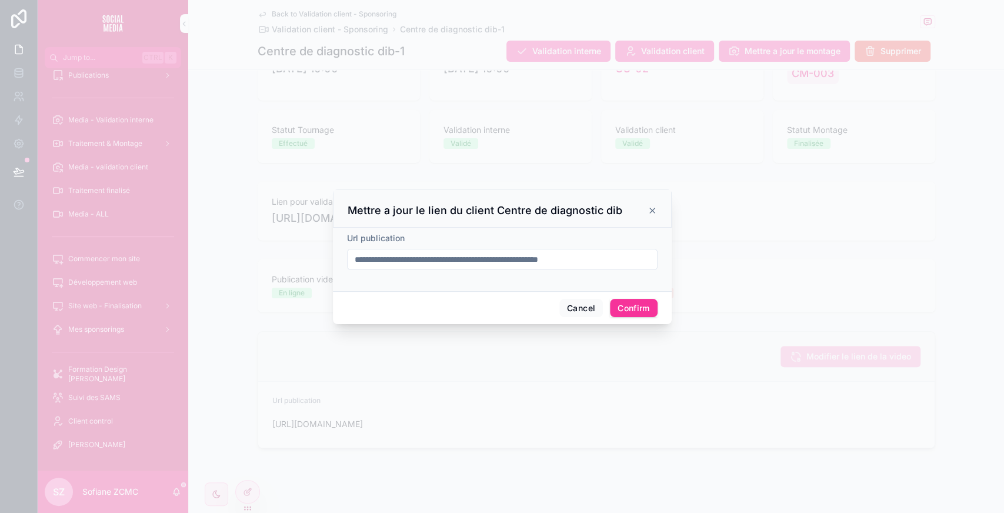
click at [503, 258] on input "**********" at bounding box center [501, 259] width 309 height 16
click at [580, 310] on button "Cancel" at bounding box center [581, 308] width 44 height 19
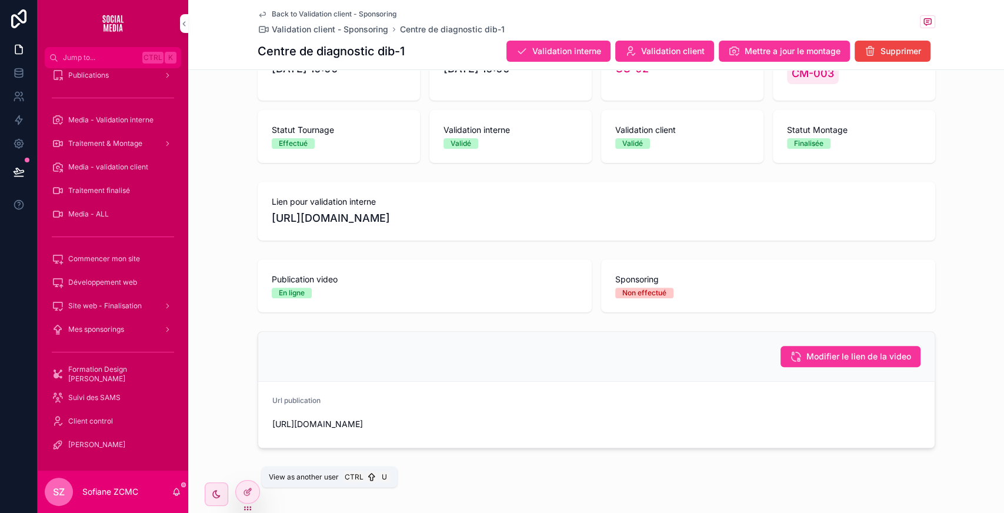
click at [0, 0] on icon at bounding box center [0, 0] width 0 height 0
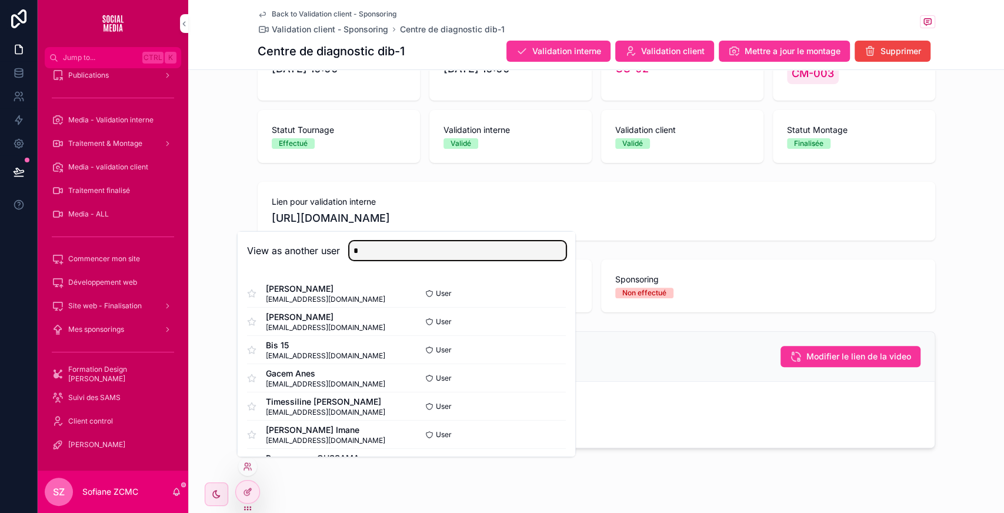
click at [370, 254] on input "*" at bounding box center [457, 250] width 216 height 19
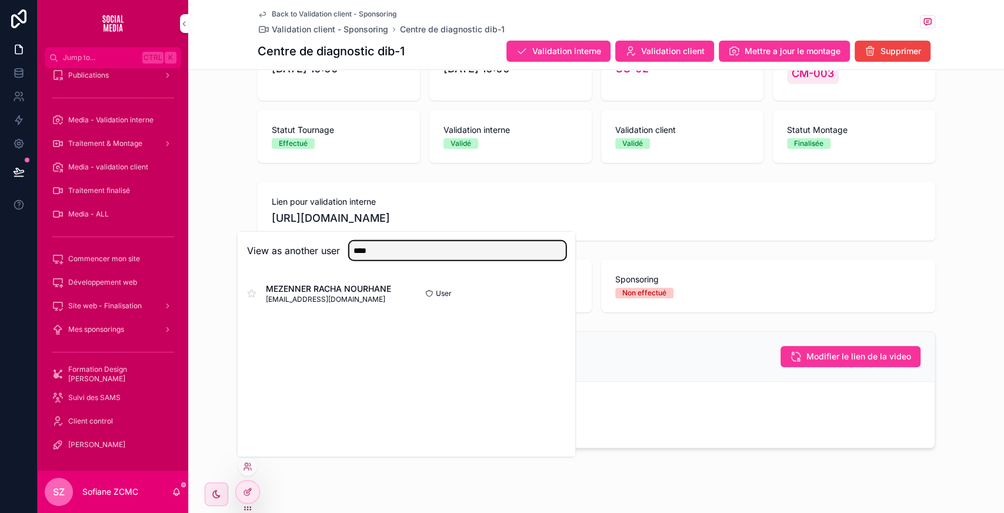
type input "****"
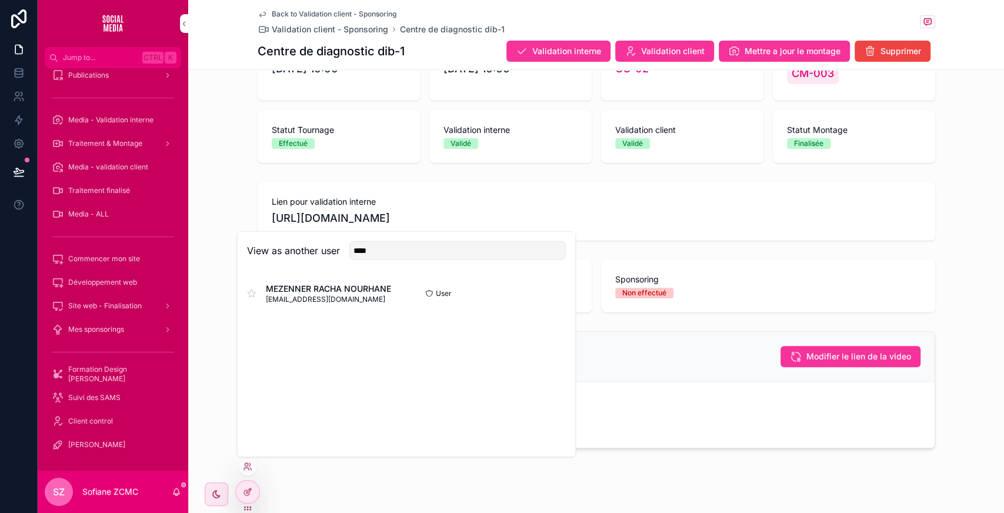
click at [0, 0] on button "Select" at bounding box center [0, 0] width 0 height 0
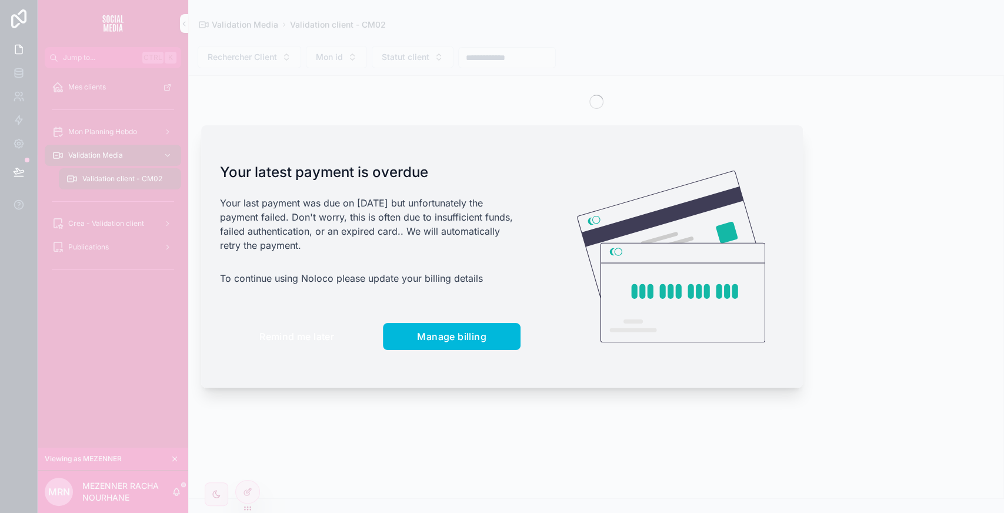
click at [279, 330] on span "Remind me later" at bounding box center [296, 336] width 75 height 12
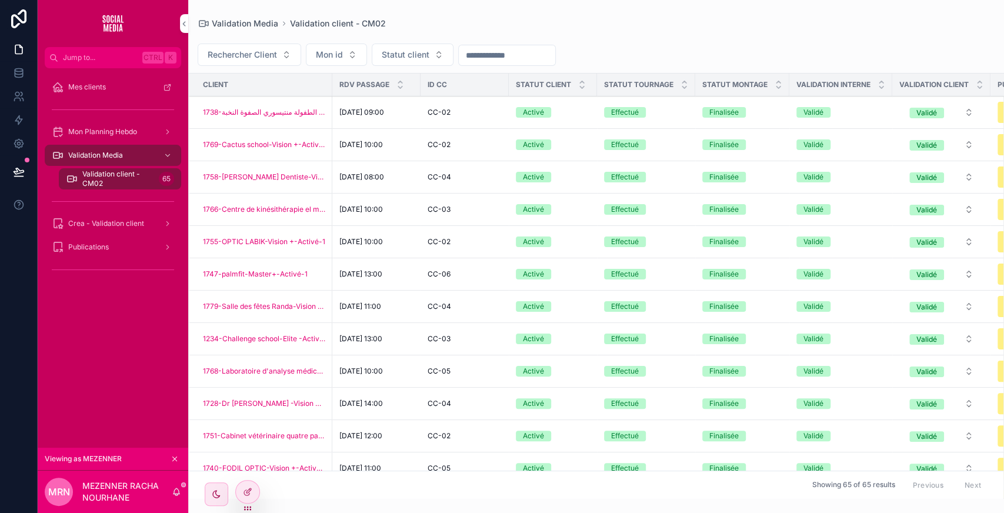
click at [113, 252] on div "Publications" at bounding box center [113, 247] width 122 height 19
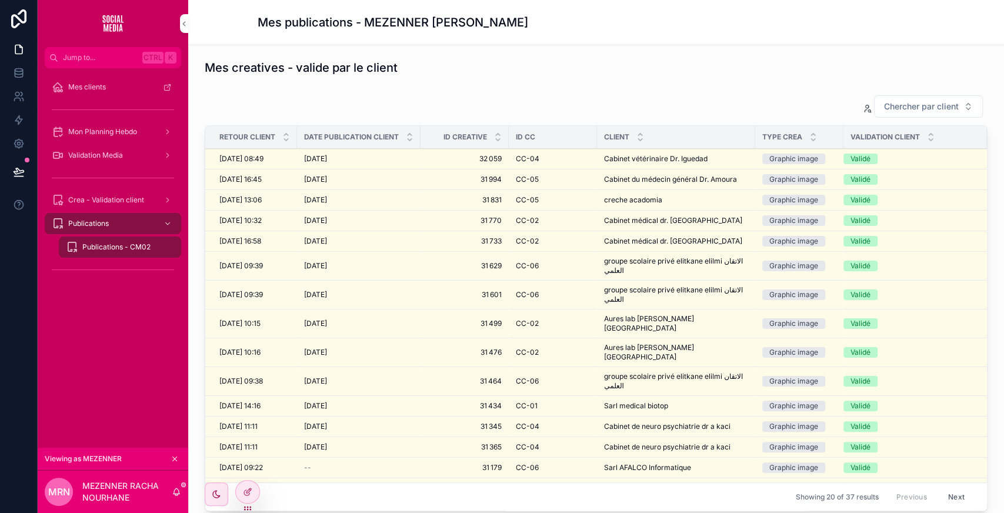
click at [526, 161] on span "CC-04" at bounding box center [528, 158] width 24 height 9
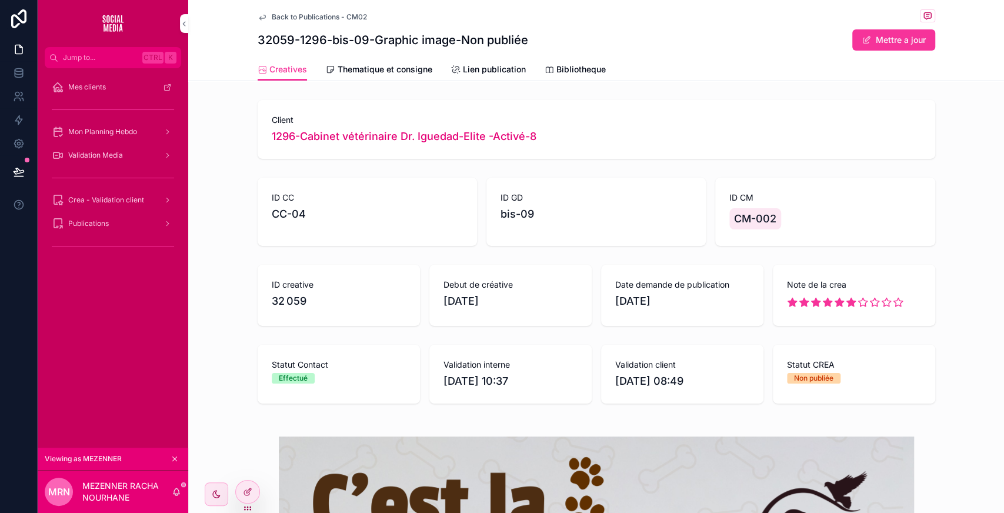
click at [470, 60] on link "Lien publication" at bounding box center [488, 71] width 75 height 24
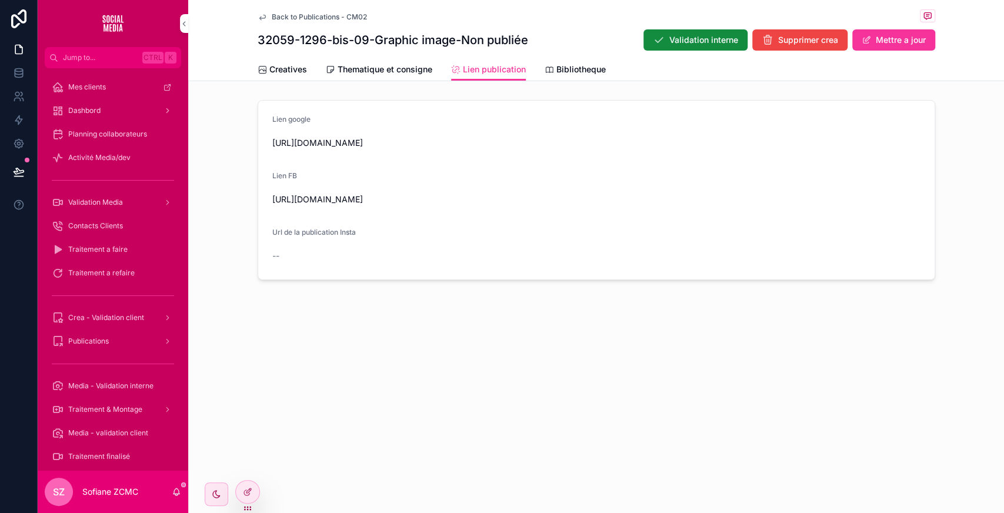
click at [899, 42] on button "Mettre a jour" at bounding box center [893, 39] width 83 height 21
click at [546, 149] on span "[URL][DOMAIN_NAME]" at bounding box center [596, 143] width 648 height 12
click at [912, 41] on button "Done" at bounding box center [908, 39] width 54 height 21
click at [246, 489] on icon at bounding box center [247, 491] width 9 height 9
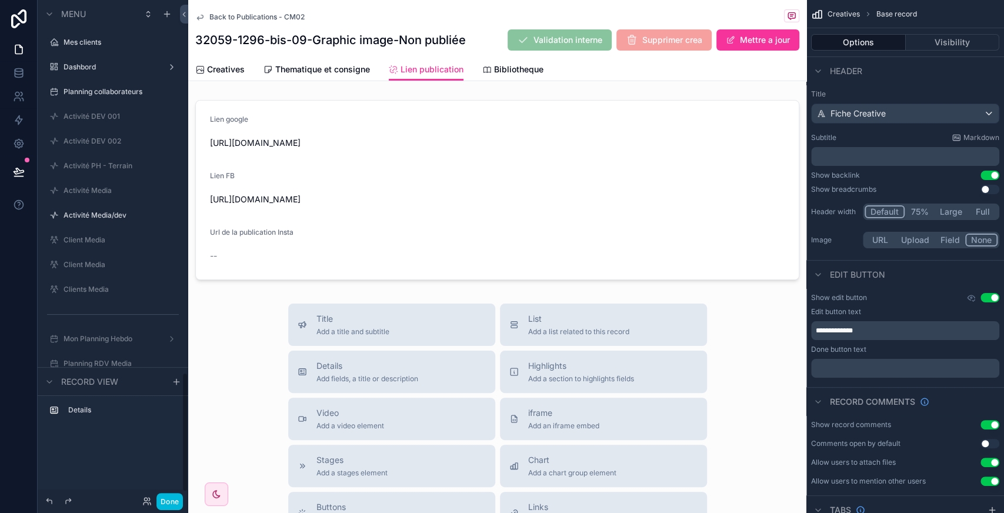
scroll to position [1553, 0]
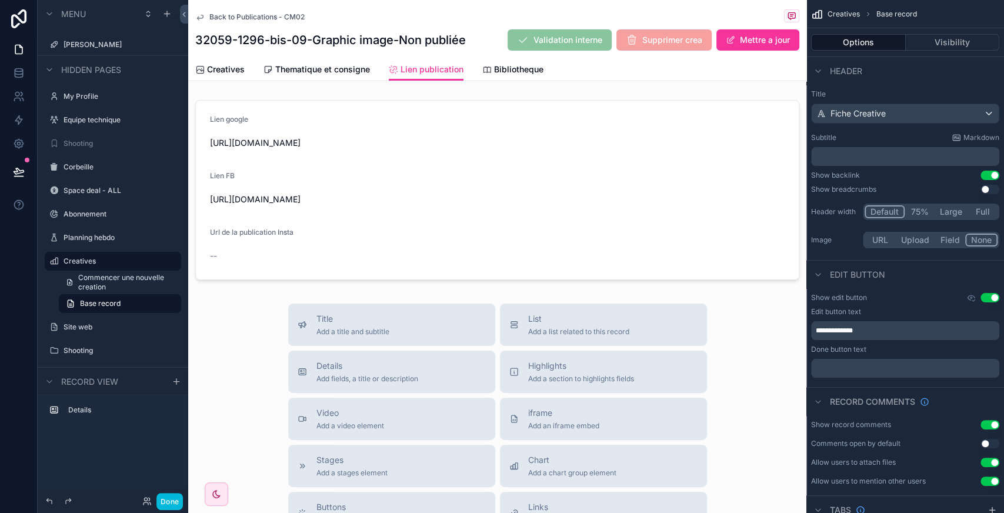
click at [693, 179] on div "scrollable content" at bounding box center [497, 189] width 618 height 189
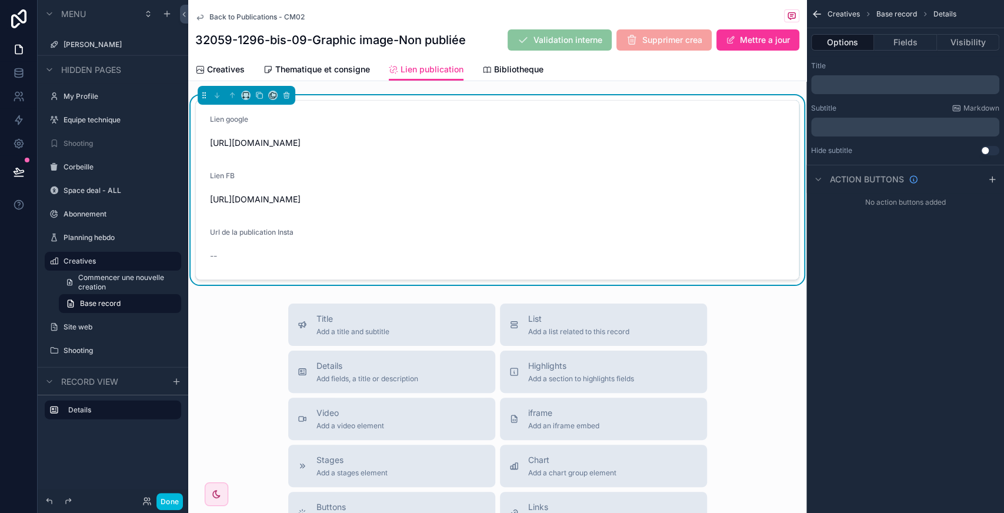
click at [992, 178] on icon "scrollable content" at bounding box center [991, 179] width 9 height 9
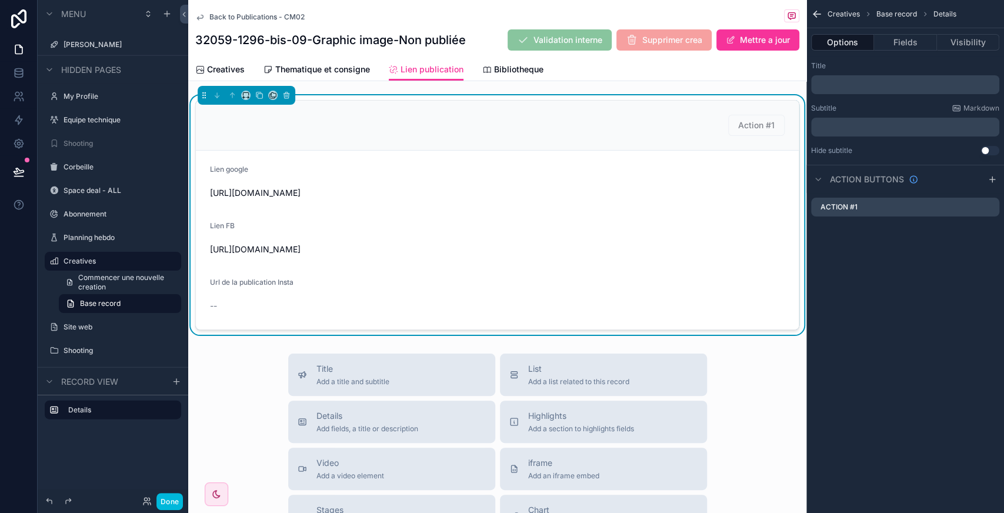
click at [0, 0] on icon "scrollable content" at bounding box center [0, 0] width 0 height 0
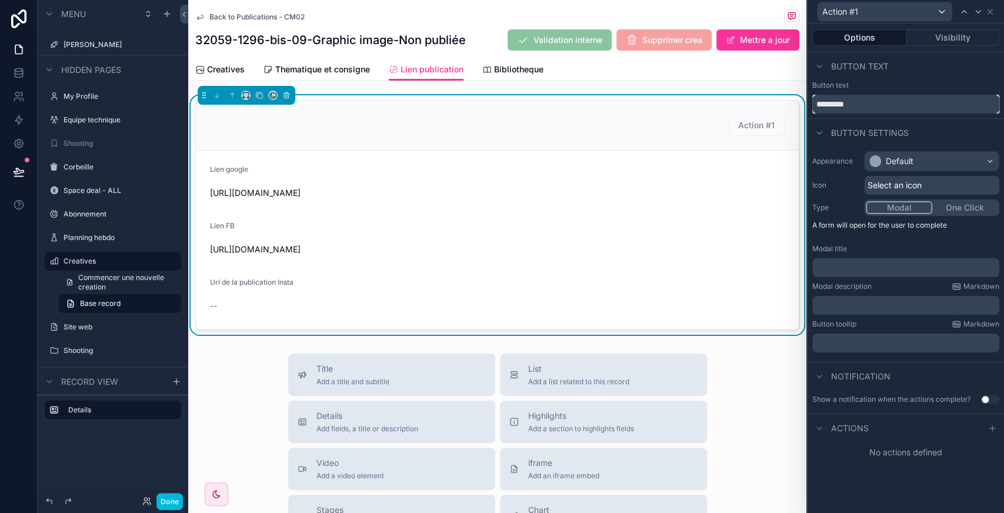
click at [881, 102] on input "*********" at bounding box center [905, 104] width 187 height 19
type input "*"
type input "**********"
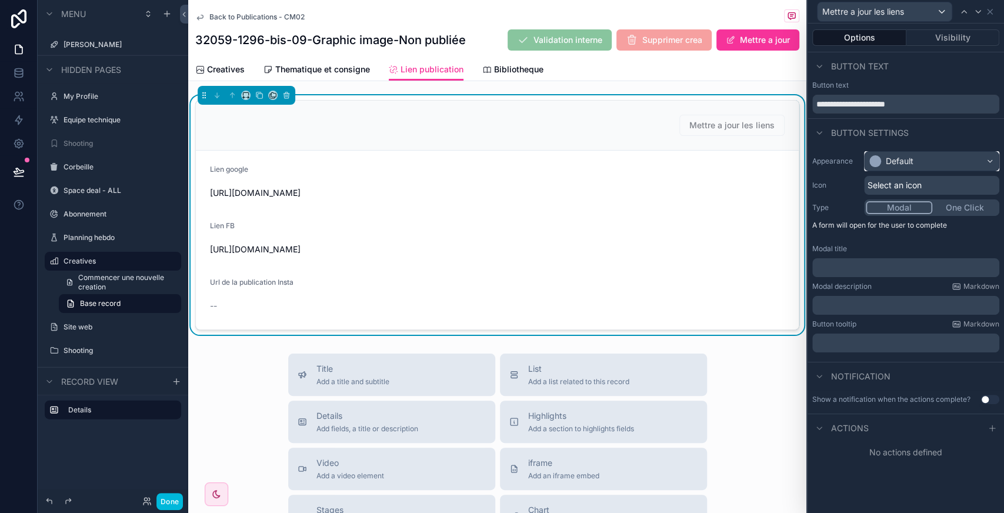
click at [916, 162] on div "Default" at bounding box center [931, 161] width 134 height 19
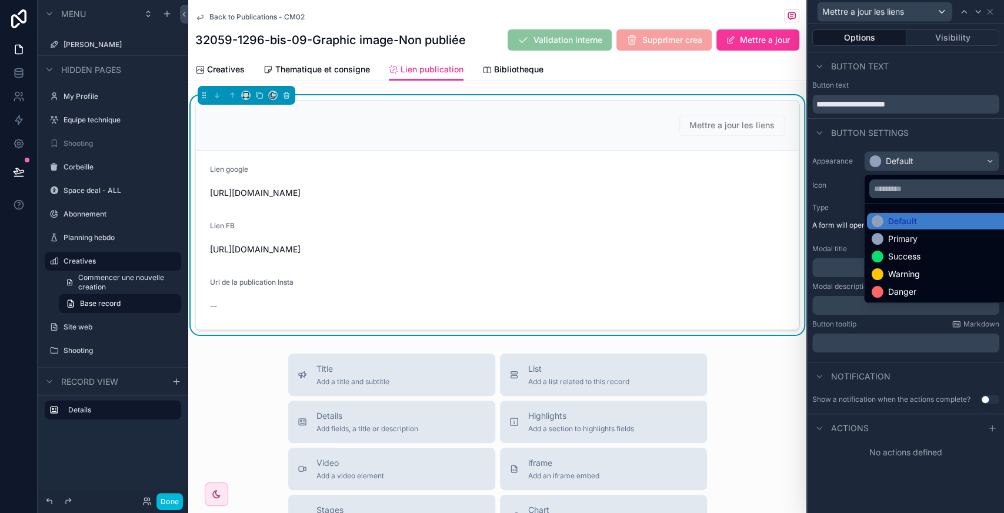
click at [911, 244] on div "Primary" at bounding box center [945, 238] width 157 height 16
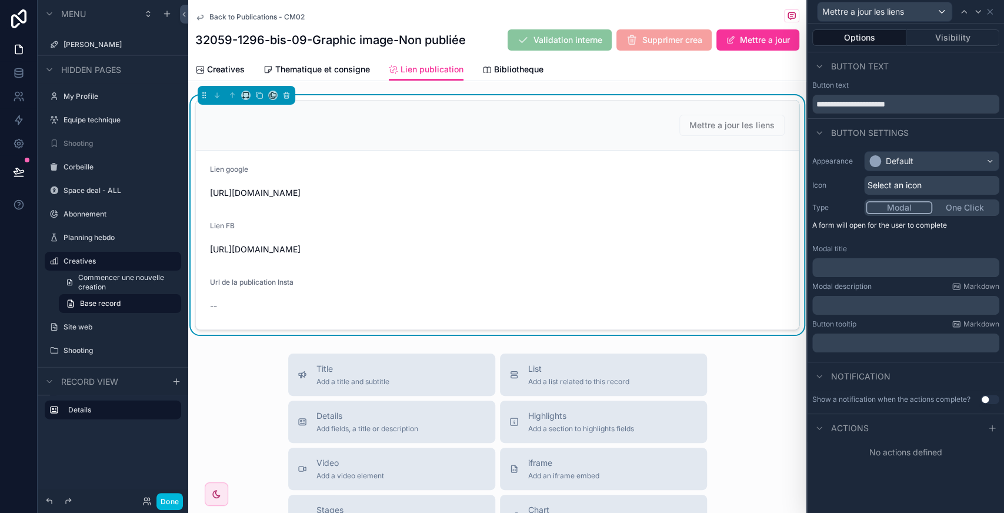
click at [908, 188] on span "Select an icon" at bounding box center [894, 185] width 54 height 12
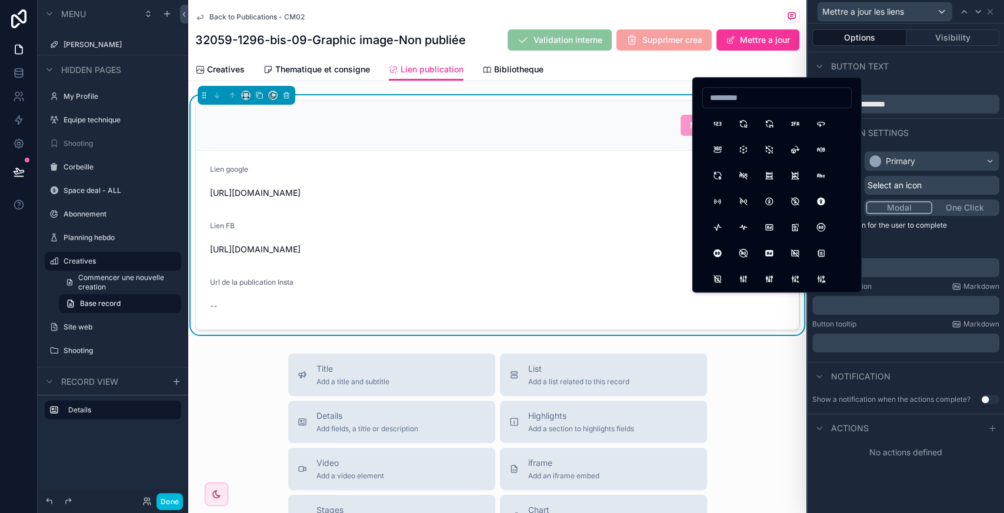
click at [717, 183] on button "AB2" at bounding box center [717, 175] width 21 height 21
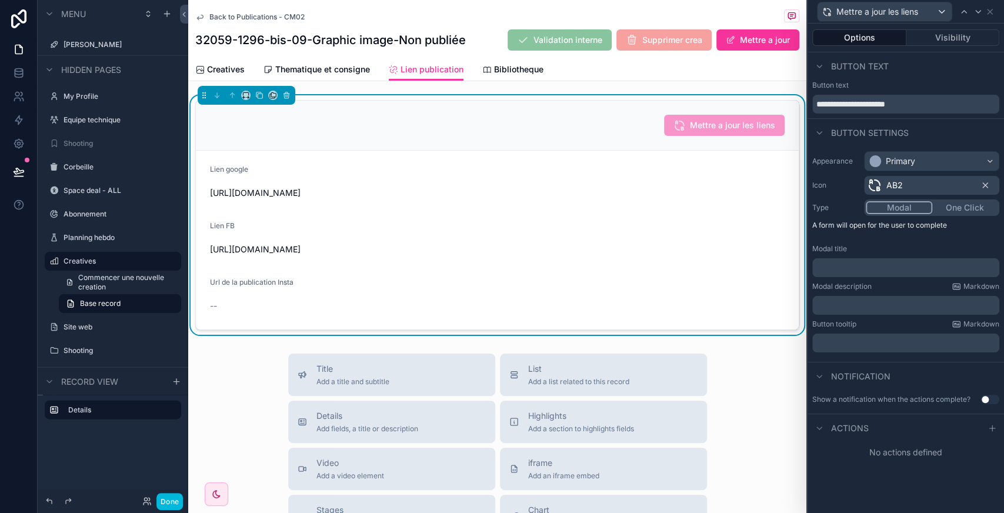
click at [902, 268] on p "﻿" at bounding box center [907, 268] width 180 height 12
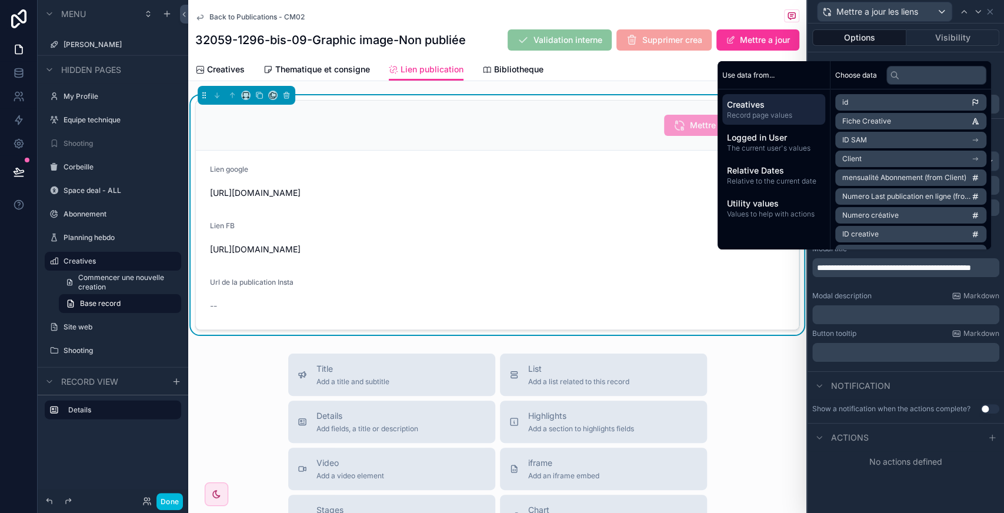
scroll to position [0, 0]
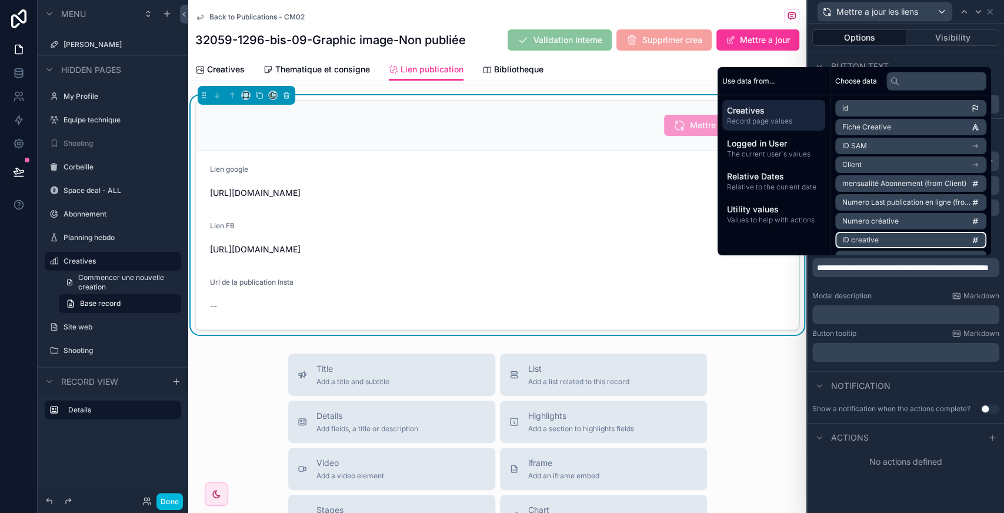
click at [869, 238] on span "ID creative" at bounding box center [860, 239] width 36 height 9
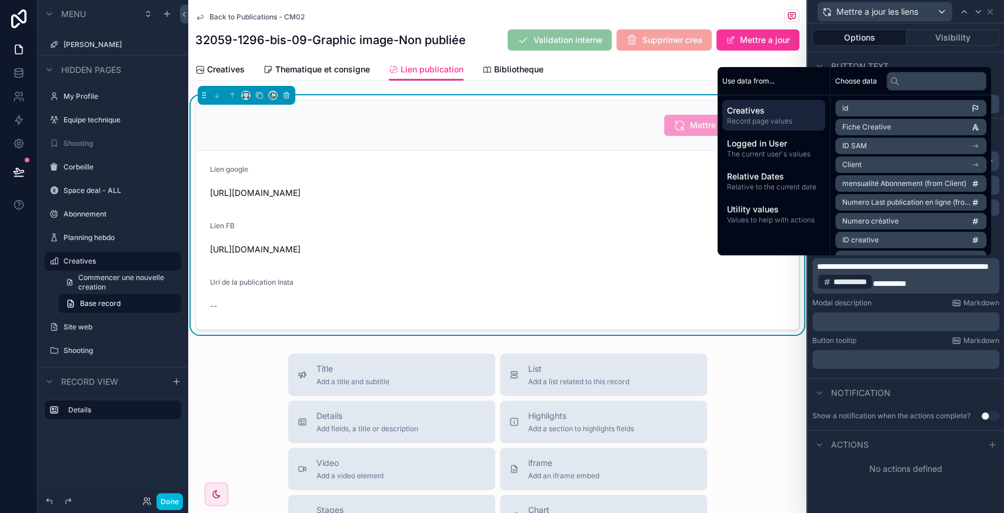
click at [894, 165] on li "Client" at bounding box center [910, 164] width 151 height 16
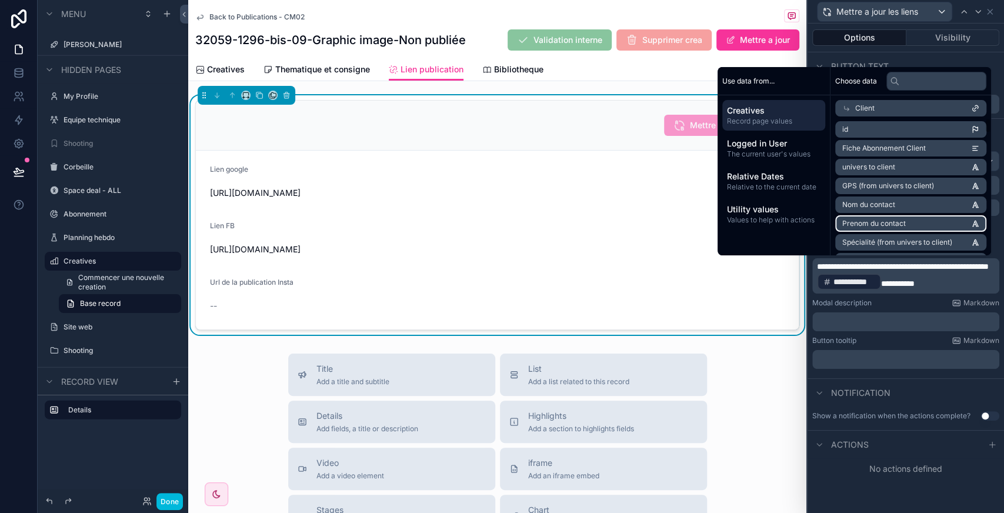
scroll to position [59, 0]
click at [867, 220] on span "NOM de l'établissement (from Coordonnées client)" at bounding box center [906, 220] width 129 height 9
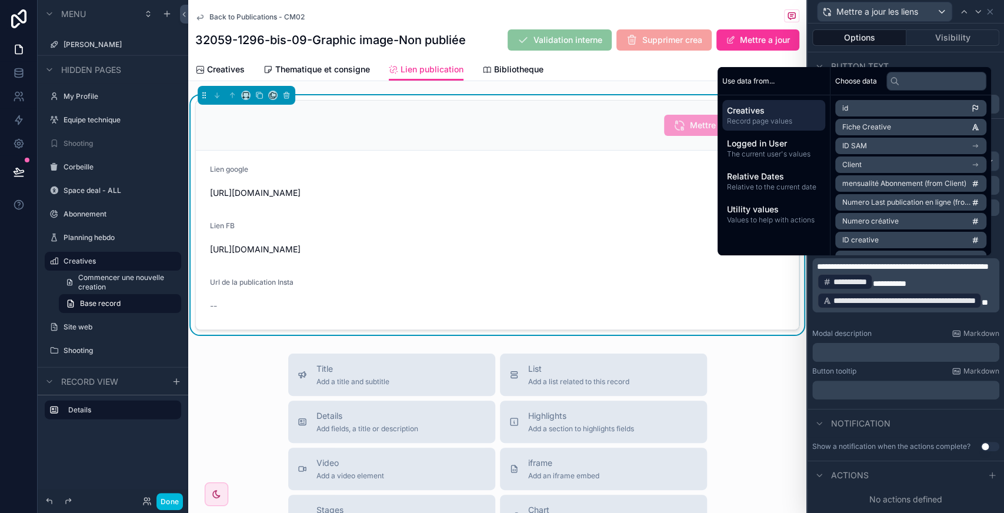
scroll to position [0, 0]
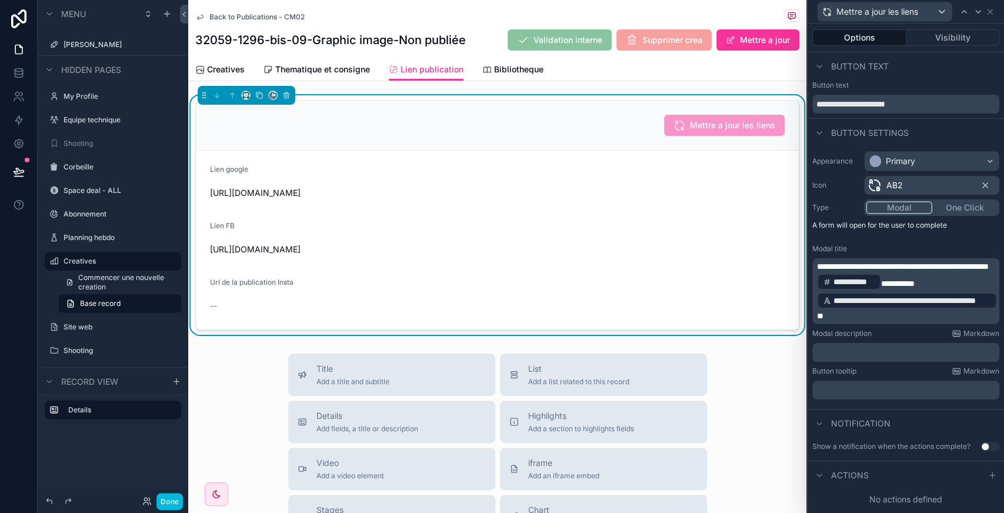
click at [989, 471] on icon at bounding box center [991, 474] width 9 height 9
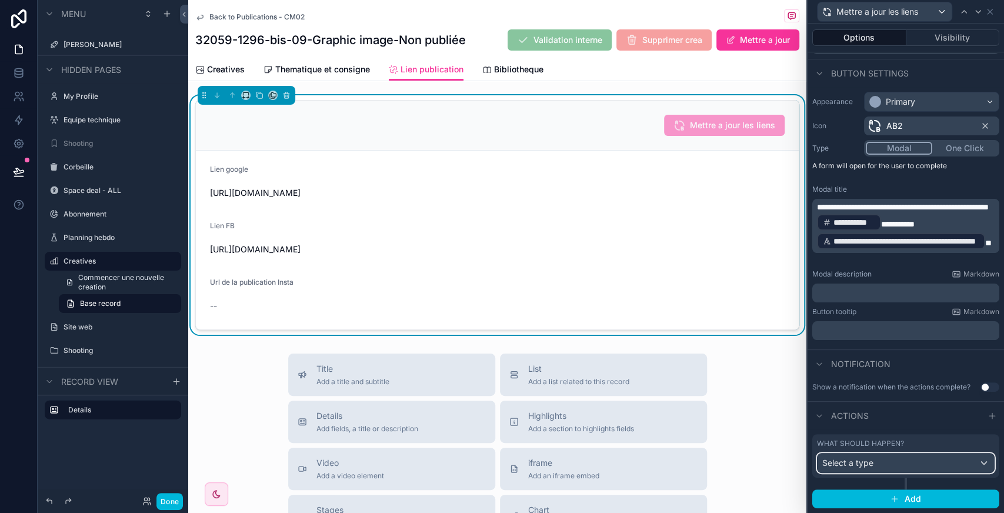
click at [908, 467] on div "Select a type" at bounding box center [905, 462] width 176 height 19
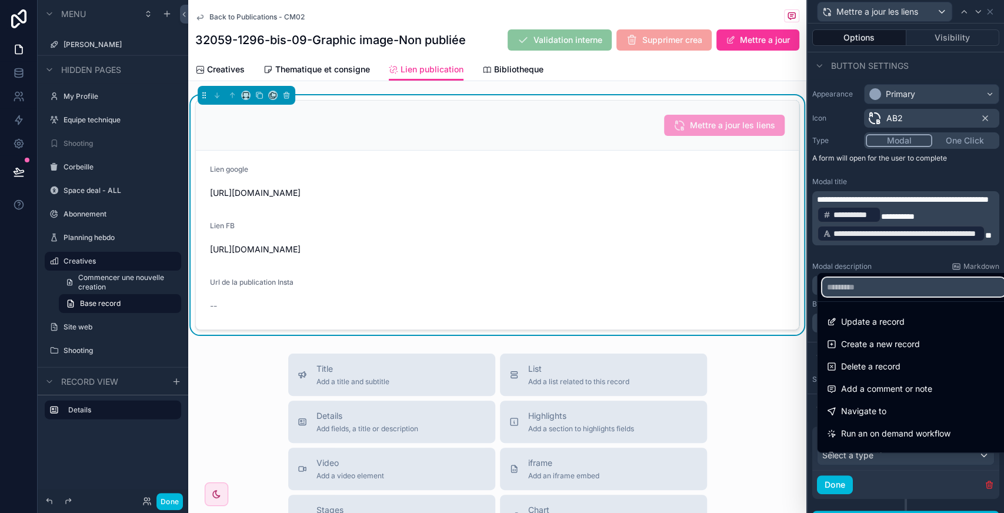
click at [875, 295] on input "text" at bounding box center [913, 286] width 183 height 19
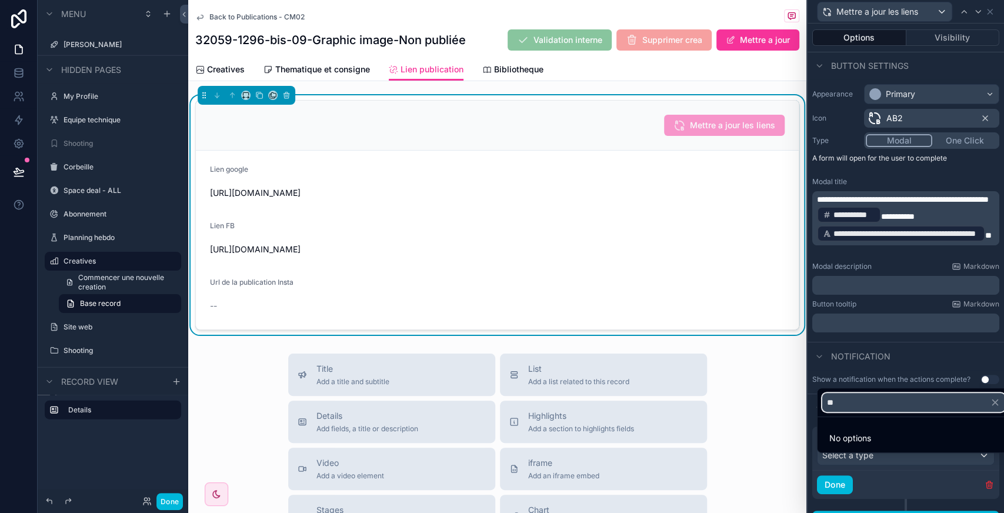
type input "*"
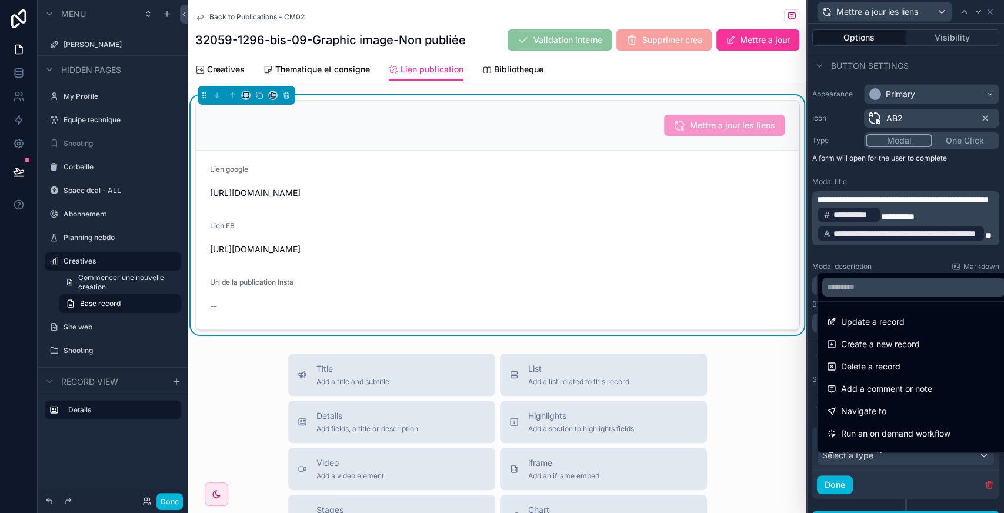
click at [895, 326] on span "Update a record" at bounding box center [872, 322] width 63 height 14
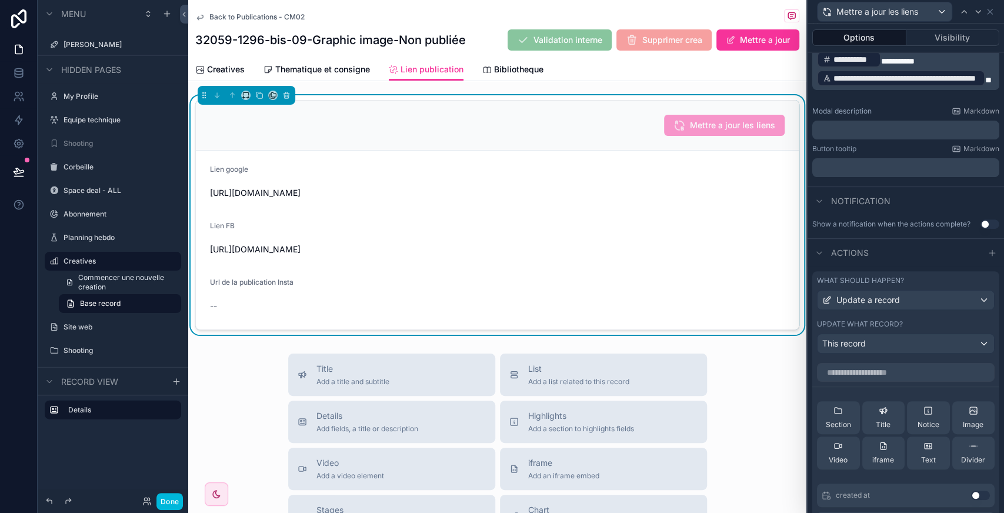
scroll to position [223, 0]
click at [878, 374] on input "text" at bounding box center [906, 371] width 178 height 19
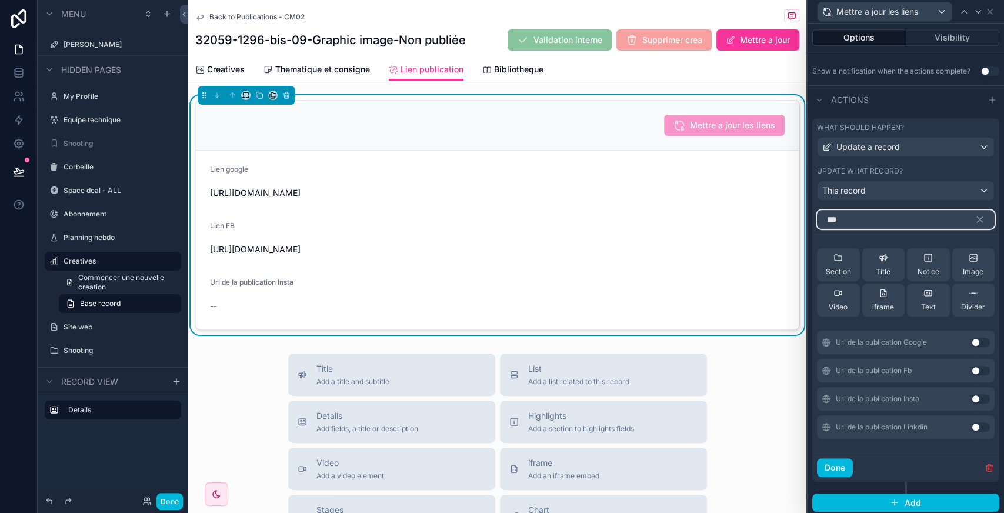
scroll to position [386, 0]
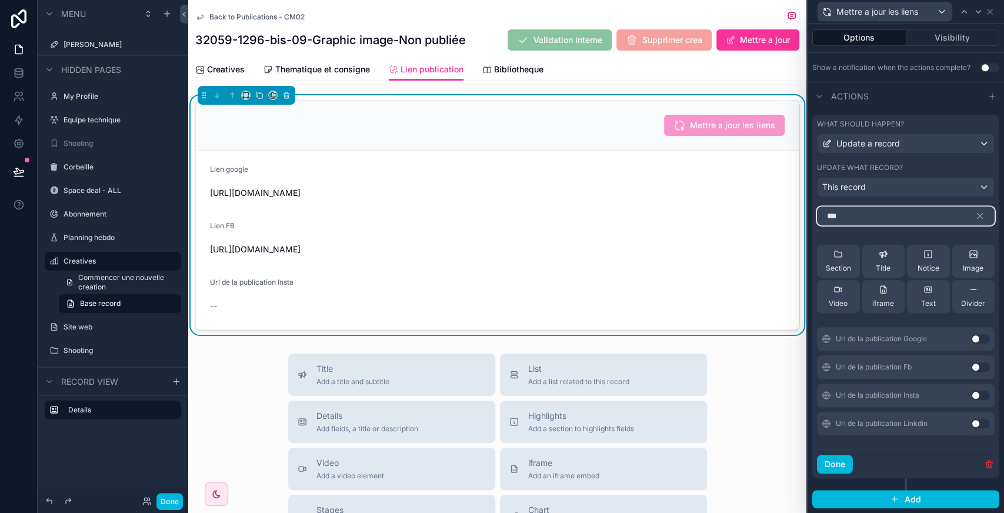
type input "***"
click at [971, 340] on button "Use setting" at bounding box center [980, 338] width 19 height 9
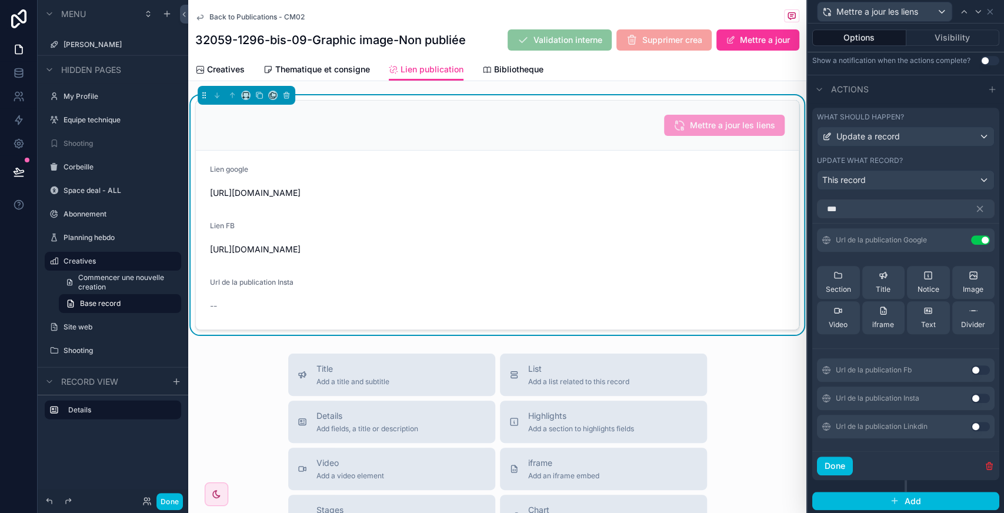
click at [971, 374] on button "Use setting" at bounding box center [980, 369] width 19 height 9
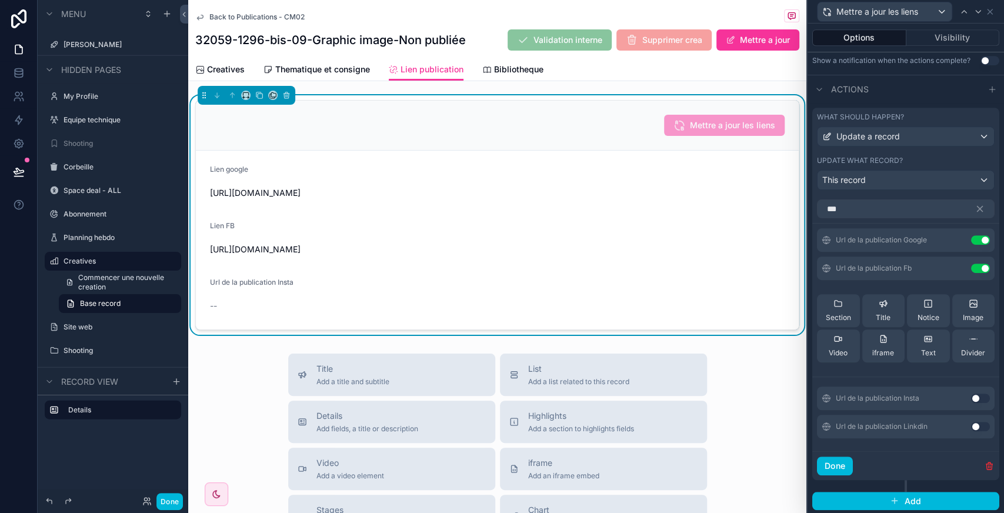
click at [971, 403] on button "Use setting" at bounding box center [980, 397] width 19 height 9
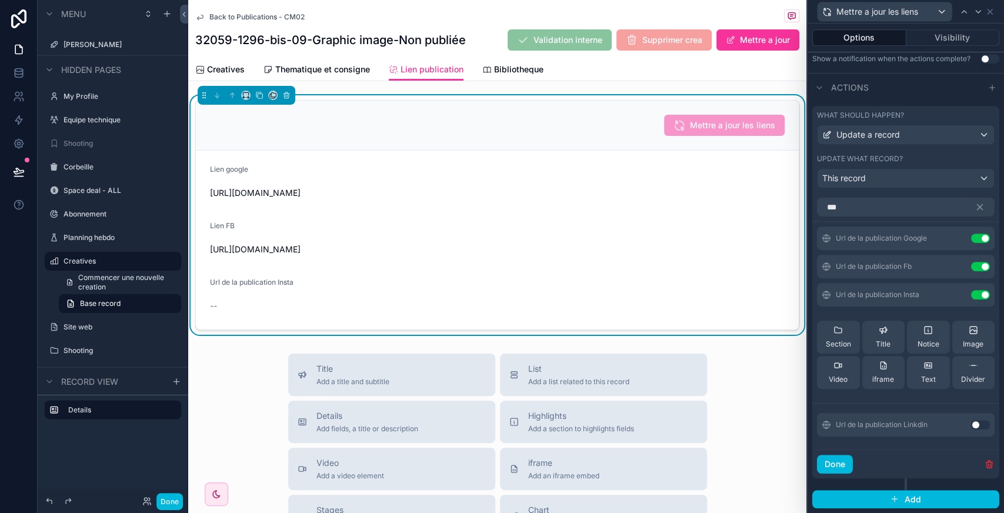
scroll to position [0, 0]
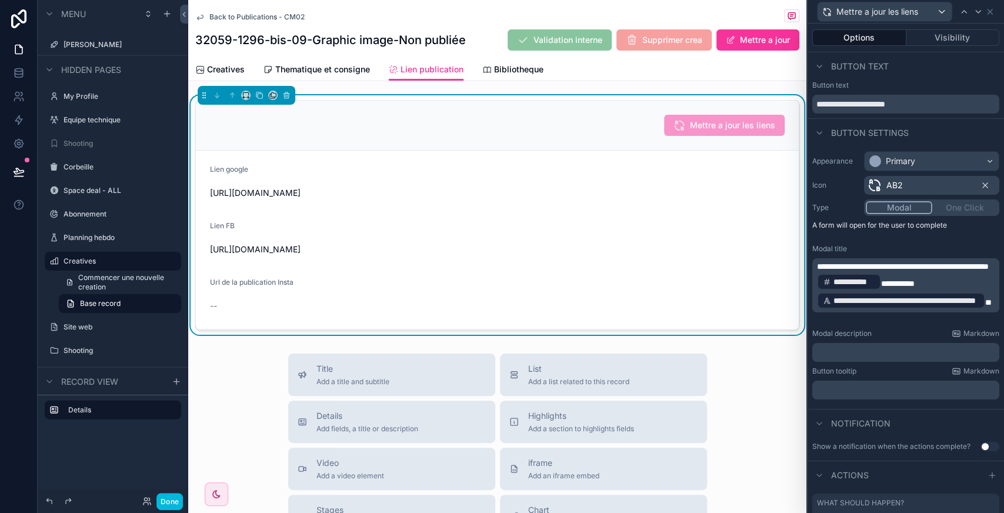
click at [944, 36] on button "Visibility" at bounding box center [952, 37] width 93 height 16
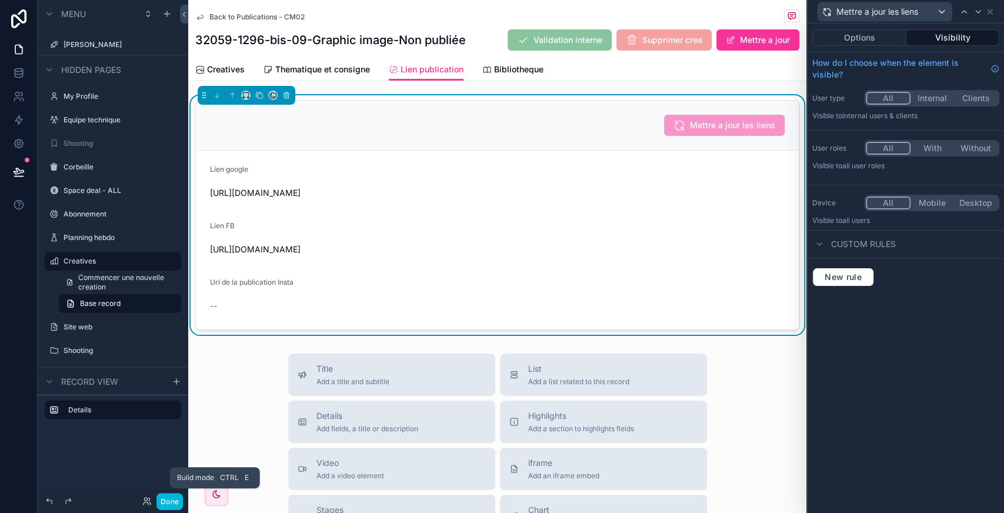
click at [169, 501] on button "Done" at bounding box center [169, 501] width 26 height 17
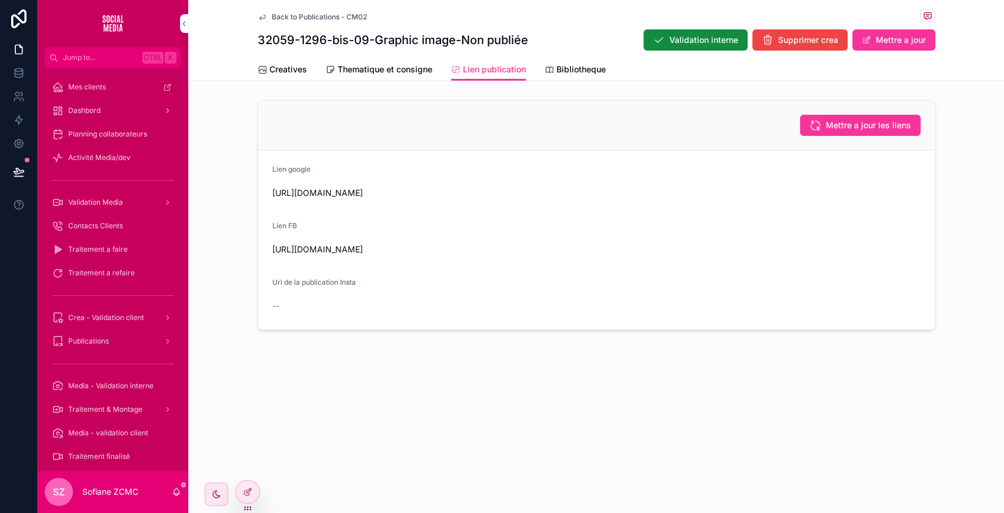
click at [859, 119] on span "Mettre a jour les liens" at bounding box center [867, 125] width 85 height 12
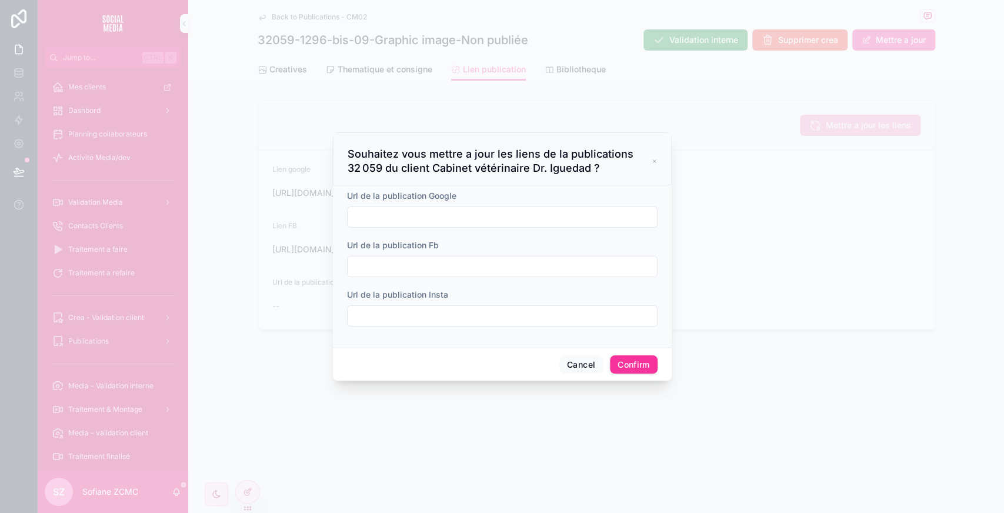
click at [491, 223] on input "text" at bounding box center [501, 217] width 309 height 16
click at [603, 242] on div "Url de la publication Fb" at bounding box center [502, 245] width 310 height 12
click at [570, 358] on button "Cancel" at bounding box center [581, 364] width 44 height 19
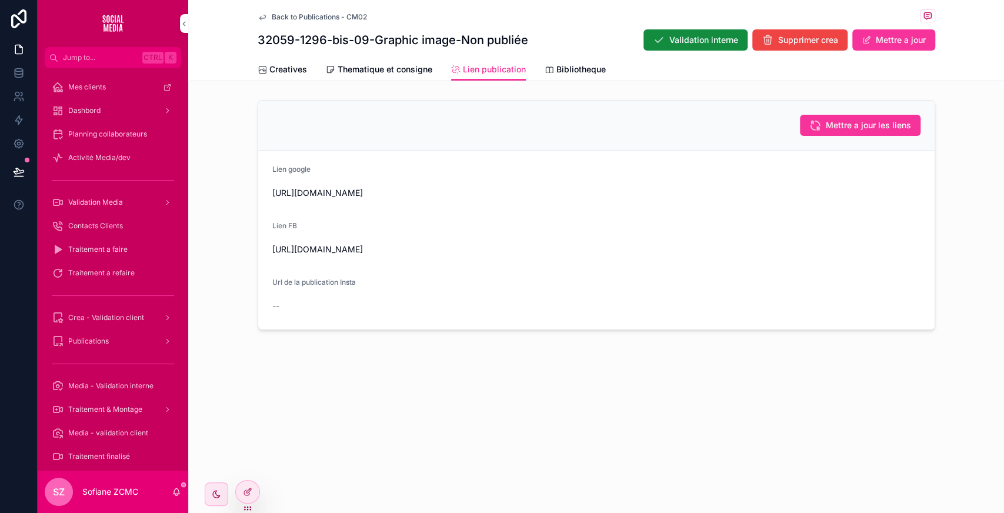
click at [872, 127] on span "Mettre a jour les liens" at bounding box center [867, 125] width 85 height 12
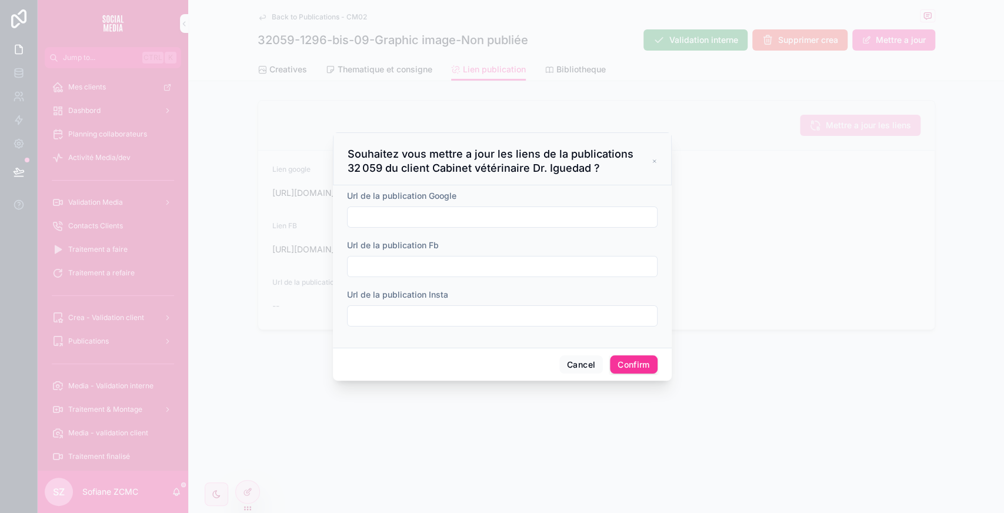
click at [445, 310] on input "text" at bounding box center [501, 315] width 309 height 16
type input "**********"
click at [640, 369] on button "Confirm" at bounding box center [633, 364] width 47 height 19
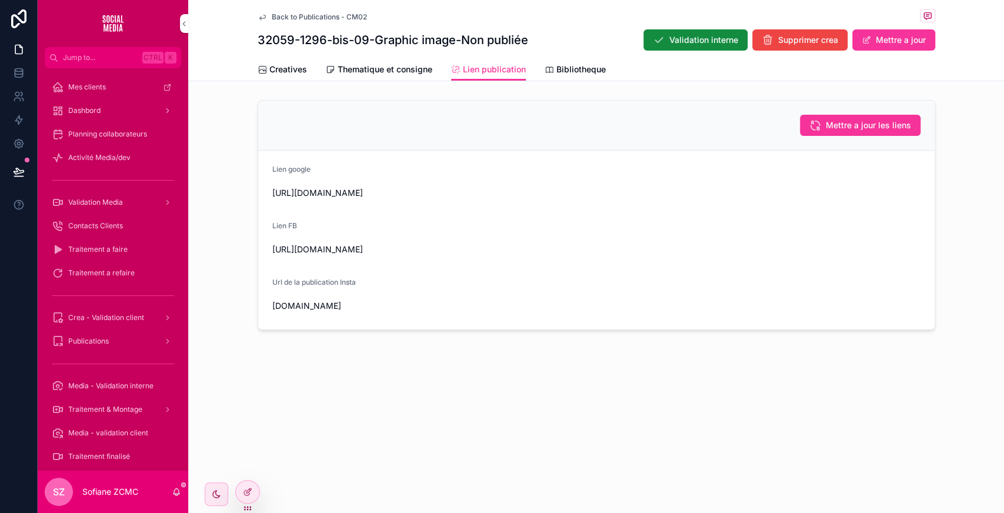
click at [850, 122] on span "Mettre a jour les liens" at bounding box center [867, 125] width 85 height 12
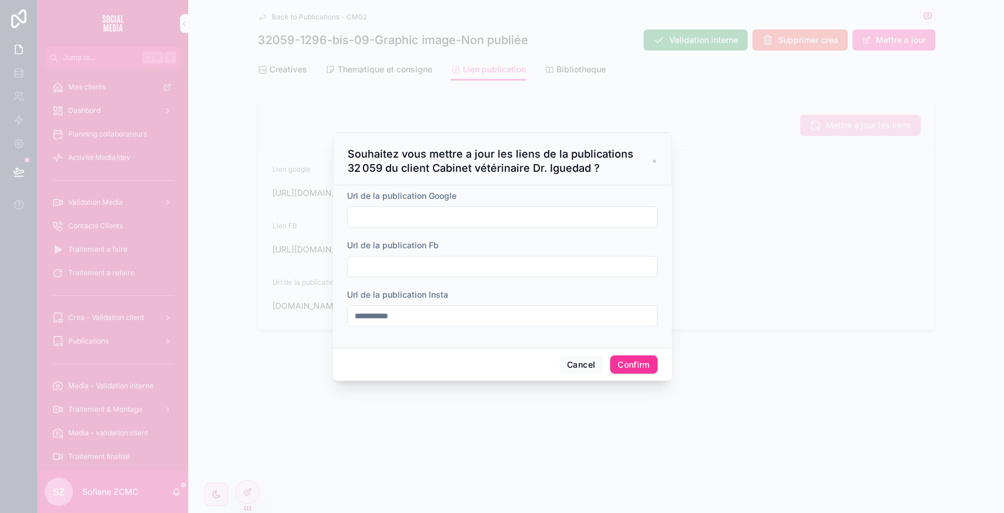
click at [493, 318] on input "**********" at bounding box center [501, 315] width 309 height 16
click at [641, 362] on button "Confirm" at bounding box center [633, 364] width 47 height 19
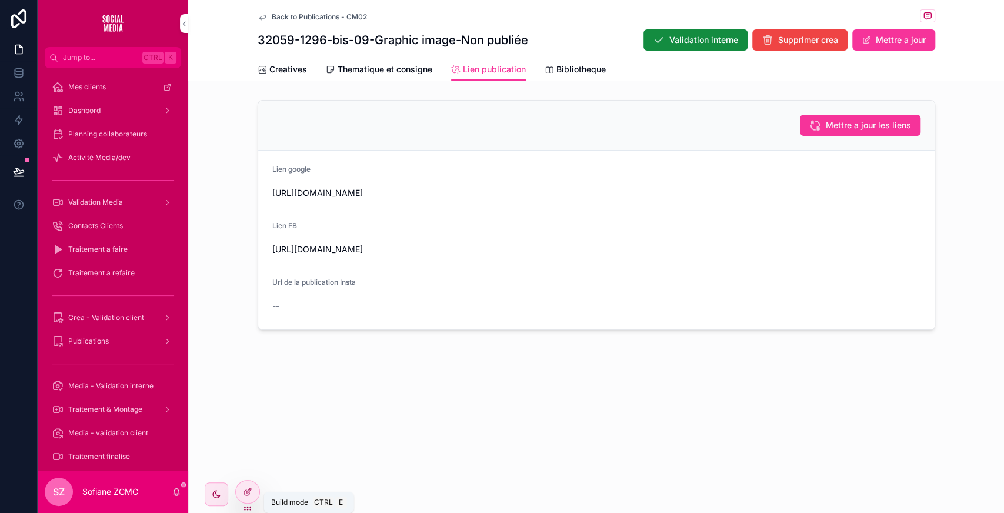
click at [245, 493] on icon at bounding box center [247, 491] width 9 height 9
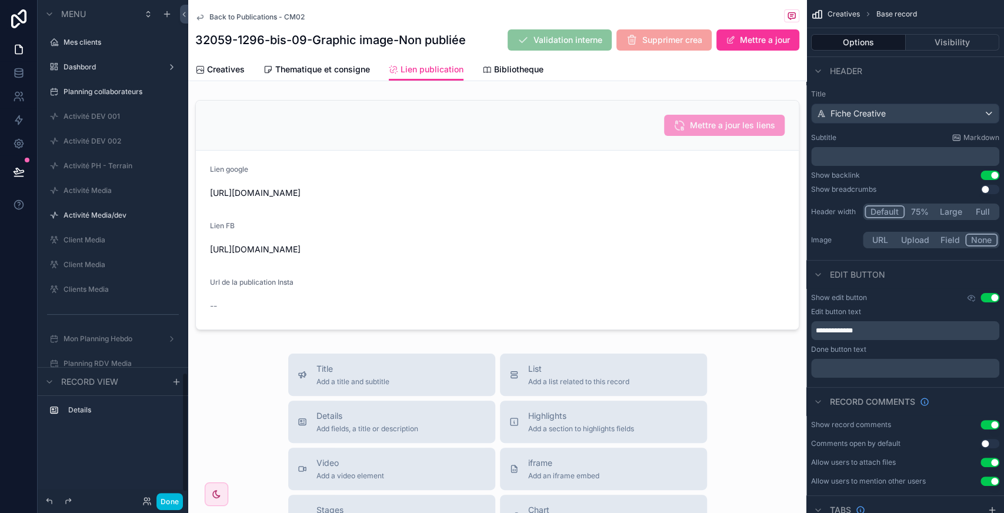
click at [682, 335] on div "scrollable content" at bounding box center [497, 214] width 618 height 239
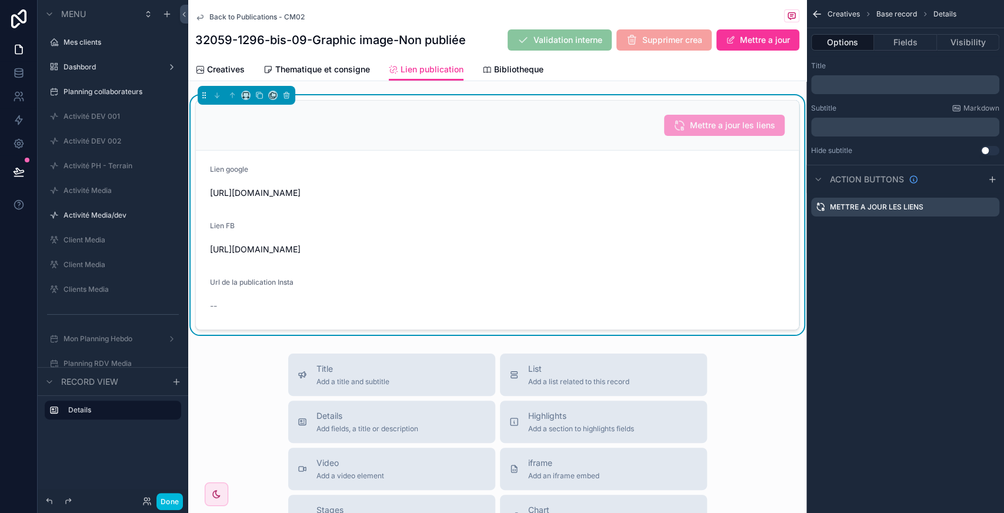
scroll to position [1553, 0]
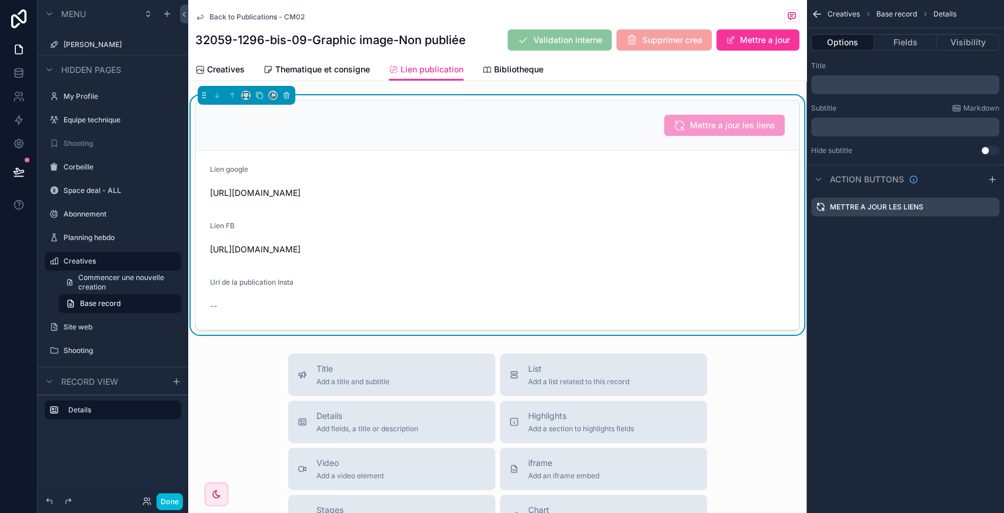
click at [0, 0] on icon "scrollable content" at bounding box center [0, 0] width 0 height 0
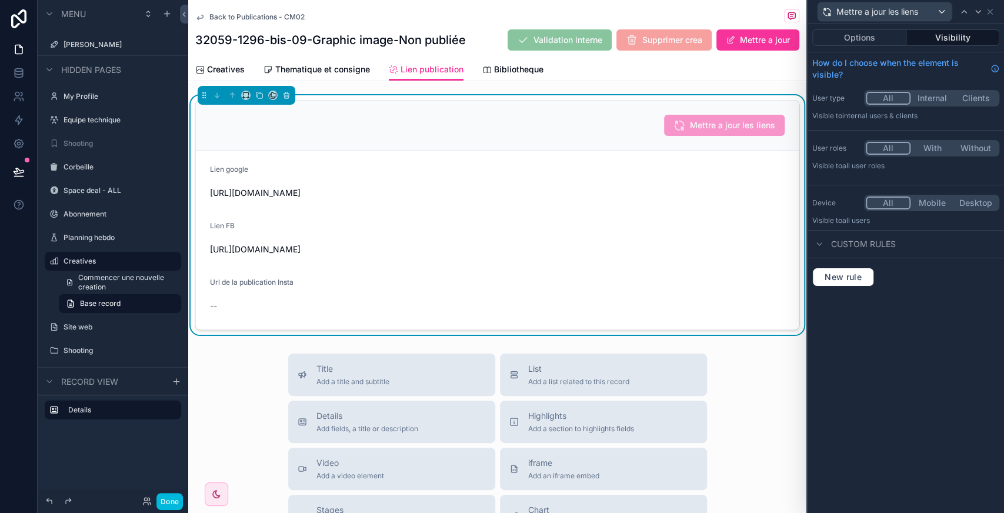
click at [879, 39] on button "Options" at bounding box center [859, 37] width 94 height 16
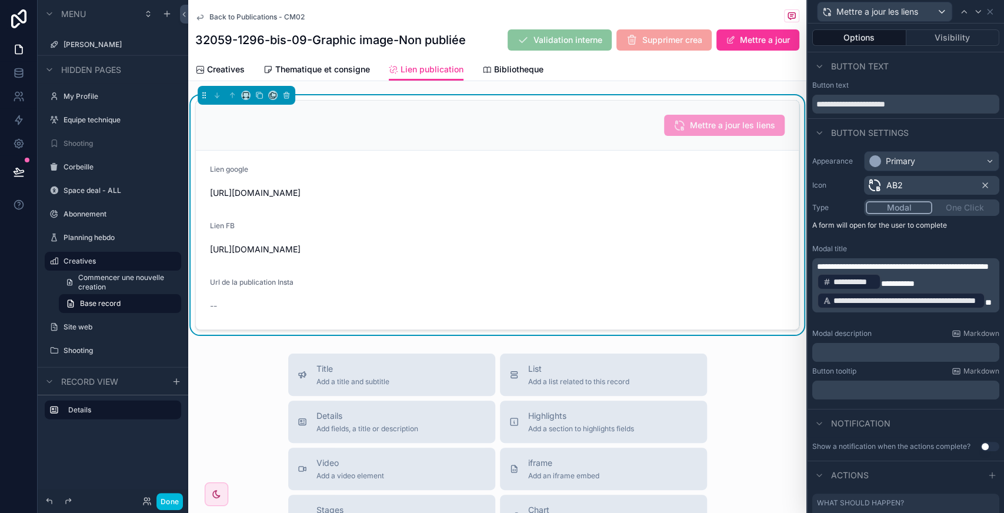
scroll to position [110, 0]
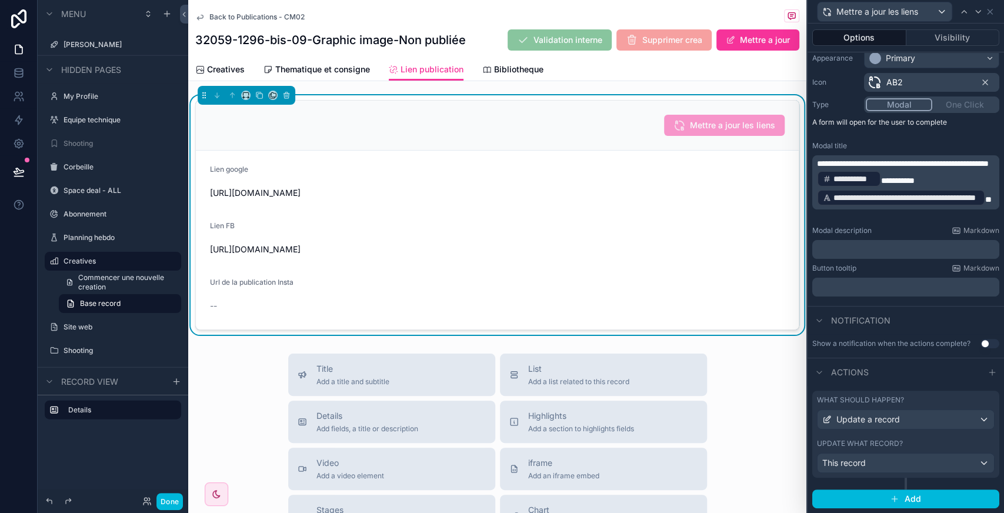
click at [980, 341] on button "Use setting" at bounding box center [989, 343] width 19 height 9
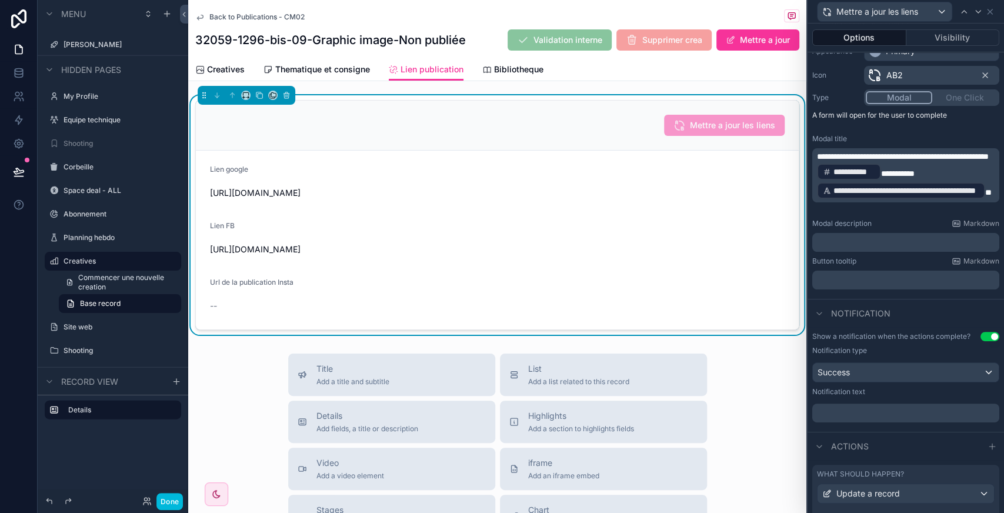
click at [843, 414] on div "﻿" at bounding box center [905, 412] width 187 height 19
click at [840, 419] on p "﻿" at bounding box center [907, 413] width 180 height 12
click at [163, 496] on button "Done" at bounding box center [169, 501] width 26 height 17
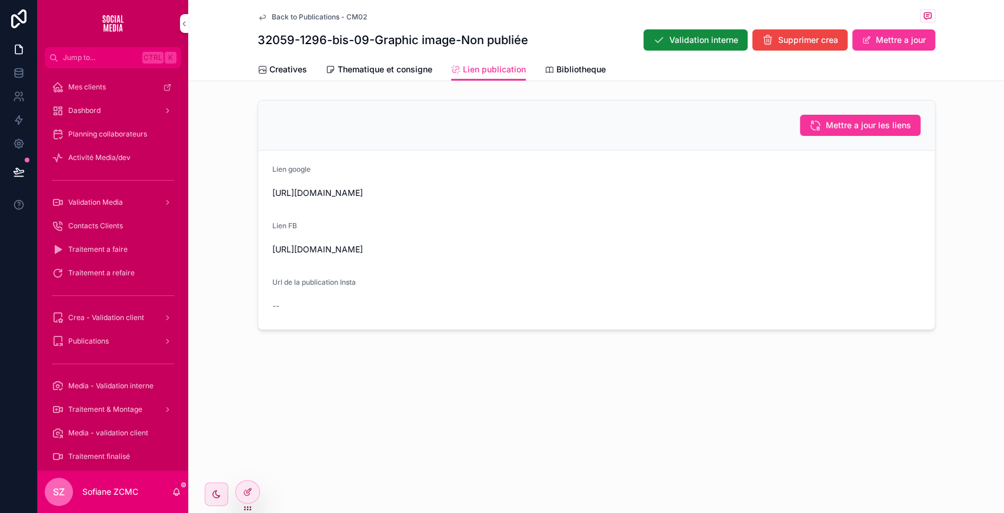
click at [464, 72] on span "Lien publication" at bounding box center [494, 69] width 63 height 12
click at [851, 122] on span "Mettre a jour les liens" at bounding box center [867, 125] width 85 height 12
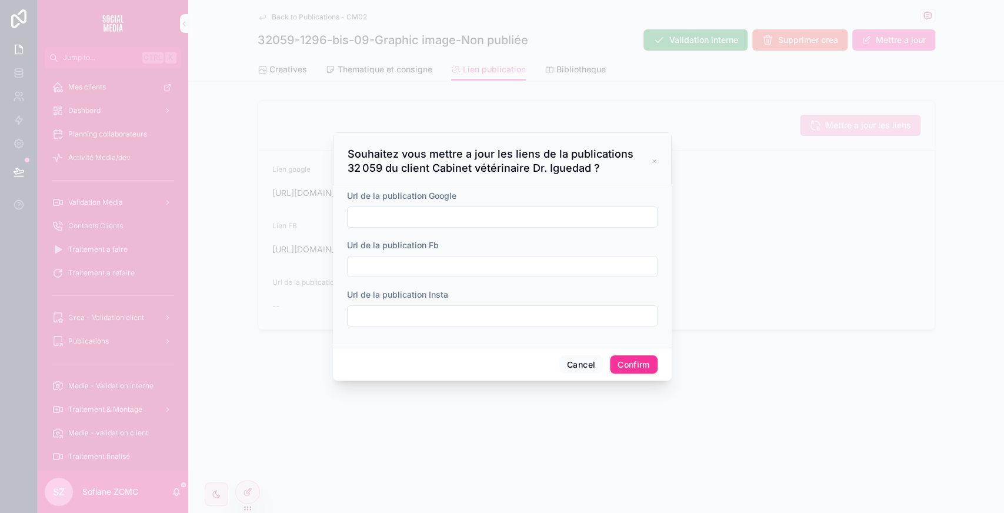
click at [451, 230] on form "Url de la publication Google Url de la publication Fb Url de la publication Ins…" at bounding box center [502, 264] width 310 height 148
click at [400, 310] on input "text" at bounding box center [501, 315] width 309 height 16
type input "**********"
click at [623, 365] on button "Confirm" at bounding box center [633, 364] width 47 height 19
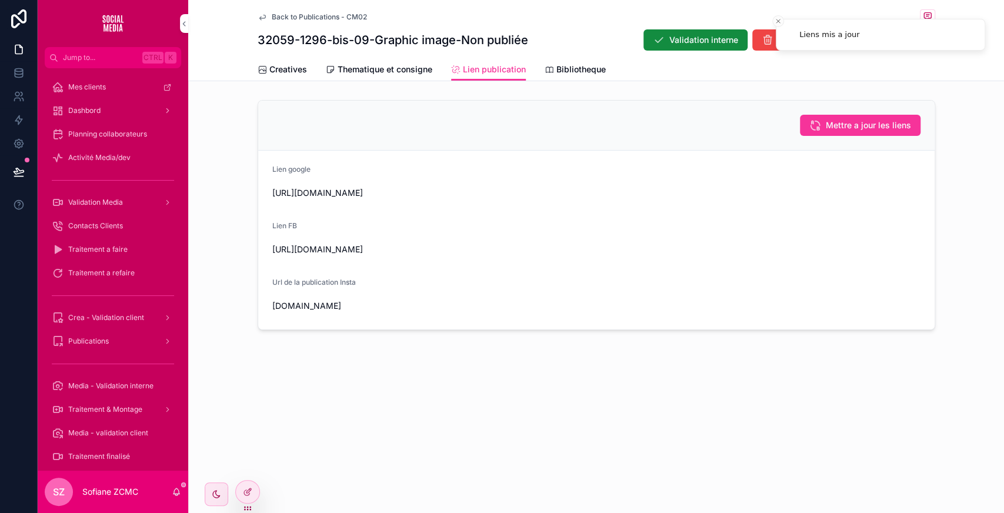
click at [864, 133] on button "Mettre a jour les liens" at bounding box center [860, 125] width 121 height 21
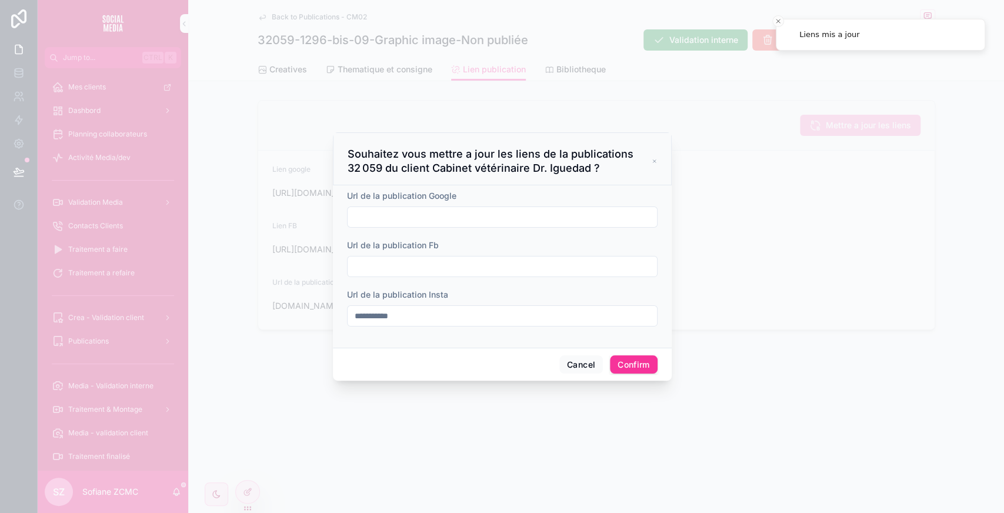
click at [487, 309] on input "**********" at bounding box center [501, 315] width 309 height 16
drag, startPoint x: 645, startPoint y: 375, endPoint x: 634, endPoint y: 363, distance: 16.2
click at [634, 363] on div "Cancel Confirm" at bounding box center [502, 364] width 339 height 34
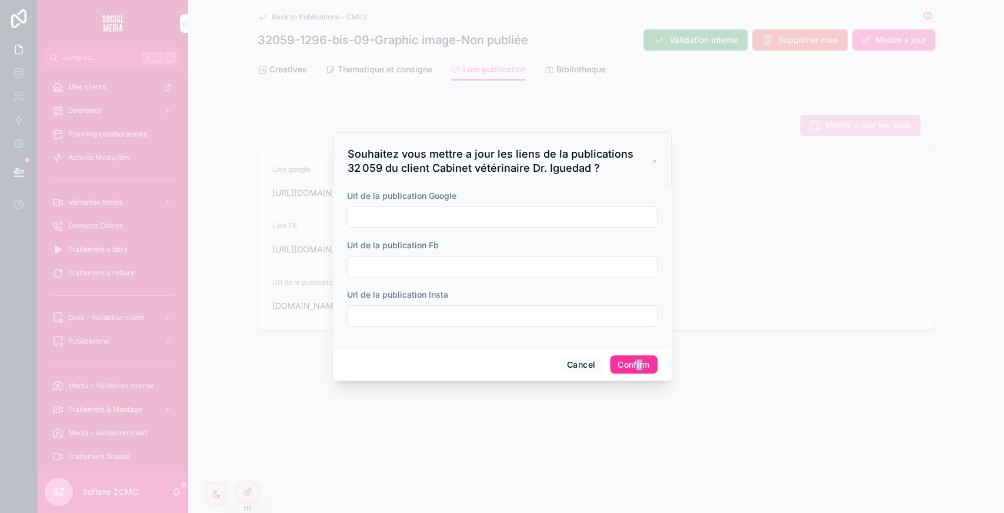
click at [634, 363] on button "Confirm" at bounding box center [633, 364] width 47 height 19
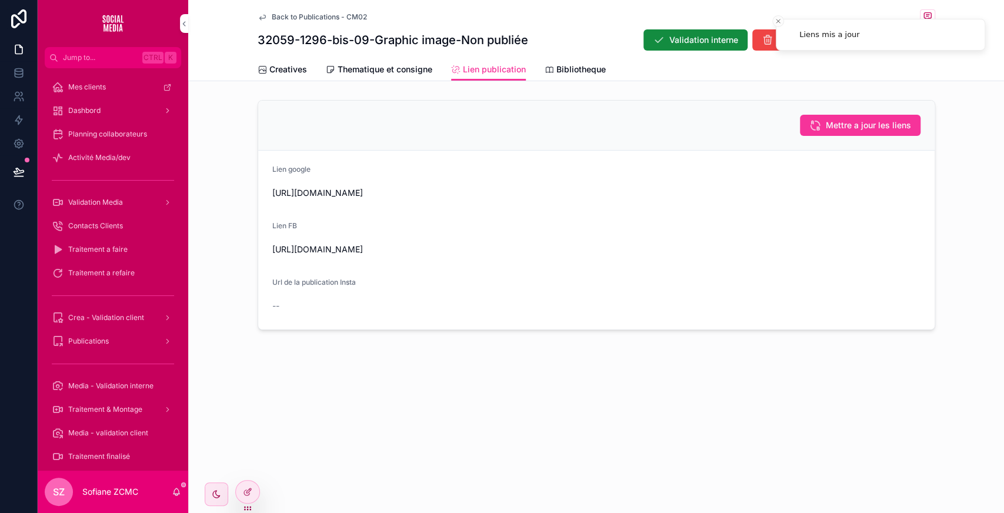
click at [821, 408] on div "Back to Publications - CM02 32059-1296-bis-09-Graphic image-Non publiée Validat…" at bounding box center [595, 205] width 815 height 410
click at [18, 170] on icon at bounding box center [19, 172] width 12 height 12
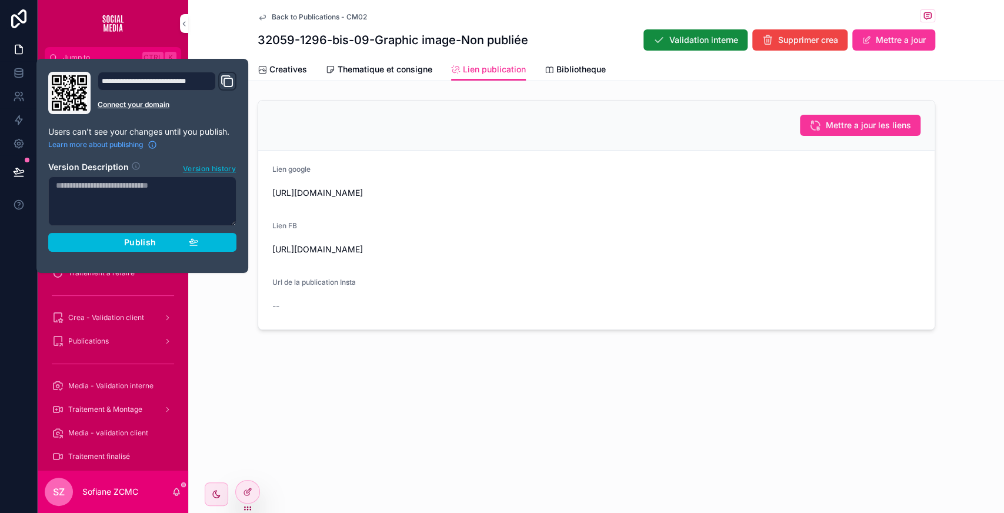
click at [525, 329] on form "Lien google https://www.google.com/search?q=Cabinet+V%C3%A9t%C3%A9rinaire+IMA&s…" at bounding box center [596, 239] width 676 height 179
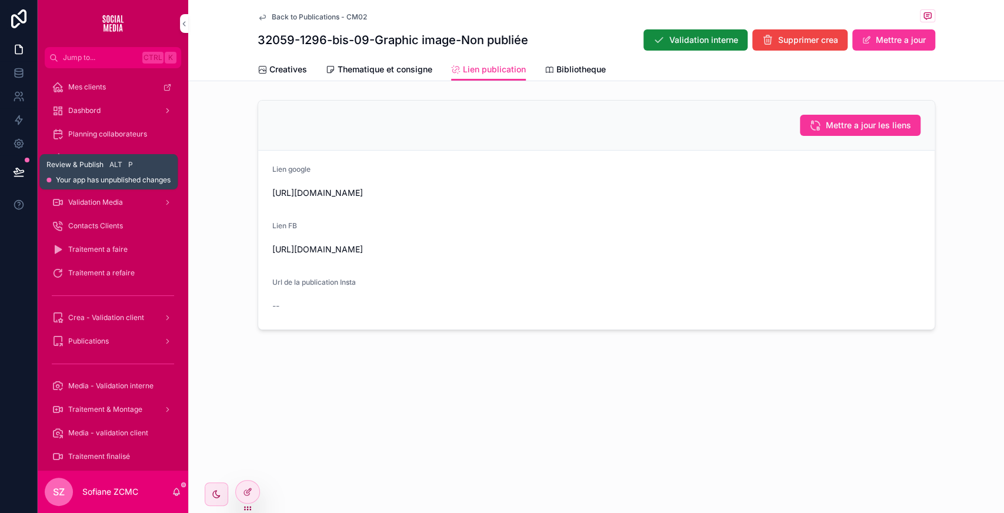
click at [22, 173] on icon at bounding box center [19, 172] width 12 height 12
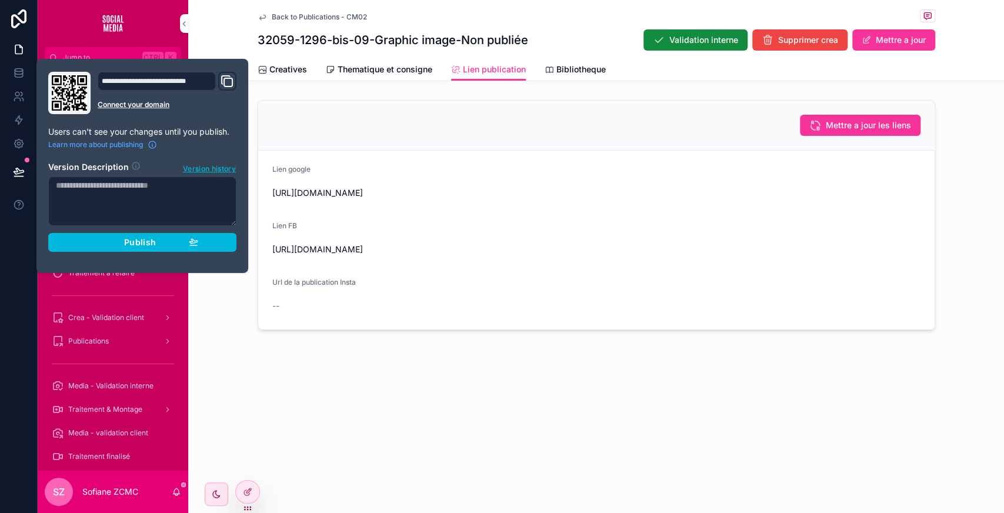
click at [170, 240] on div "Publish" at bounding box center [142, 242] width 112 height 11
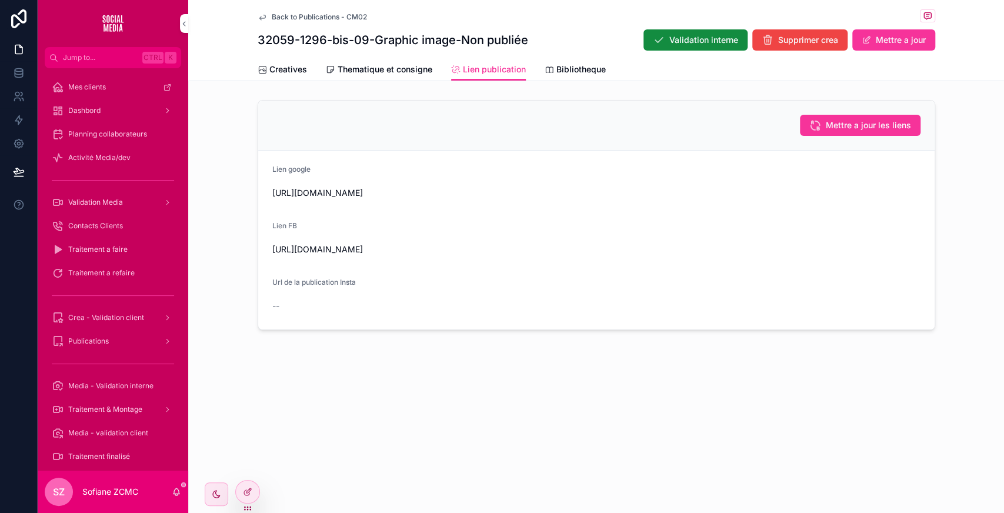
click at [500, 235] on div "Lien FB" at bounding box center [596, 228] width 648 height 14
click at [0, 0] on icon at bounding box center [0, 0] width 0 height 0
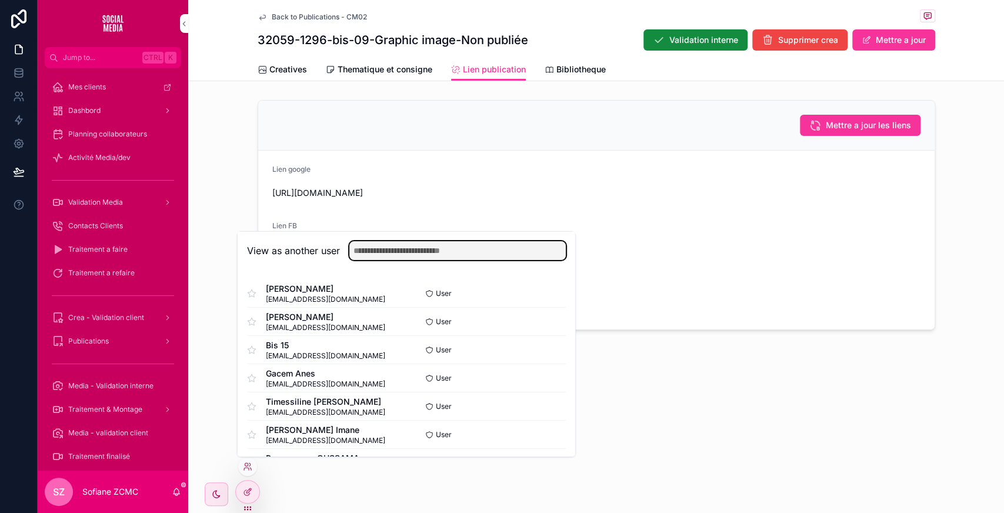
click at [410, 241] on input "text" at bounding box center [457, 250] width 216 height 19
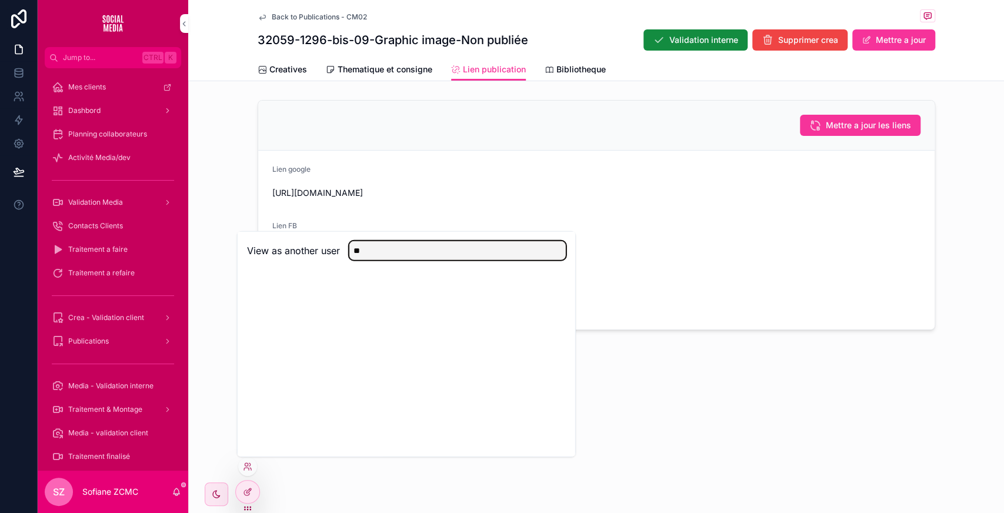
type input "*"
type input "**"
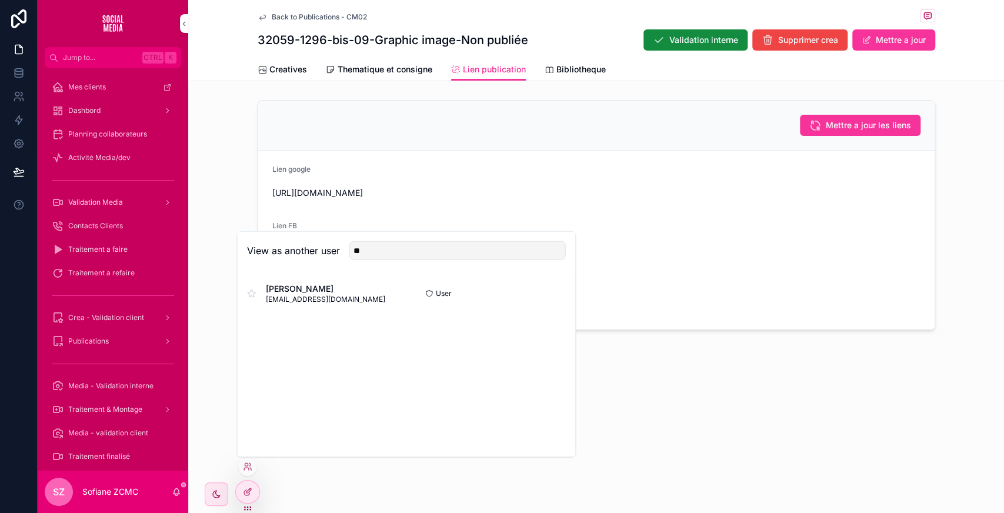
click at [0, 0] on button "Select" at bounding box center [0, 0] width 0 height 0
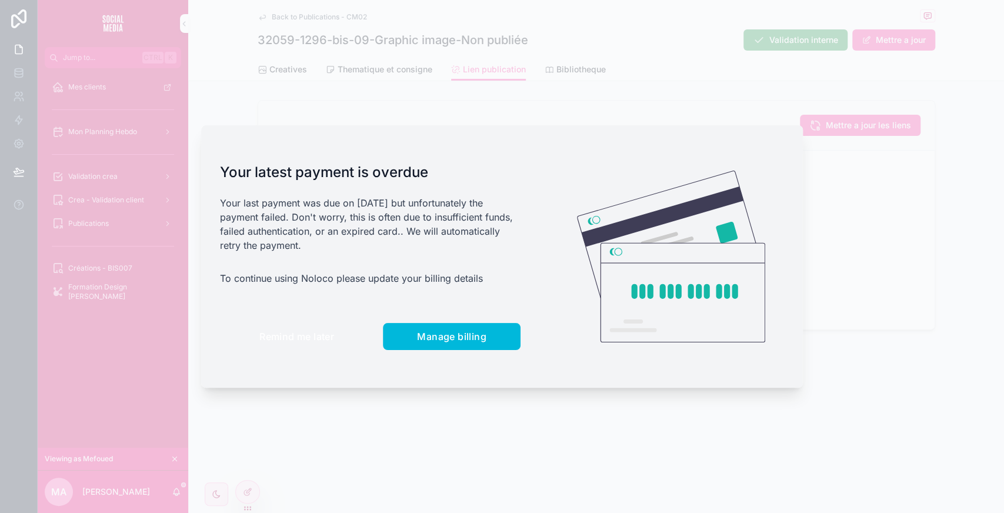
click at [305, 326] on button "Remind me later" at bounding box center [296, 336] width 153 height 27
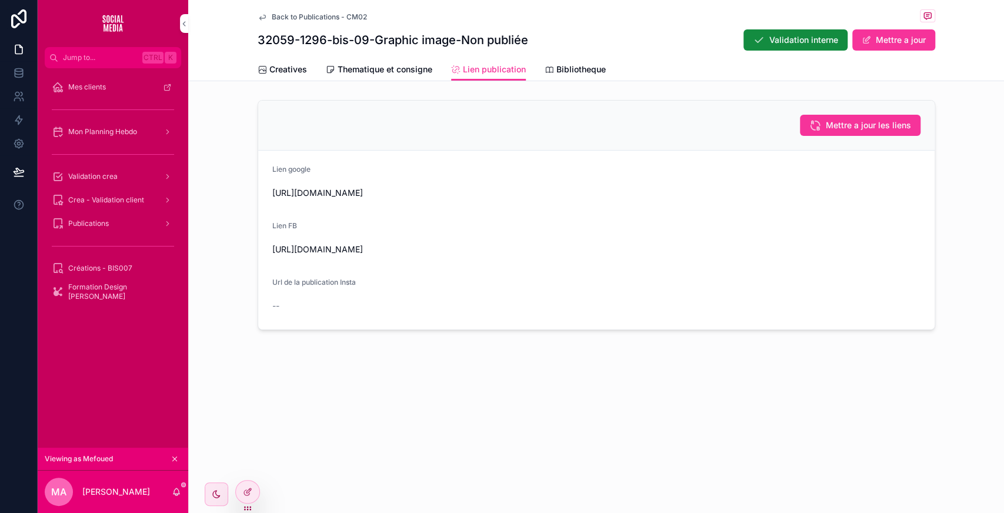
click at [118, 174] on div "Validation crea" at bounding box center [113, 176] width 122 height 19
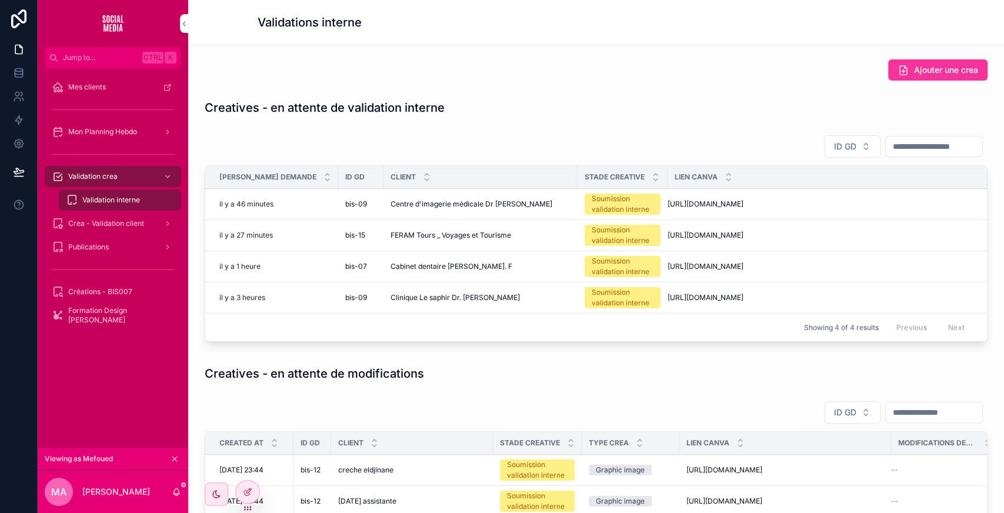
click at [390, 207] on span "Centre d'imagerie médicale Dr [PERSON_NAME]" at bounding box center [471, 203] width 162 height 9
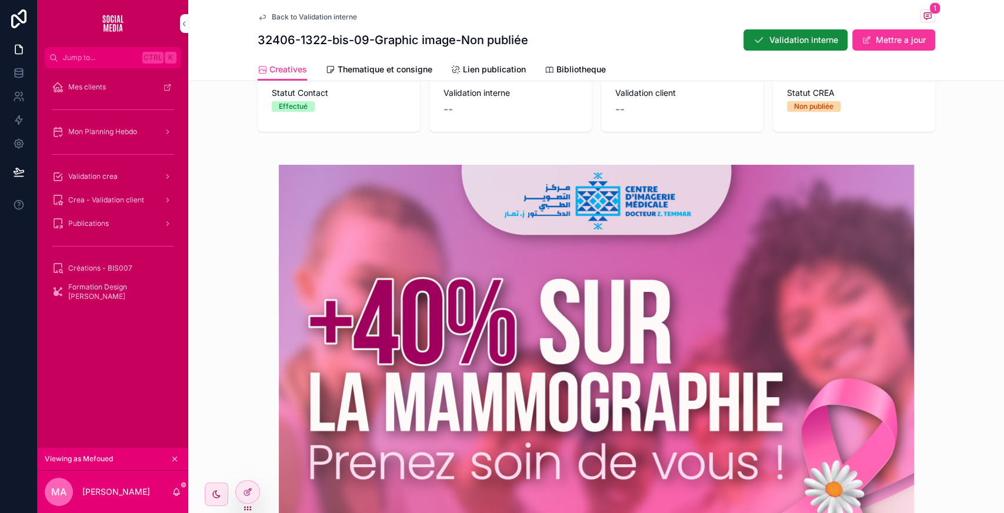
scroll to position [280, 0]
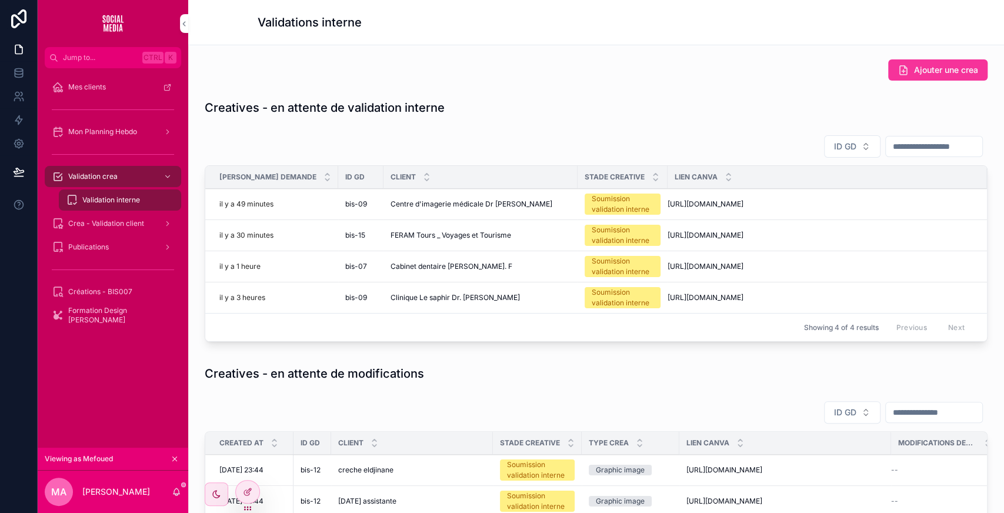
click at [434, 240] on span "FERAM Tours _ Voyages et Tourisme" at bounding box center [450, 234] width 121 height 9
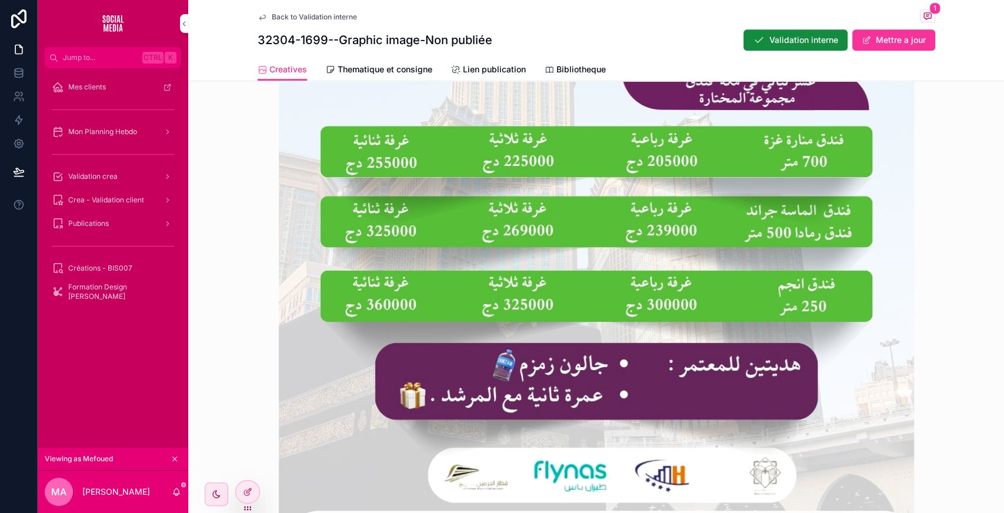
scroll to position [664, 0]
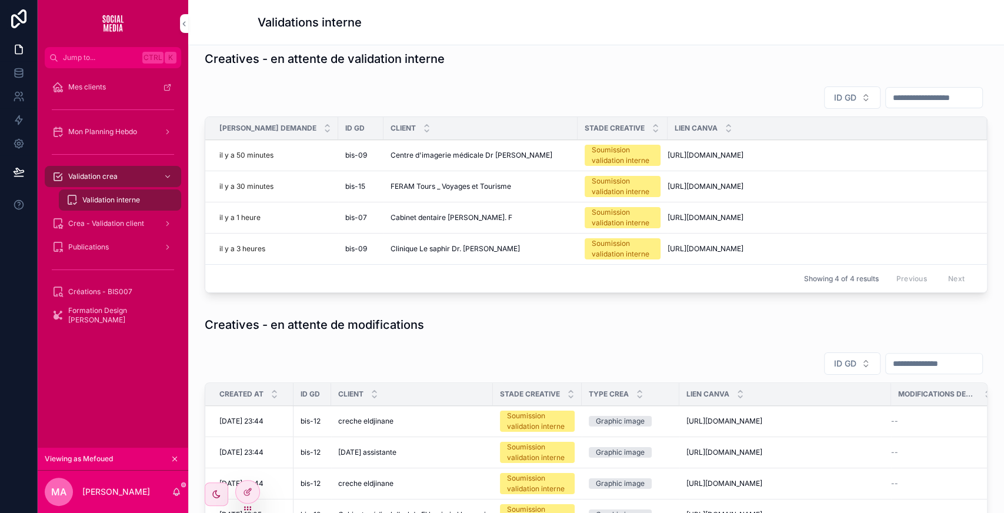
scroll to position [41, 0]
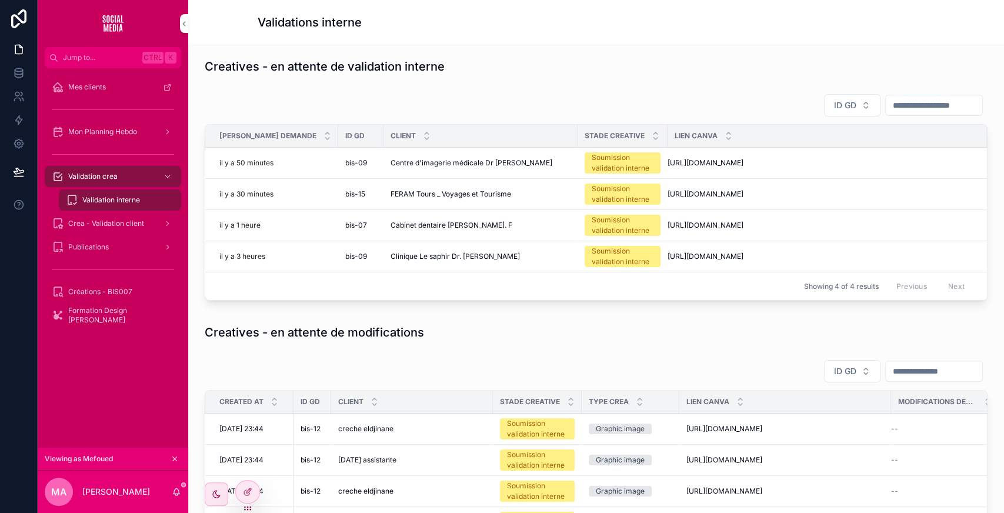
click at [416, 230] on span "Cabinet dentaire [PERSON_NAME]. F" at bounding box center [451, 224] width 122 height 9
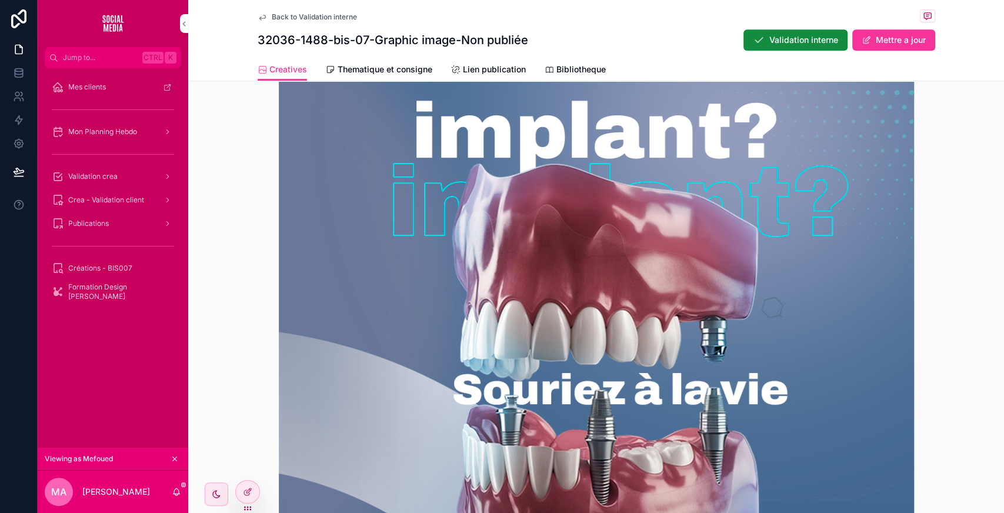
scroll to position [446, 0]
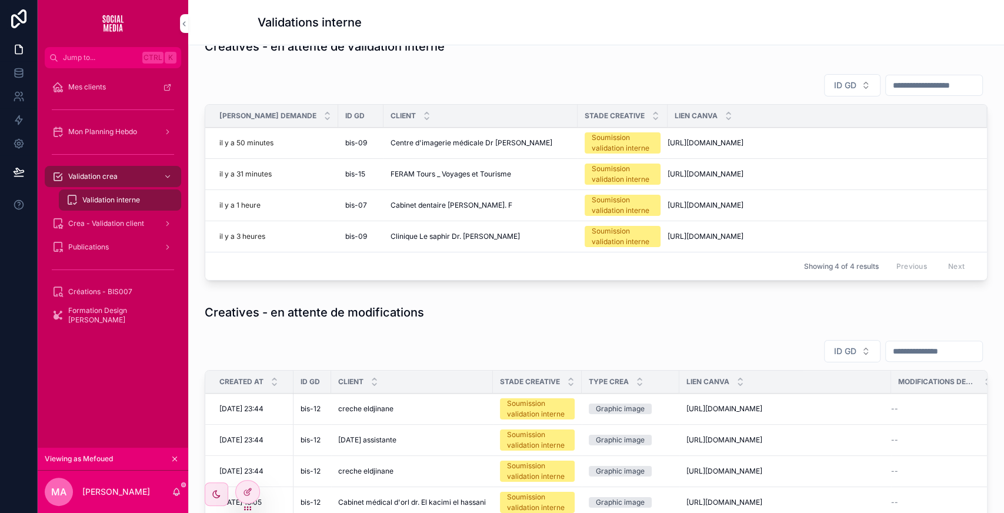
scroll to position [21, 0]
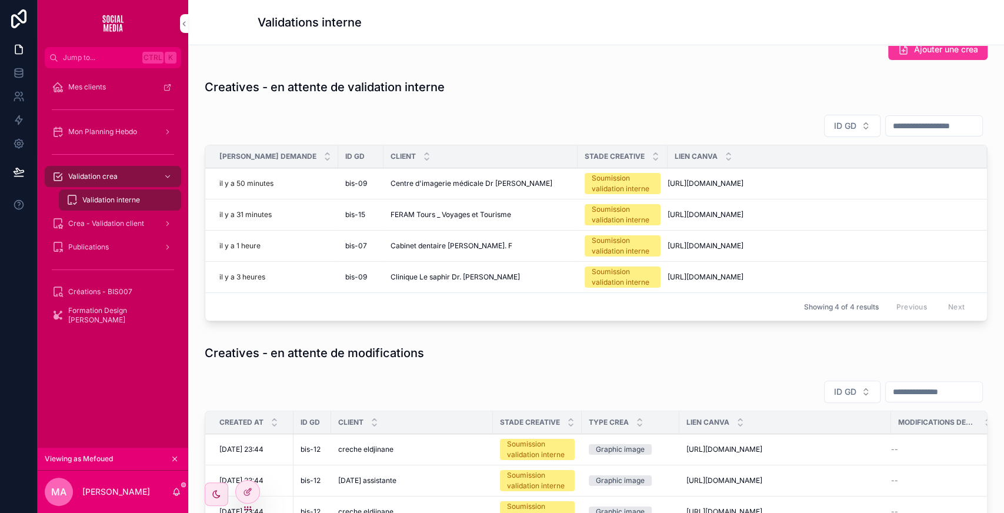
click at [393, 282] on span "Clinique Le saphir Dr. [PERSON_NAME]" at bounding box center [454, 276] width 129 height 9
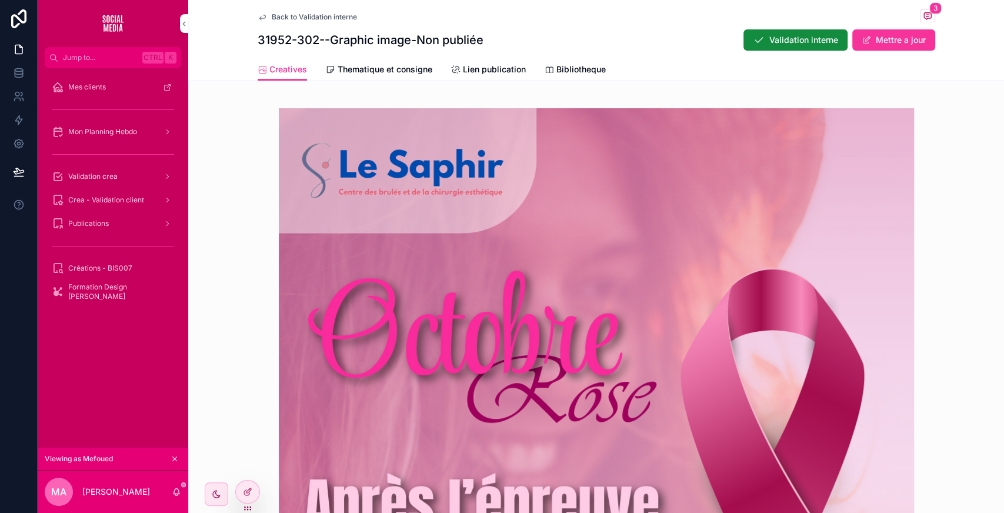
scroll to position [322, 0]
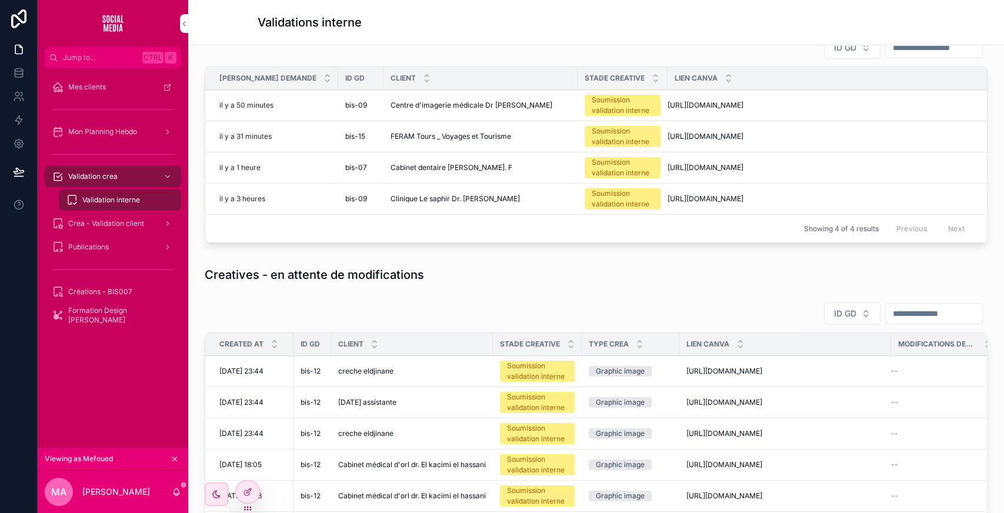
scroll to position [196, 0]
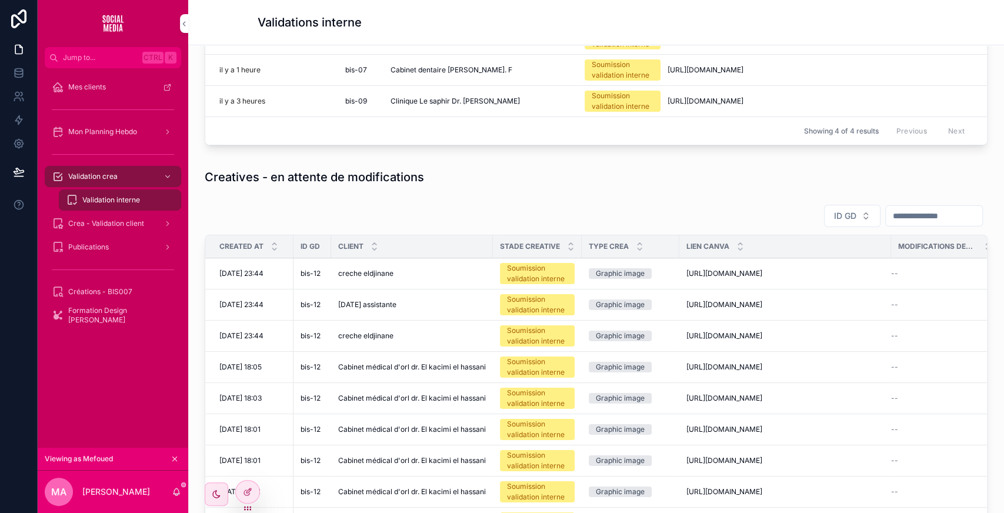
click at [410, 278] on div "creche eldjinane creche eldjinane" at bounding box center [412, 273] width 148 height 9
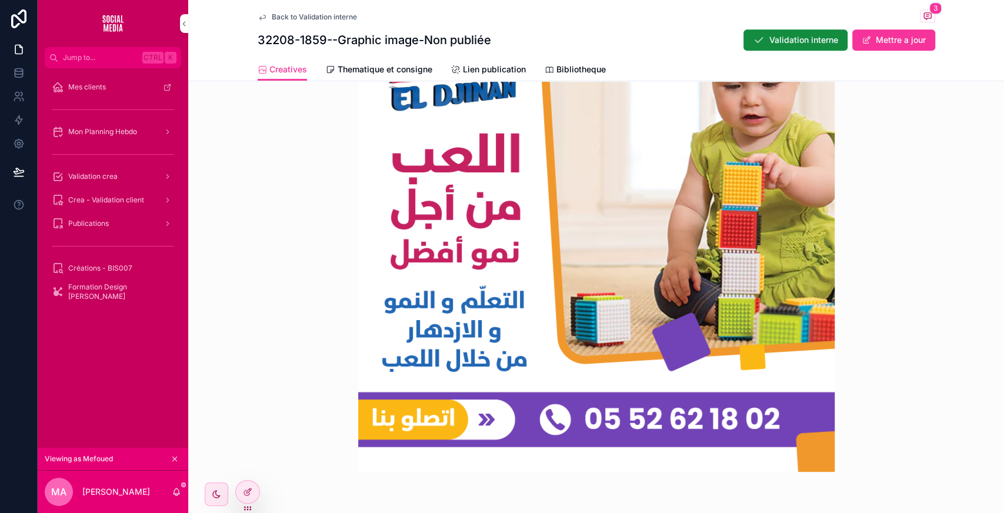
scroll to position [440, 0]
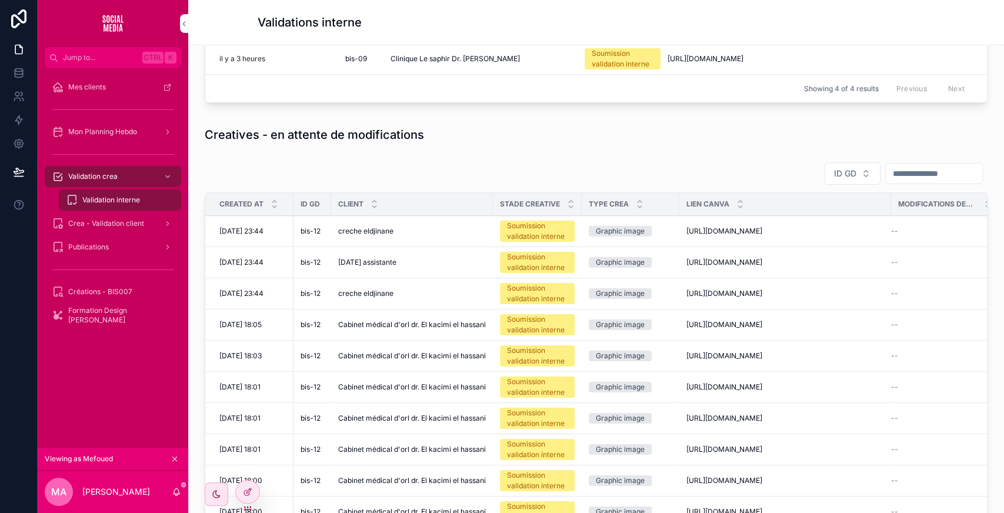
scroll to position [243, 0]
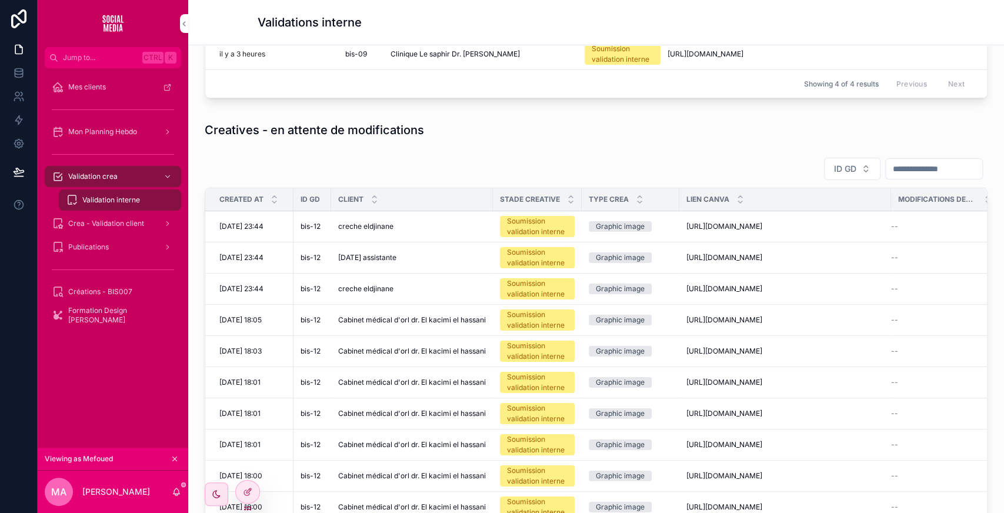
click at [834, 175] on span "ID GD" at bounding box center [845, 169] width 22 height 12
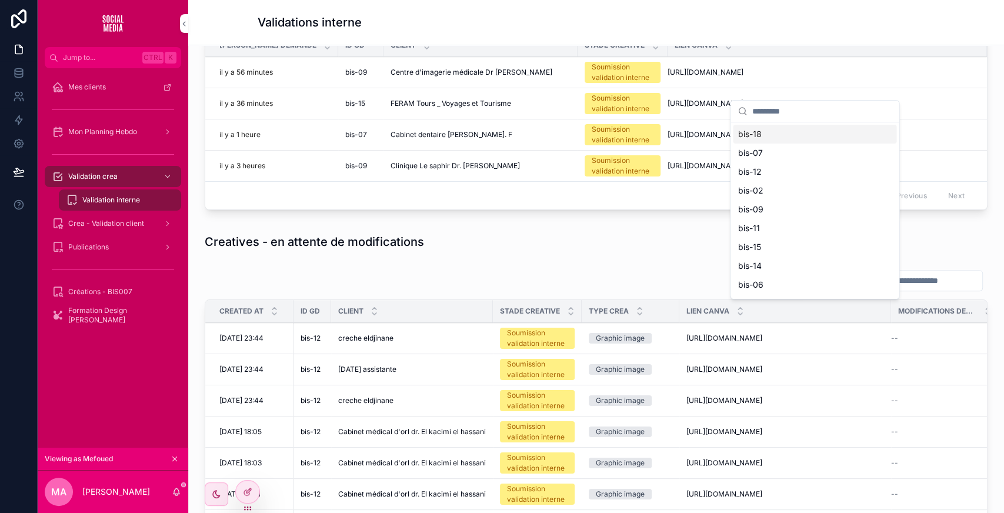
scroll to position [135, 0]
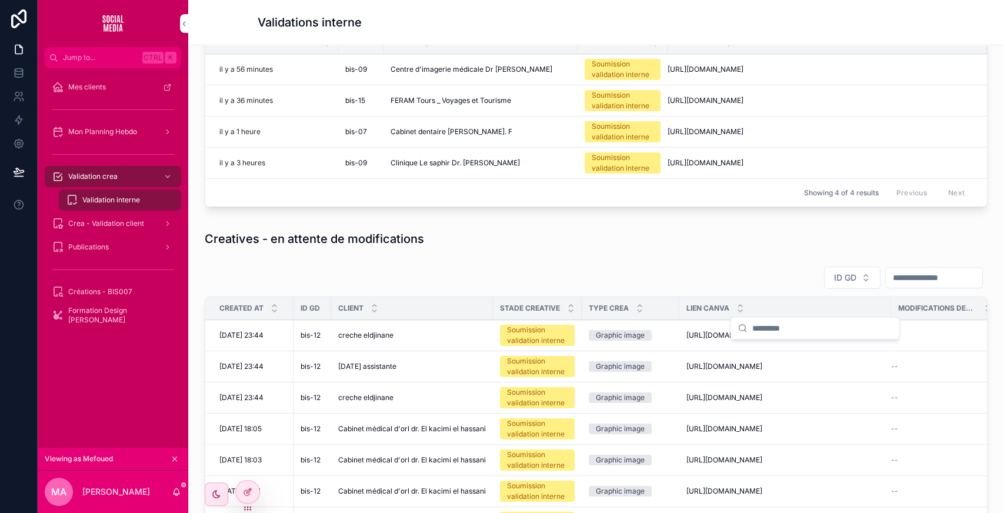
click at [694, 289] on div "ID GD" at bounding box center [596, 278] width 782 height 24
click at [825, 289] on button "ID GD" at bounding box center [852, 277] width 56 height 22
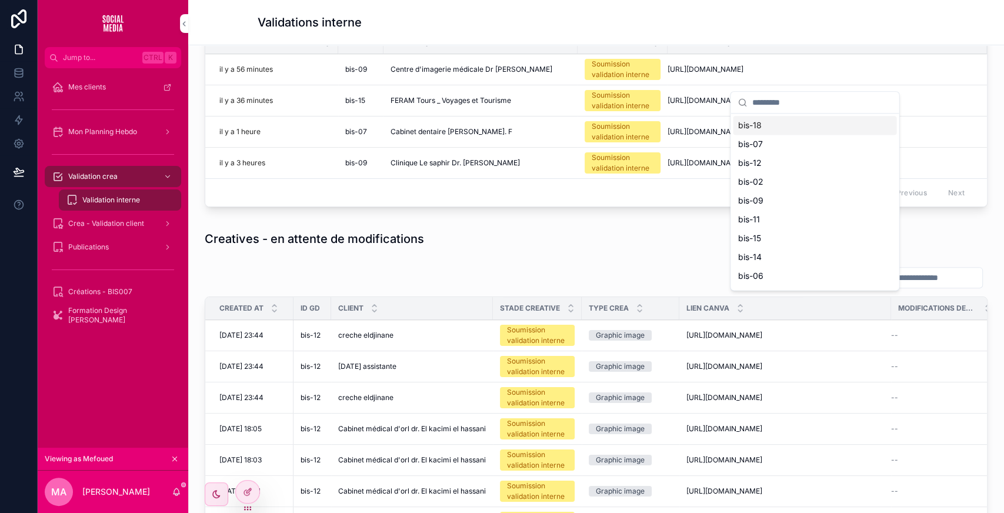
click at [775, 98] on input "scrollable content" at bounding box center [821, 102] width 140 height 21
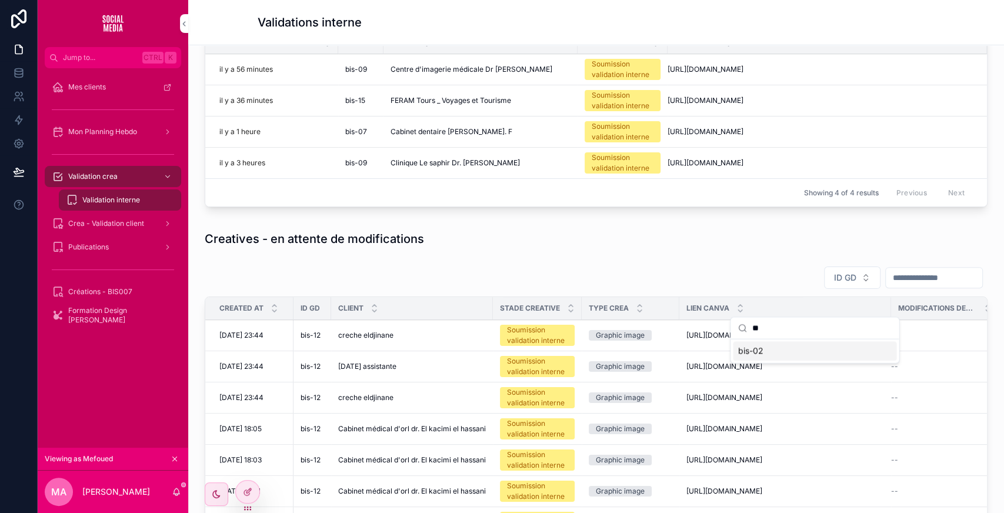
type input "**"
click at [765, 348] on div "bis-02" at bounding box center [813, 351] width 163 height 19
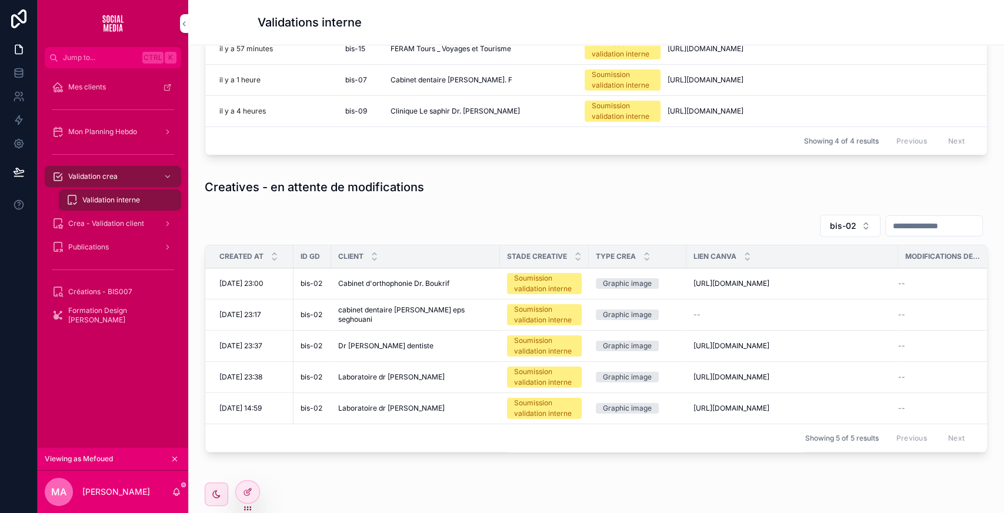
scroll to position [187, 0]
click at [400, 287] on span "Cabinet d'orthophonie Dr. Boukrif" at bounding box center [393, 282] width 111 height 9
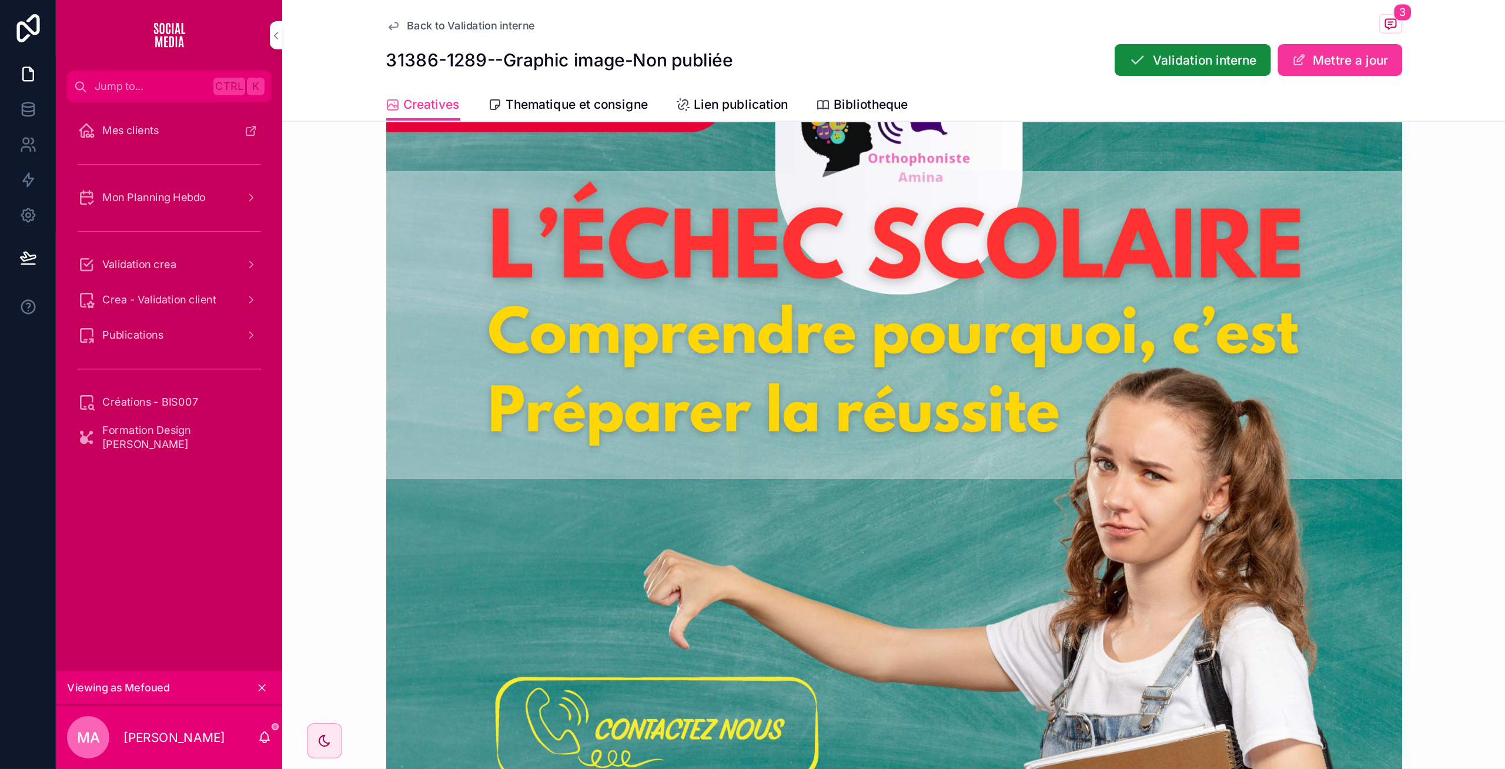
scroll to position [440, 0]
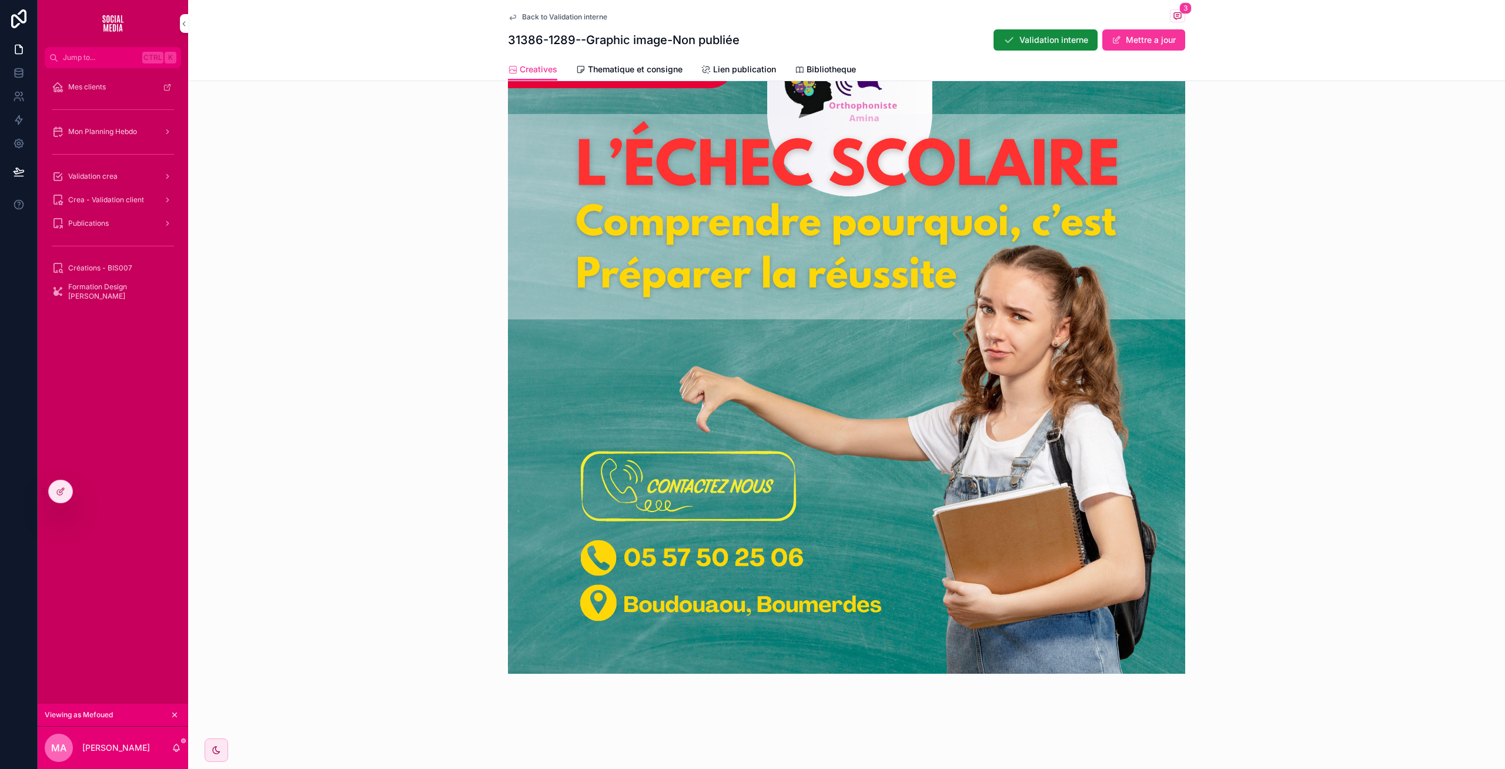
drag, startPoint x: 621, startPoint y: 14, endPoint x: 520, endPoint y: 322, distance: 323.5
click at [520, 322] on img "scrollable content" at bounding box center [846, 334] width 677 height 677
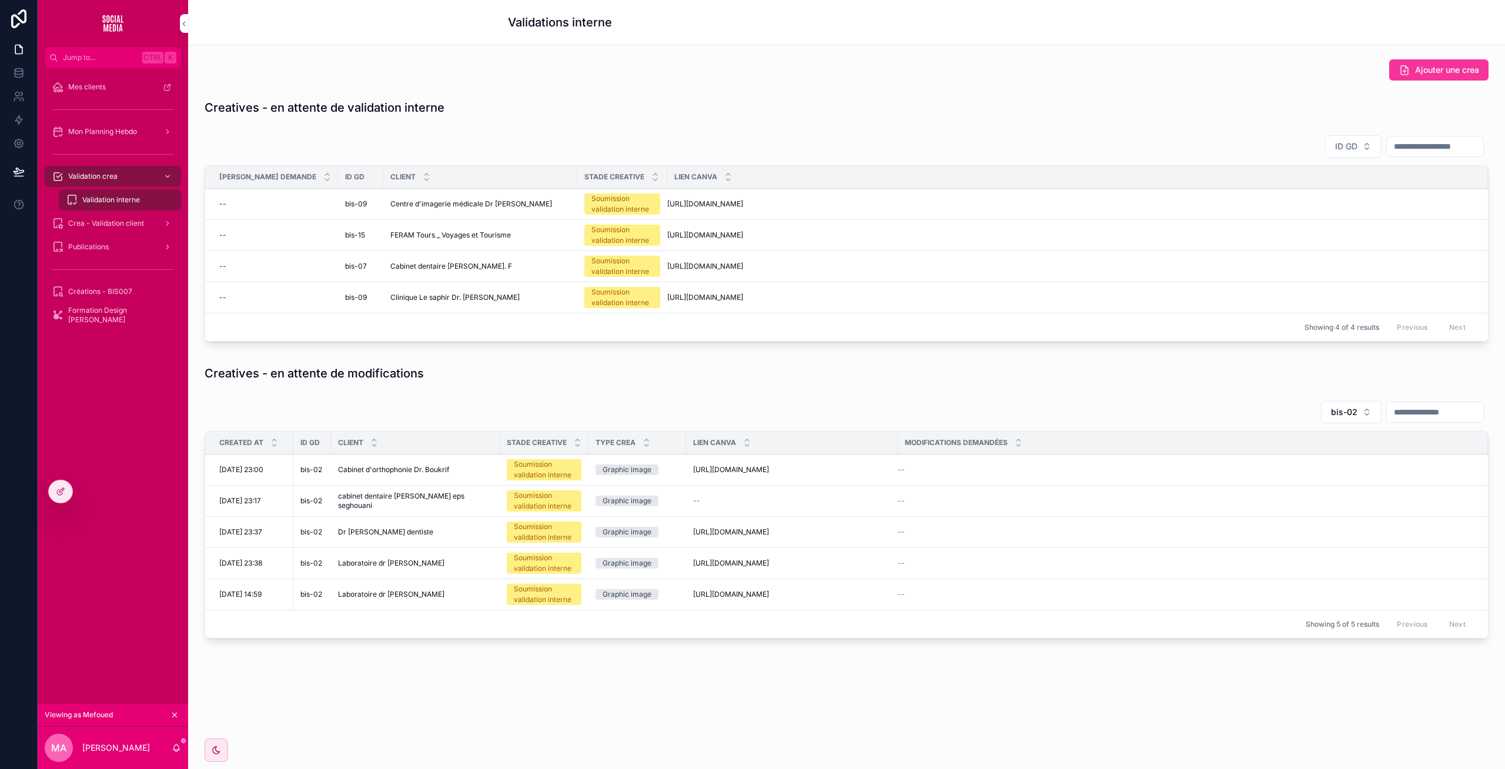
scroll to position [22, 0]
click at [433, 189] on td "Centre d'imagerie médicale [GEOGRAPHIC_DATA][PERSON_NAME] d'imagerie médicale D…" at bounding box center [480, 204] width 194 height 31
click at [416, 199] on span "Centre d'imagerie médicale Dr [PERSON_NAME]" at bounding box center [471, 203] width 162 height 9
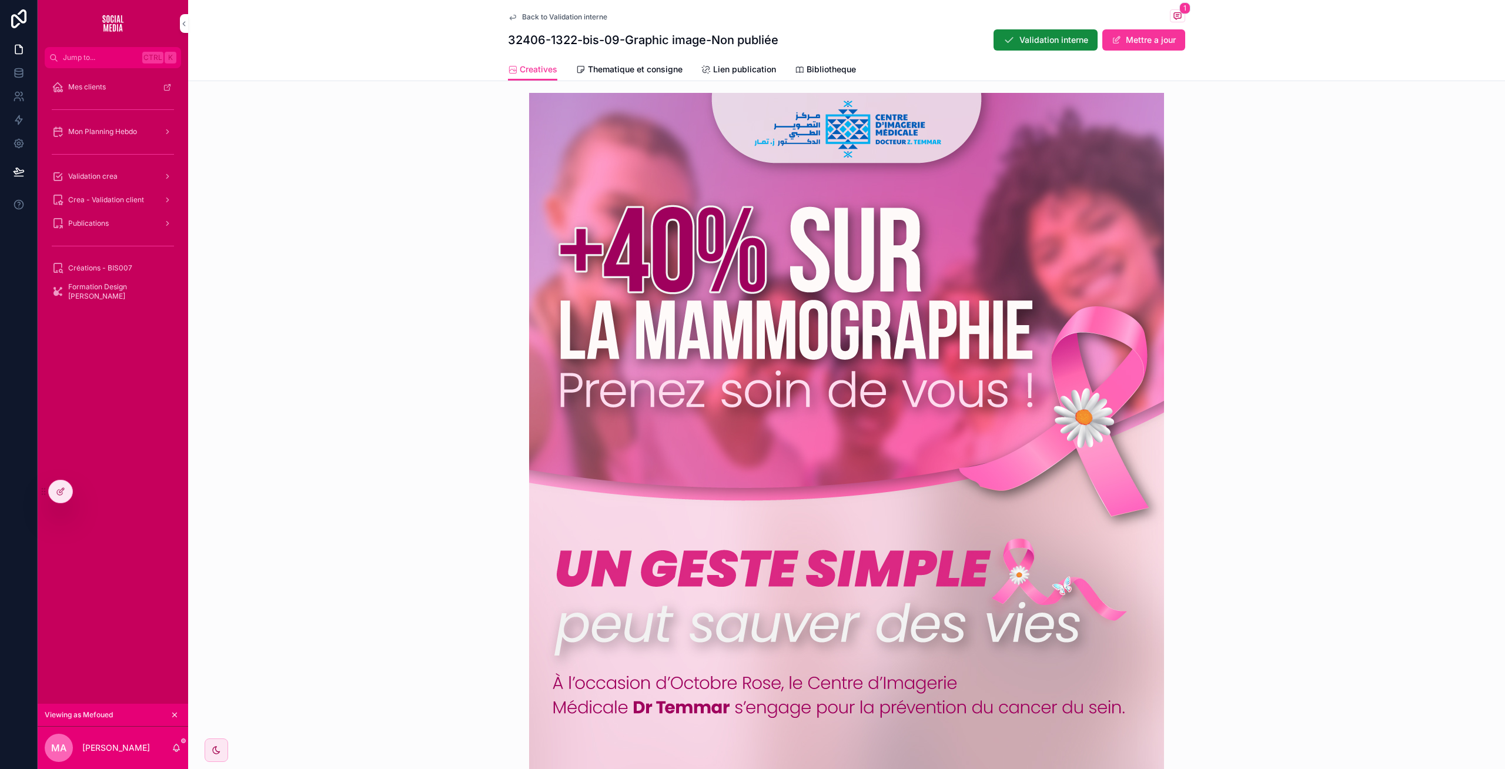
scroll to position [342, 0]
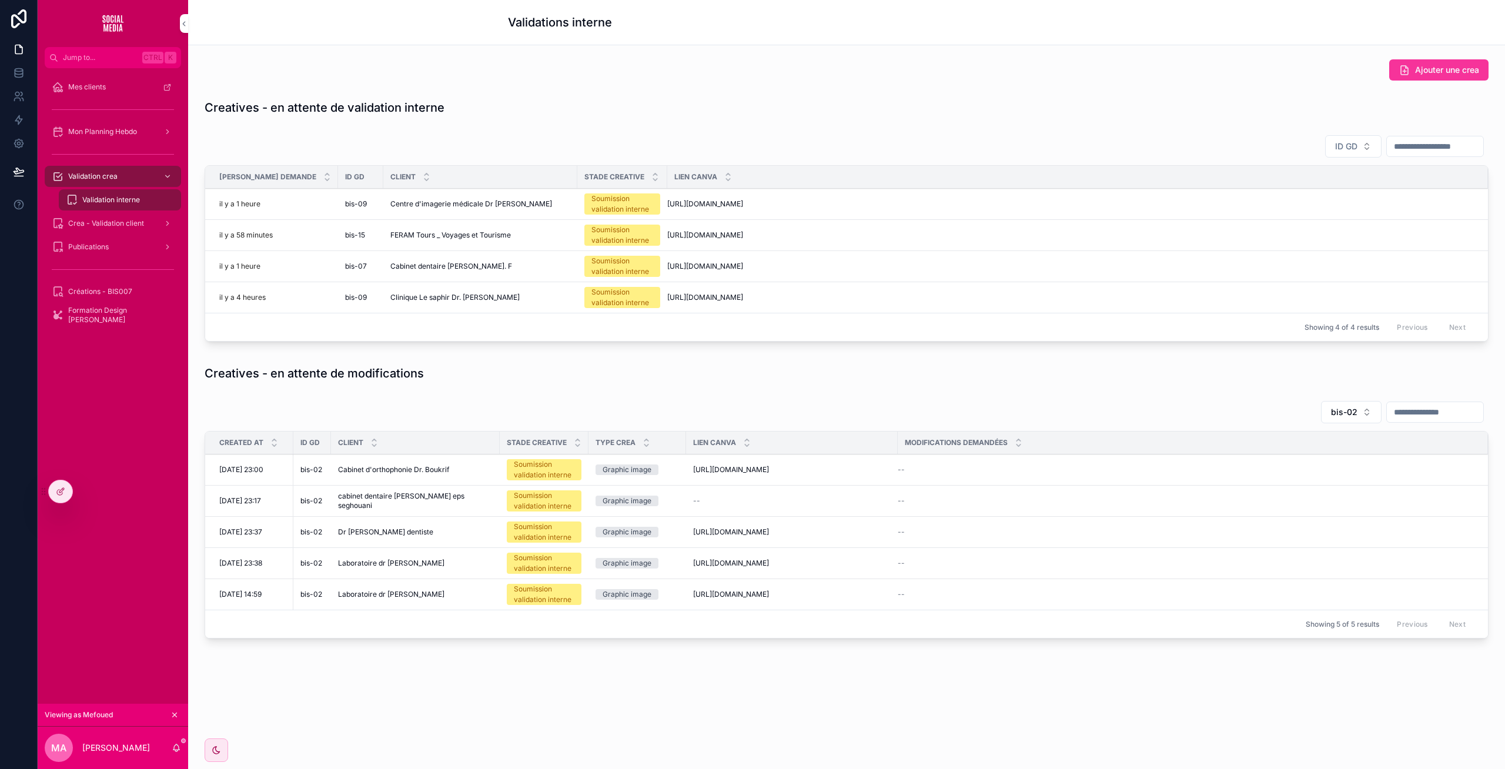
scroll to position [22, 0]
click at [436, 230] on span "FERAM Tours _ Voyages et Tourisme" at bounding box center [450, 234] width 121 height 9
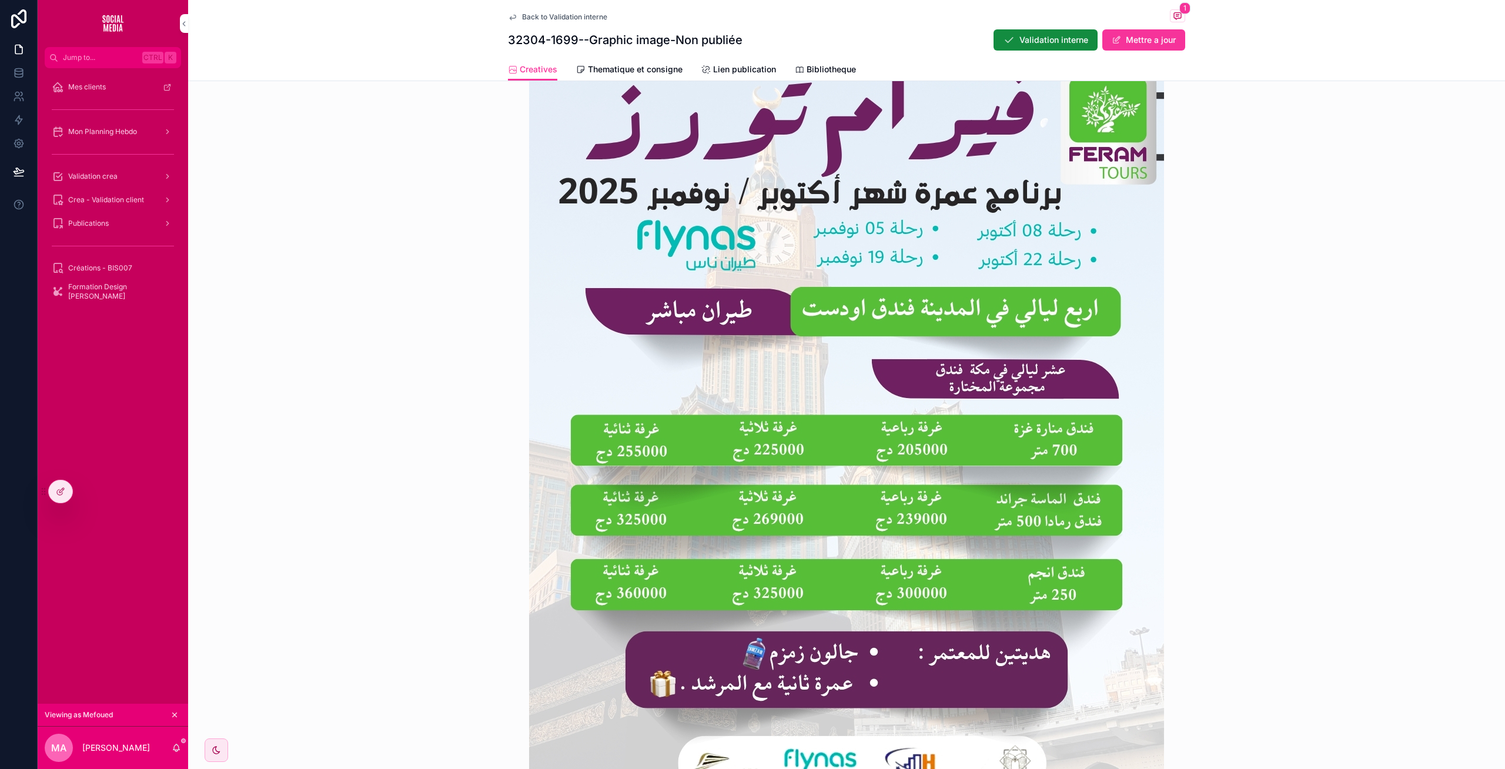
scroll to position [481, 0]
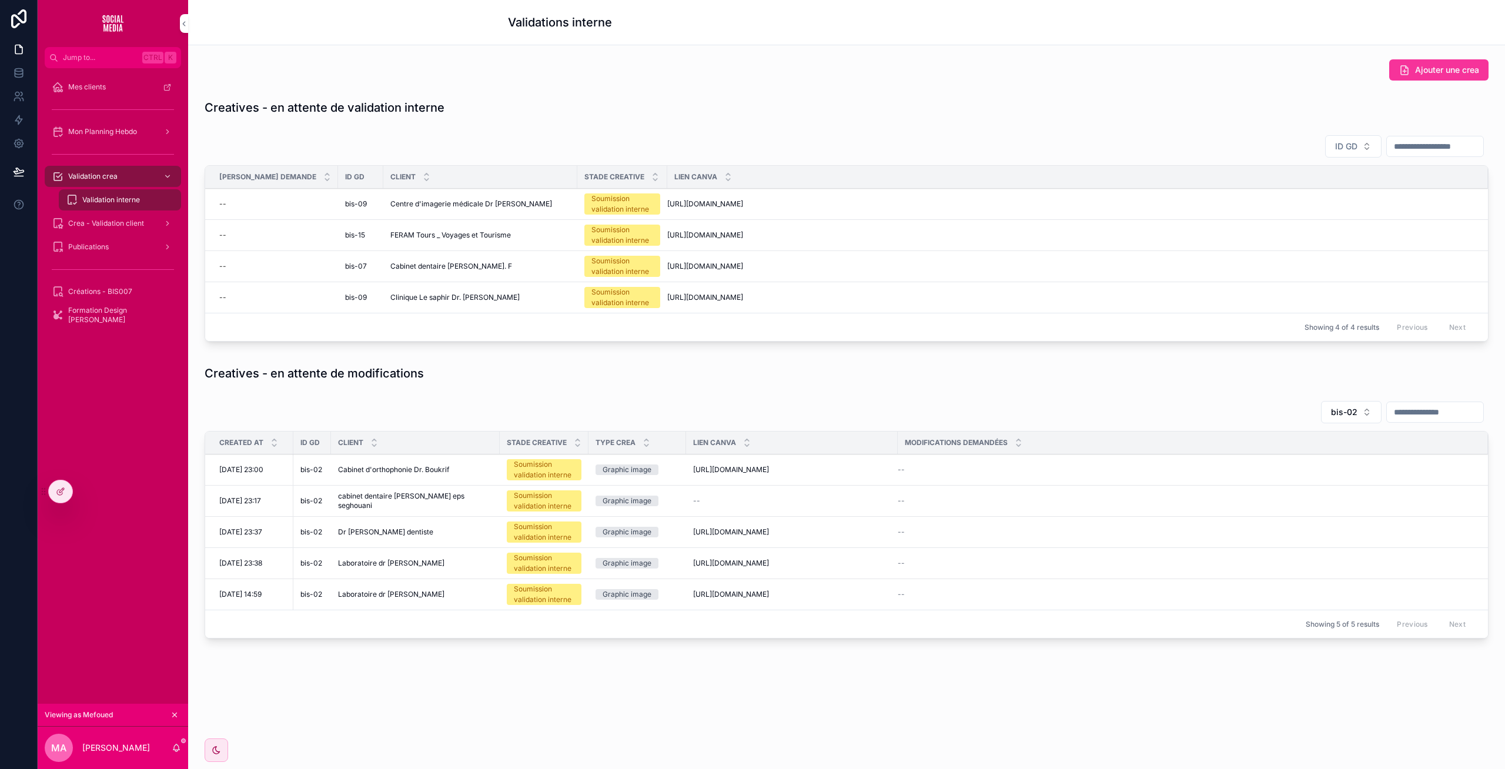
scroll to position [22, 0]
click at [426, 251] on td "Cabinet dentaire [PERSON_NAME]. F Cabinet dentaire [PERSON_NAME]. F" at bounding box center [480, 266] width 194 height 31
click at [426, 262] on span "Cabinet dentaire [PERSON_NAME]. F" at bounding box center [451, 266] width 122 height 9
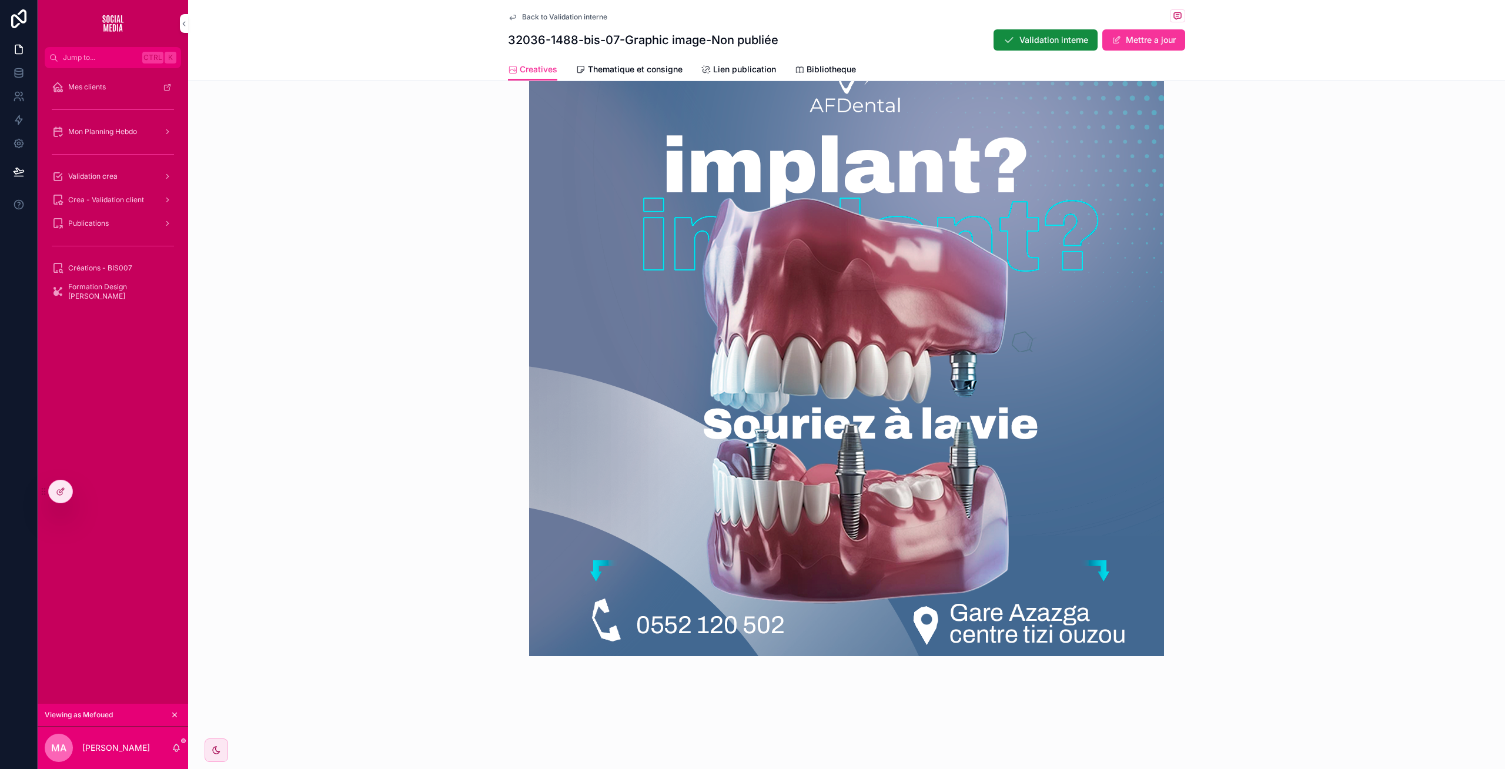
scroll to position [315, 0]
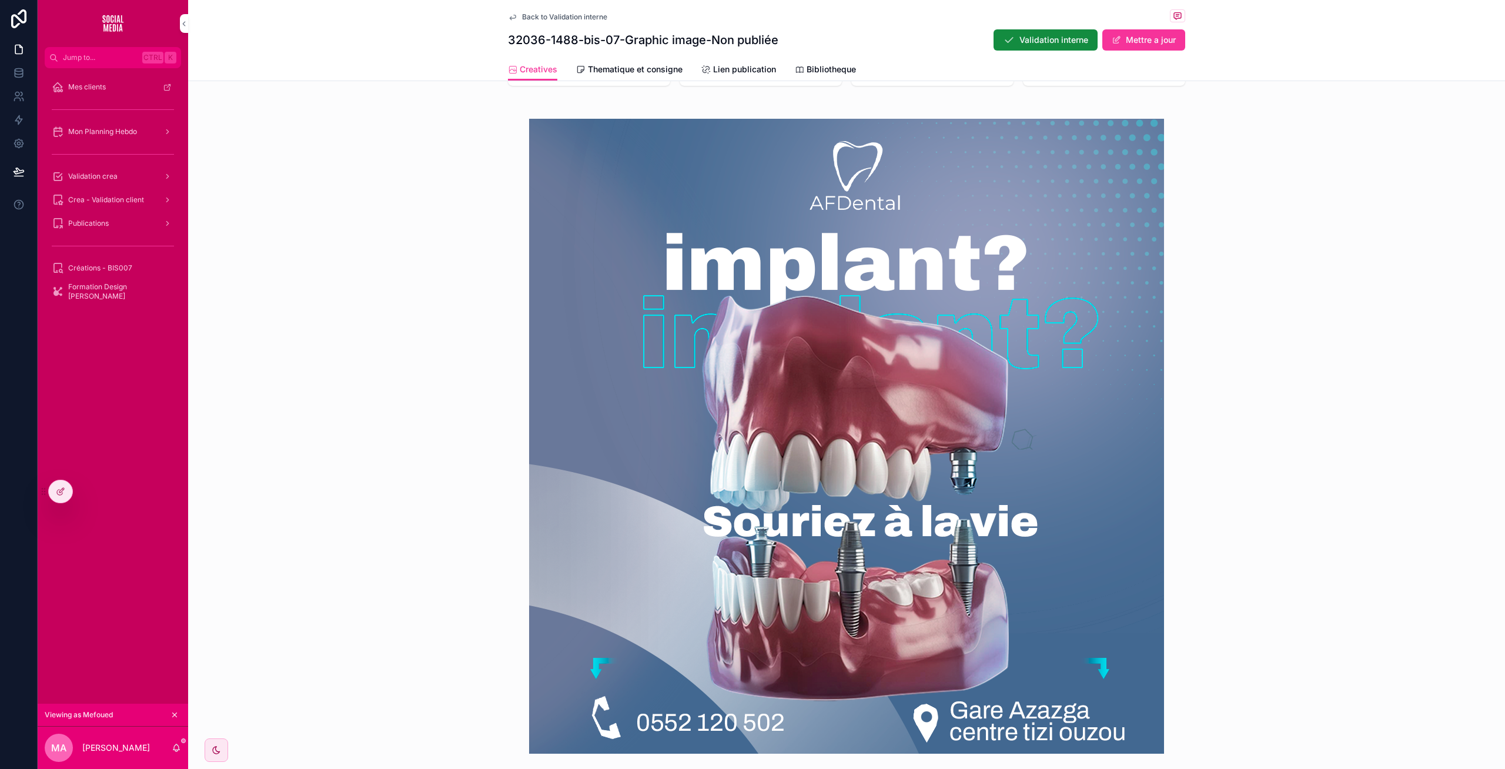
click at [758, 265] on img "scrollable content" at bounding box center [846, 436] width 635 height 635
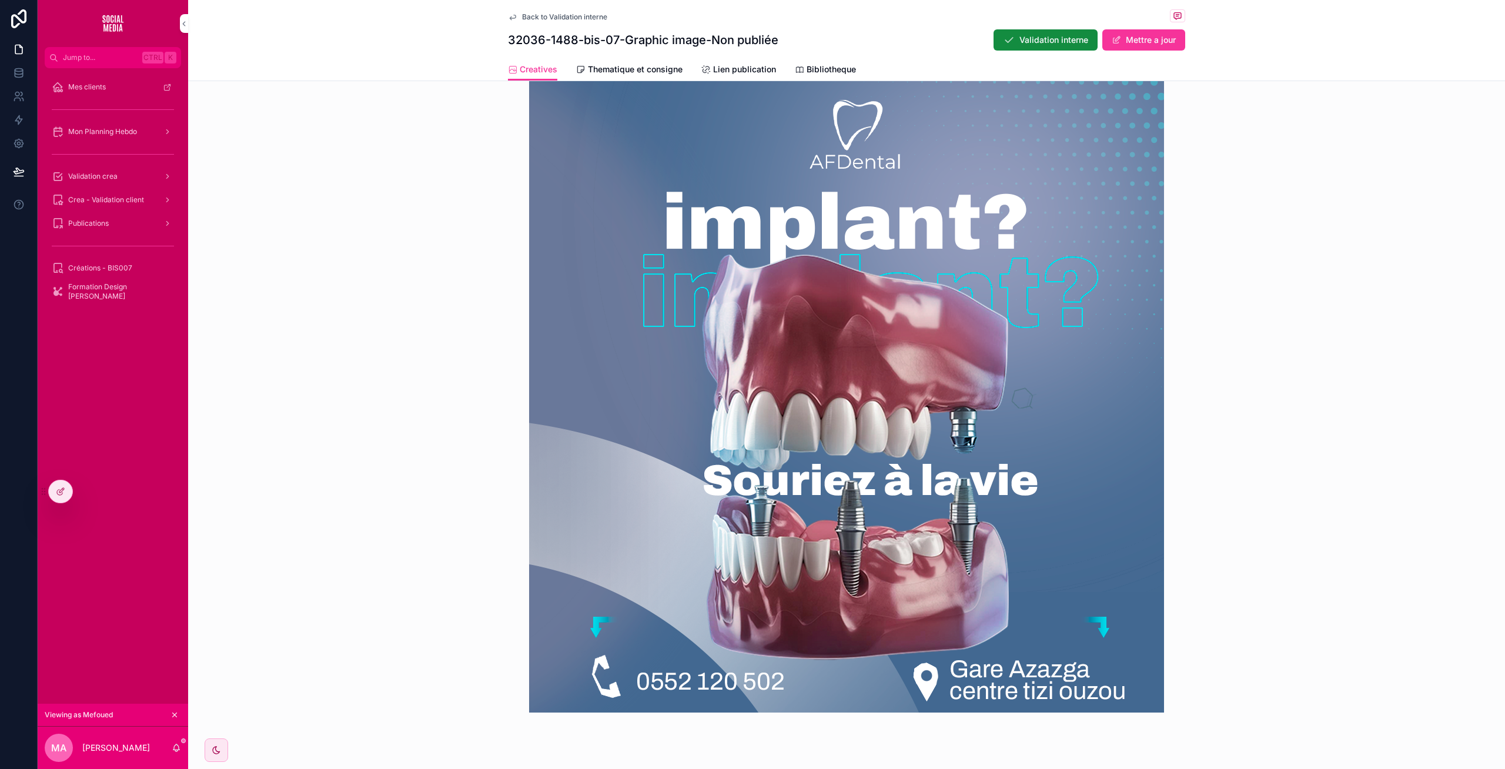
scroll to position [357, 0]
